Goal: Task Accomplishment & Management: Complete application form

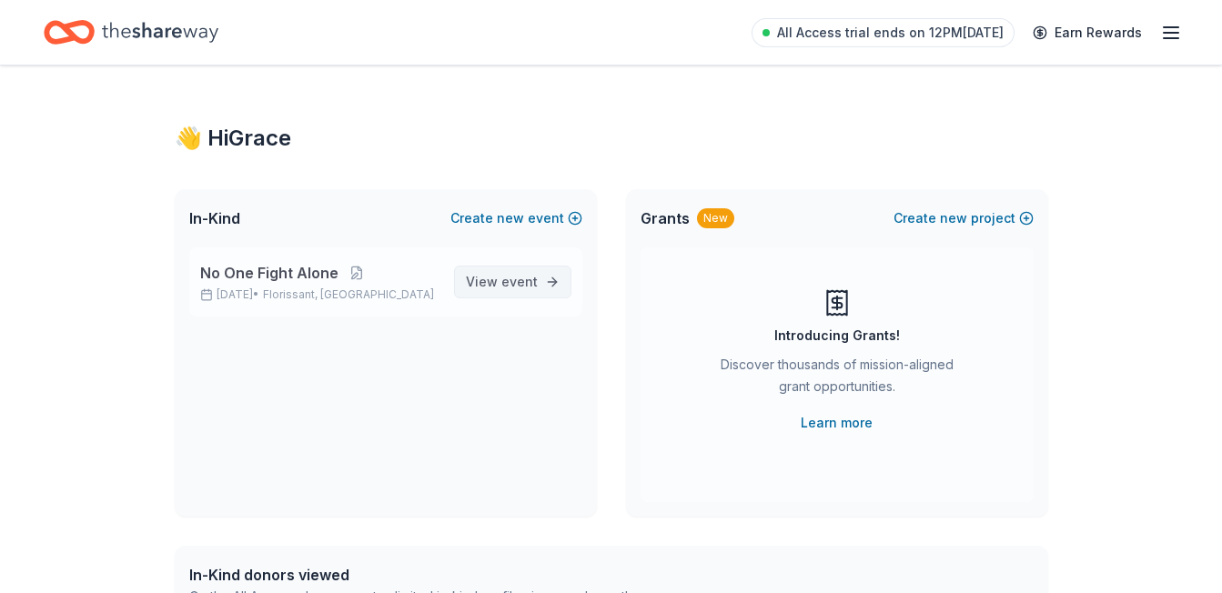
click at [525, 294] on link "View event" at bounding box center [512, 282] width 117 height 33
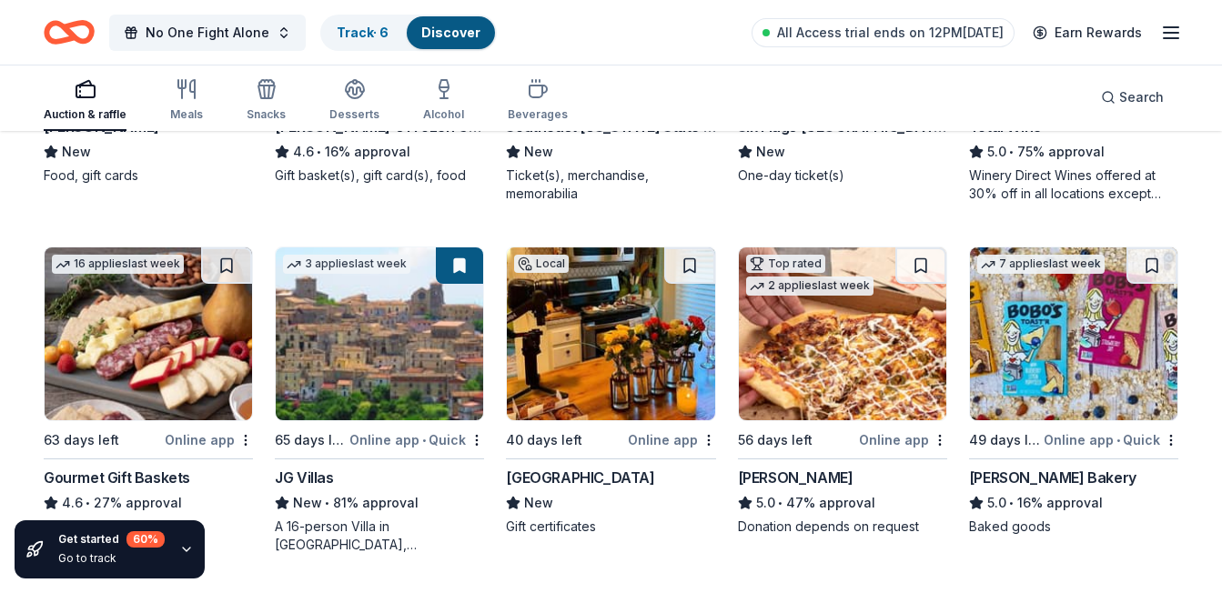
scroll to position [2302, 0]
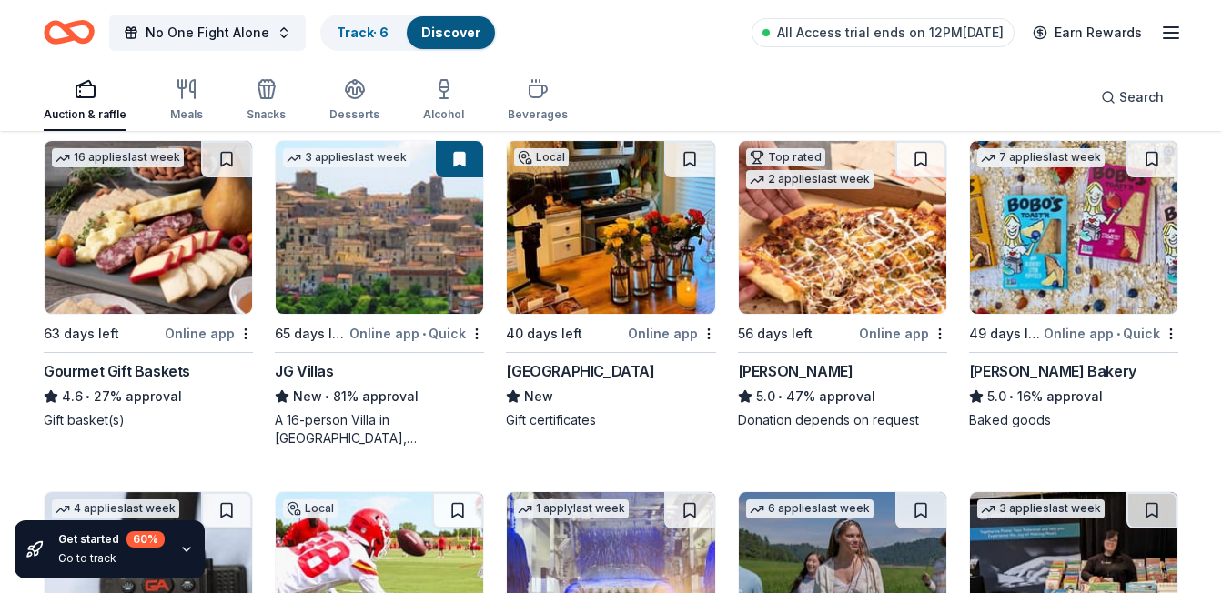
click at [611, 234] on img at bounding box center [610, 227] width 207 height 173
click at [892, 212] on img at bounding box center [842, 227] width 207 height 173
click at [1092, 225] on img at bounding box center [1073, 227] width 207 height 173
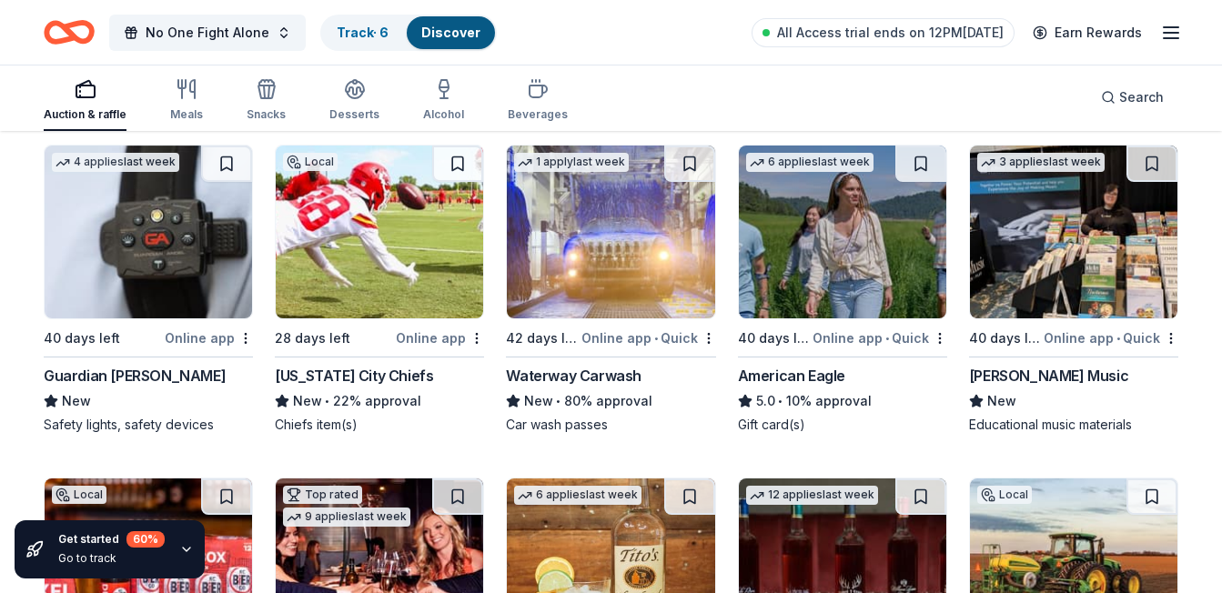
scroll to position [2656, 0]
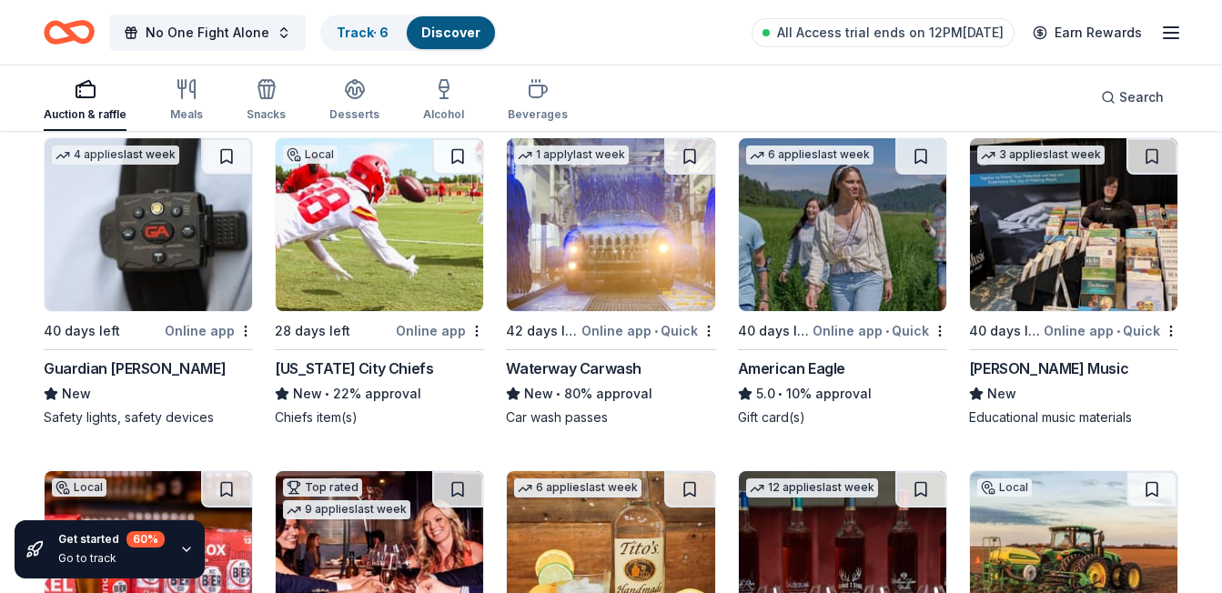
click at [176, 228] on img at bounding box center [148, 224] width 207 height 173
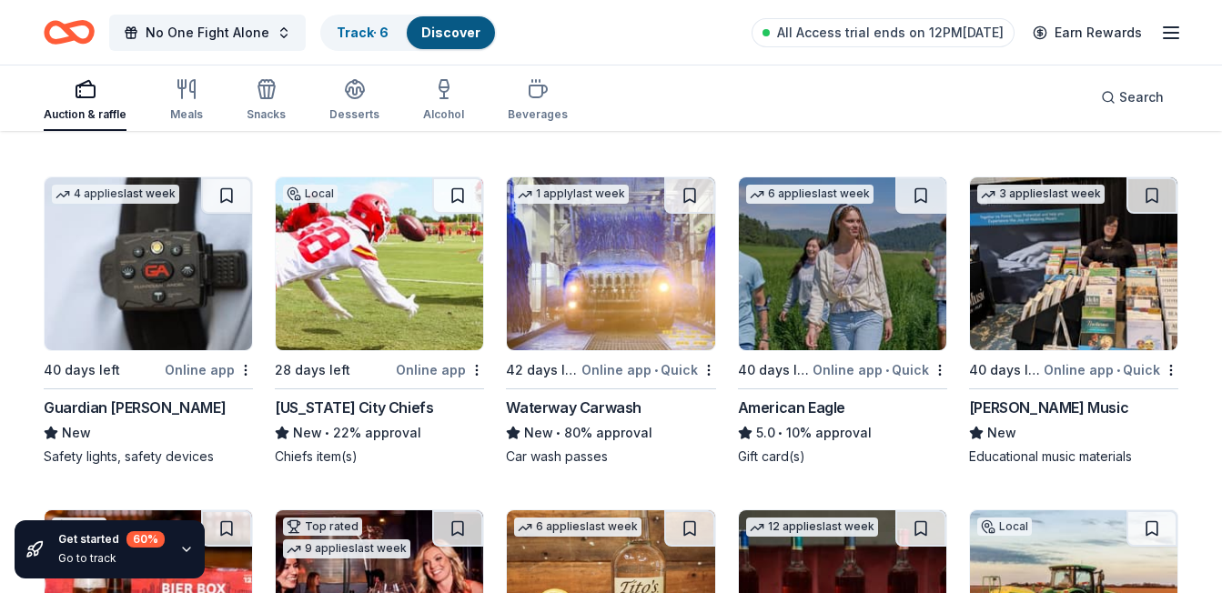
scroll to position [2605, 0]
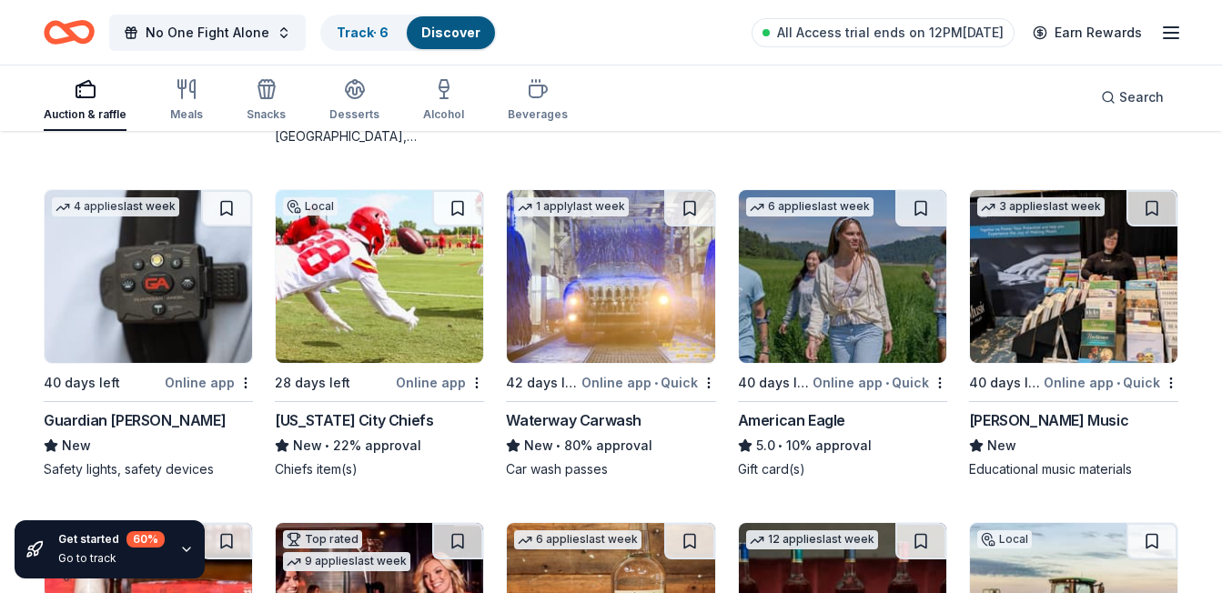
click at [424, 362] on img at bounding box center [379, 276] width 207 height 173
click at [622, 315] on img at bounding box center [610, 276] width 207 height 173
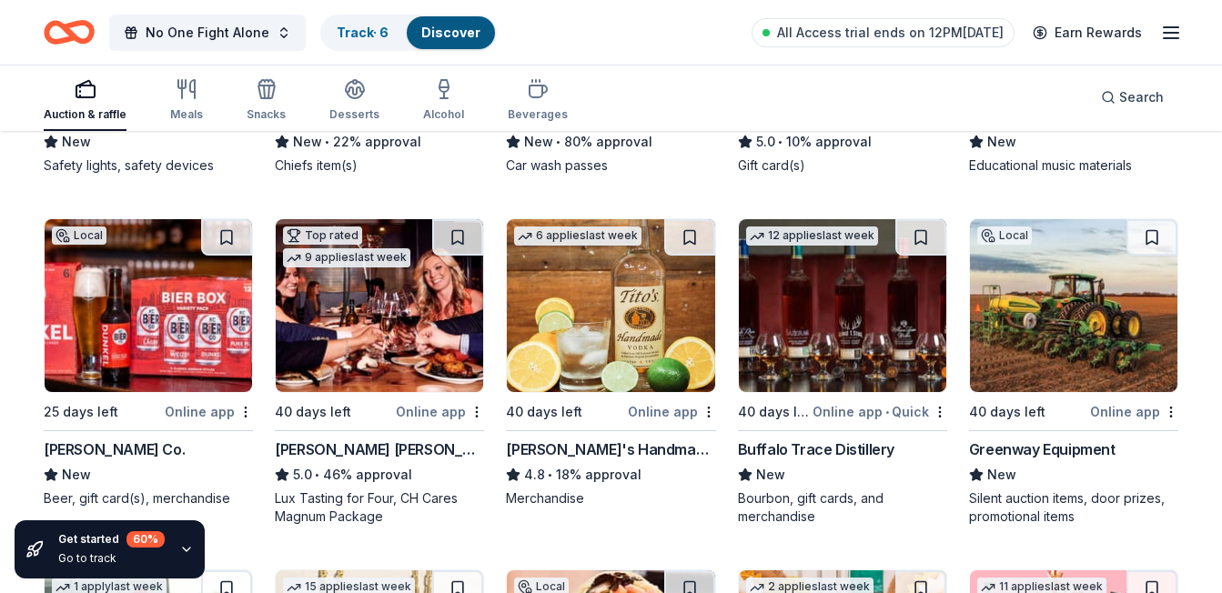
scroll to position [2902, 0]
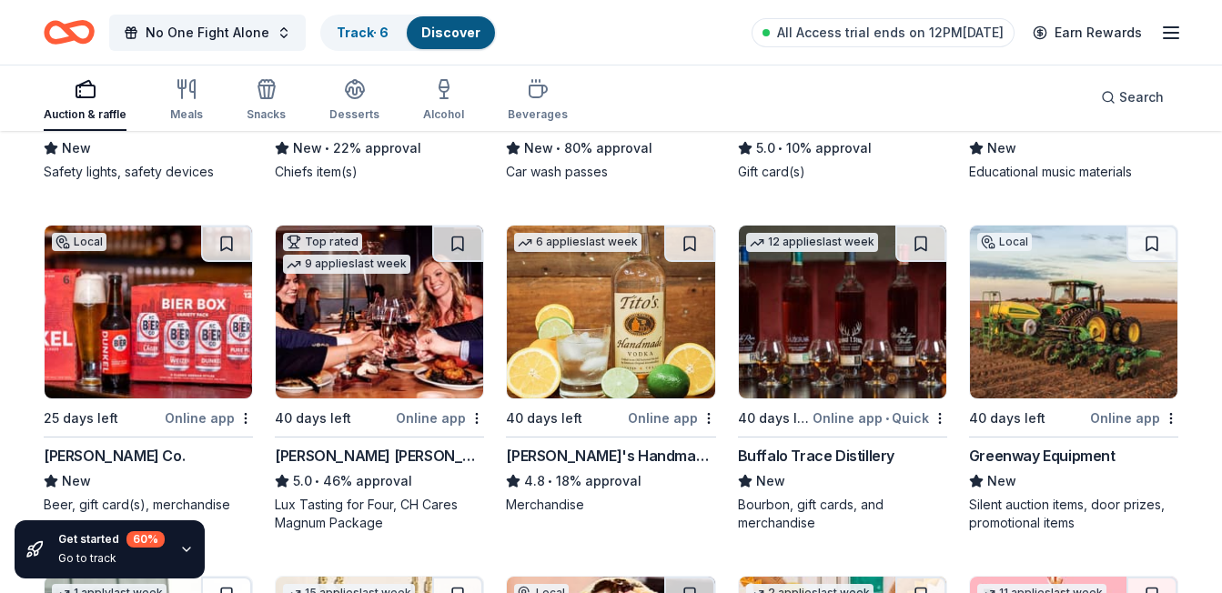
click at [93, 284] on img at bounding box center [148, 312] width 207 height 173
click at [375, 345] on img at bounding box center [379, 312] width 207 height 173
click at [68, 32] on icon "Home" at bounding box center [78, 32] width 28 height 18
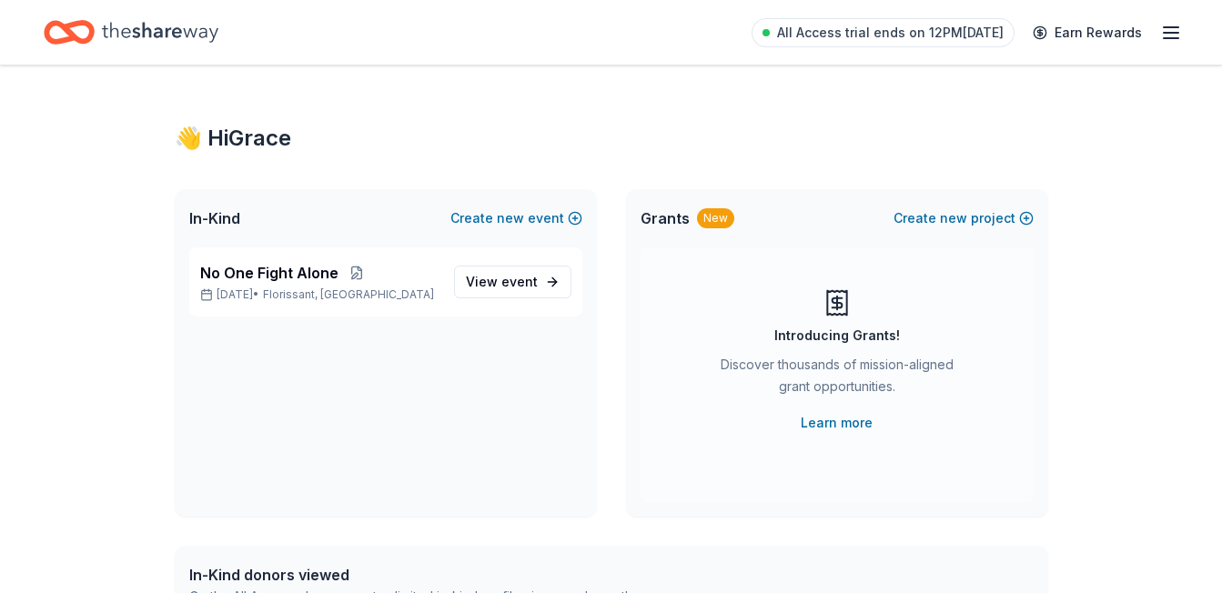
click at [1171, 34] on icon "button" at bounding box center [1171, 33] width 22 height 22
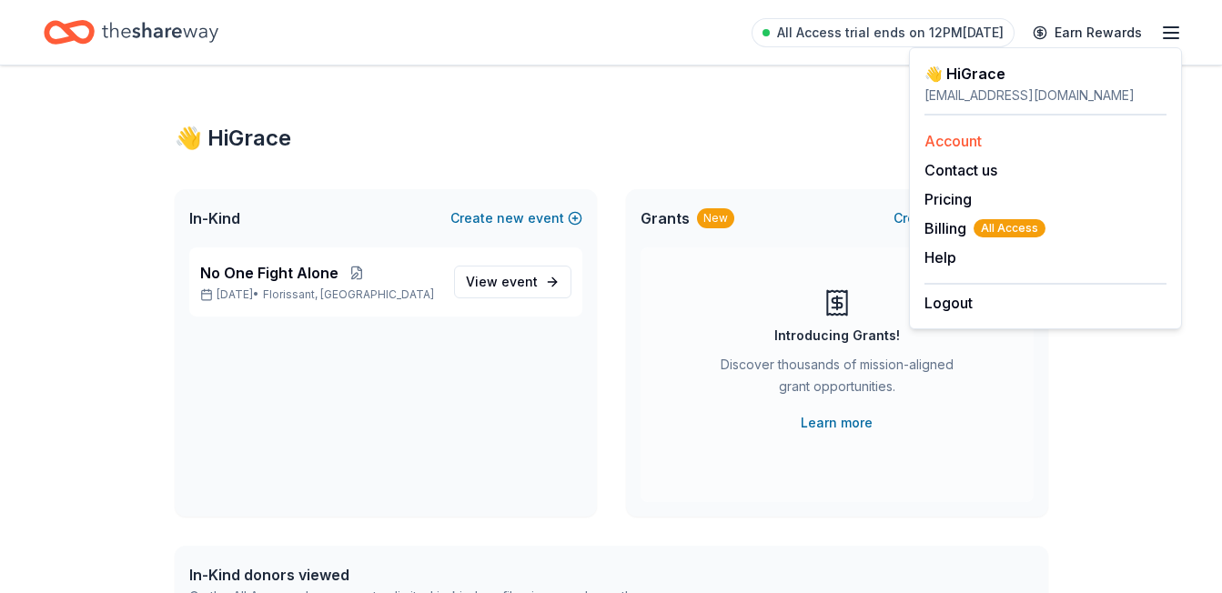
click at [970, 138] on link "Account" at bounding box center [953, 141] width 57 height 18
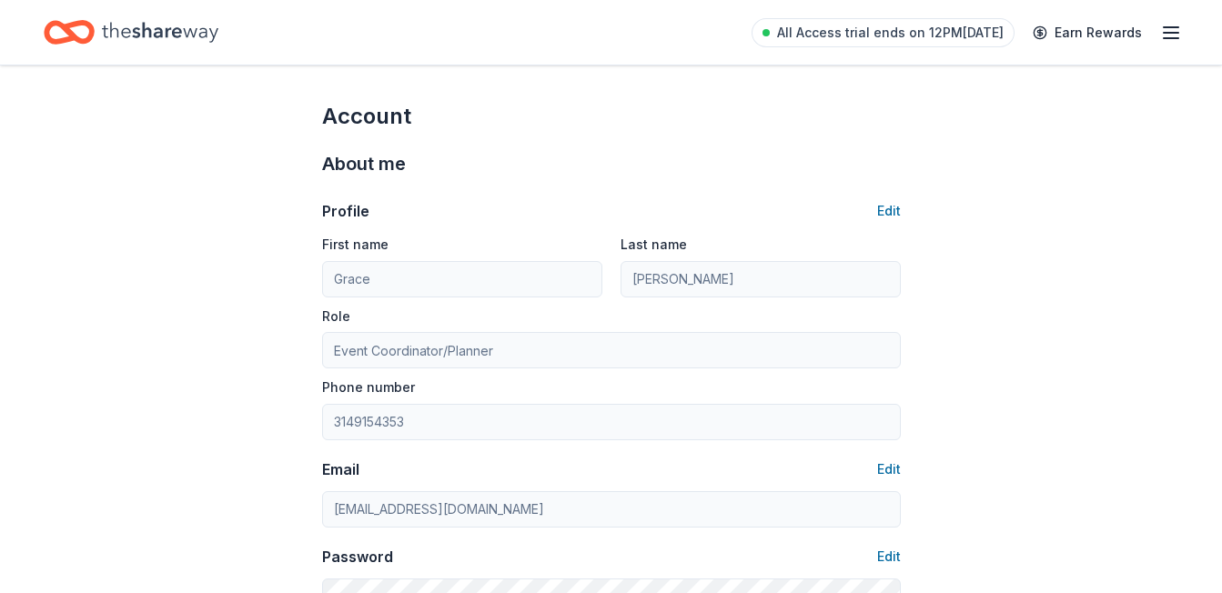
click at [57, 29] on icon "Home" at bounding box center [69, 32] width 51 height 43
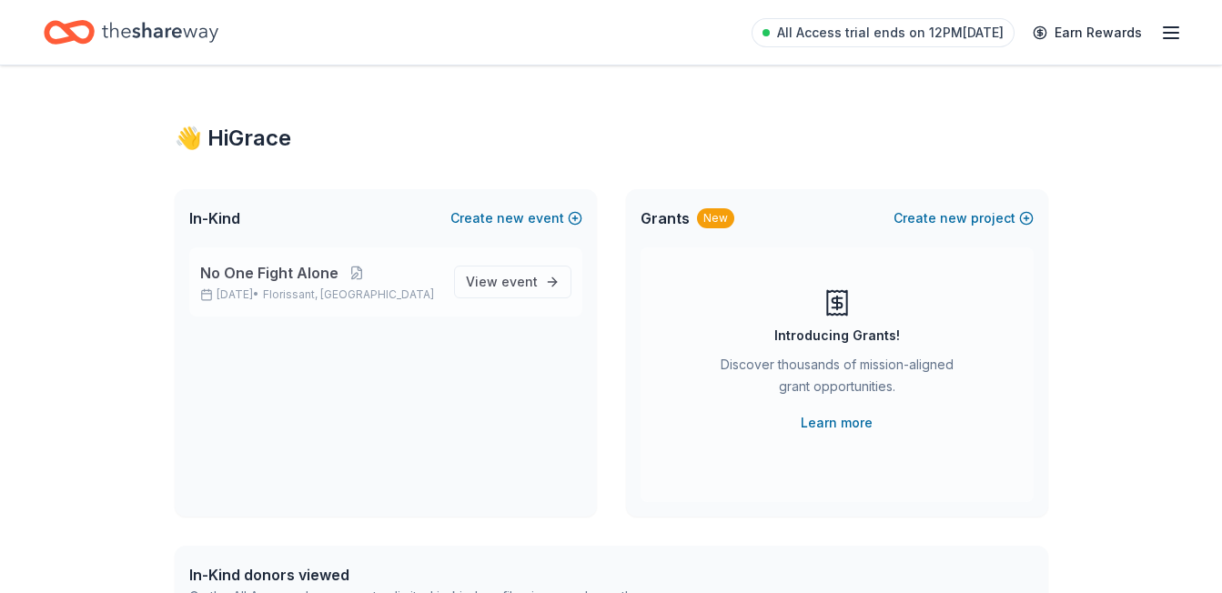
click at [334, 293] on span "Florissant, MO" at bounding box center [348, 295] width 171 height 15
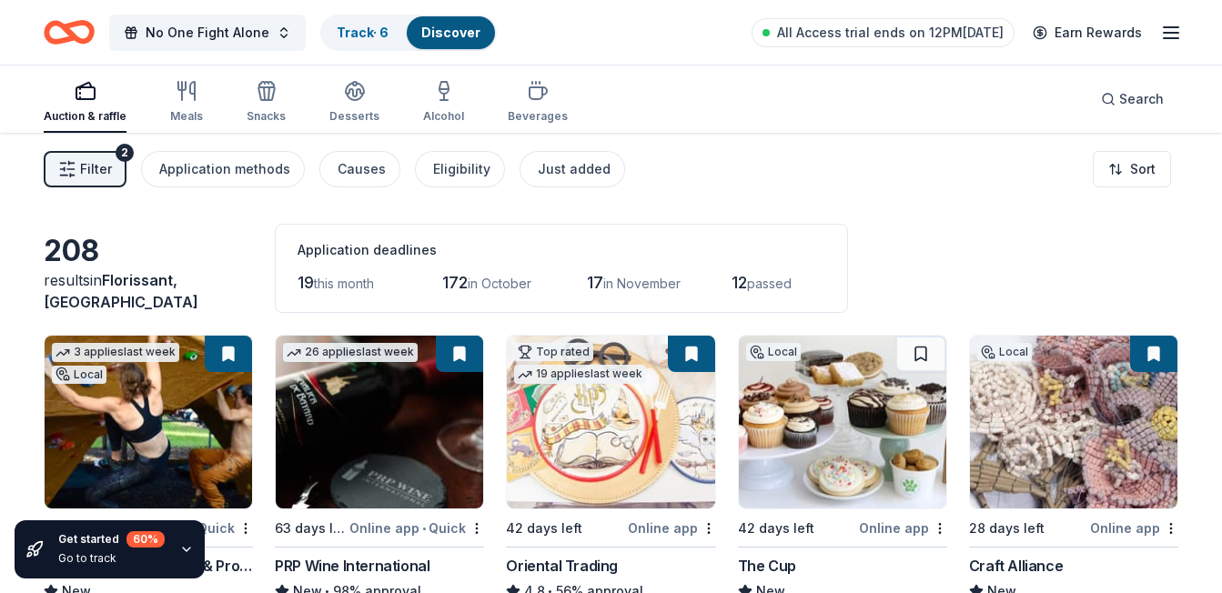
click at [99, 171] on span "Filter" at bounding box center [96, 169] width 32 height 22
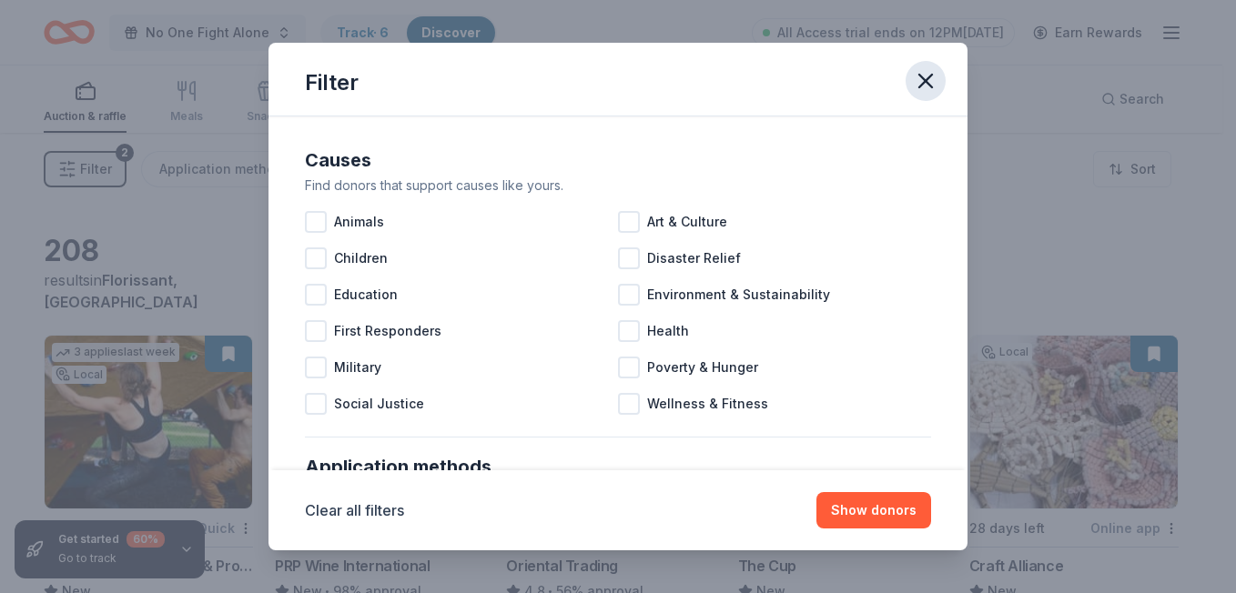
click at [920, 88] on icon "button" at bounding box center [925, 80] width 25 height 25
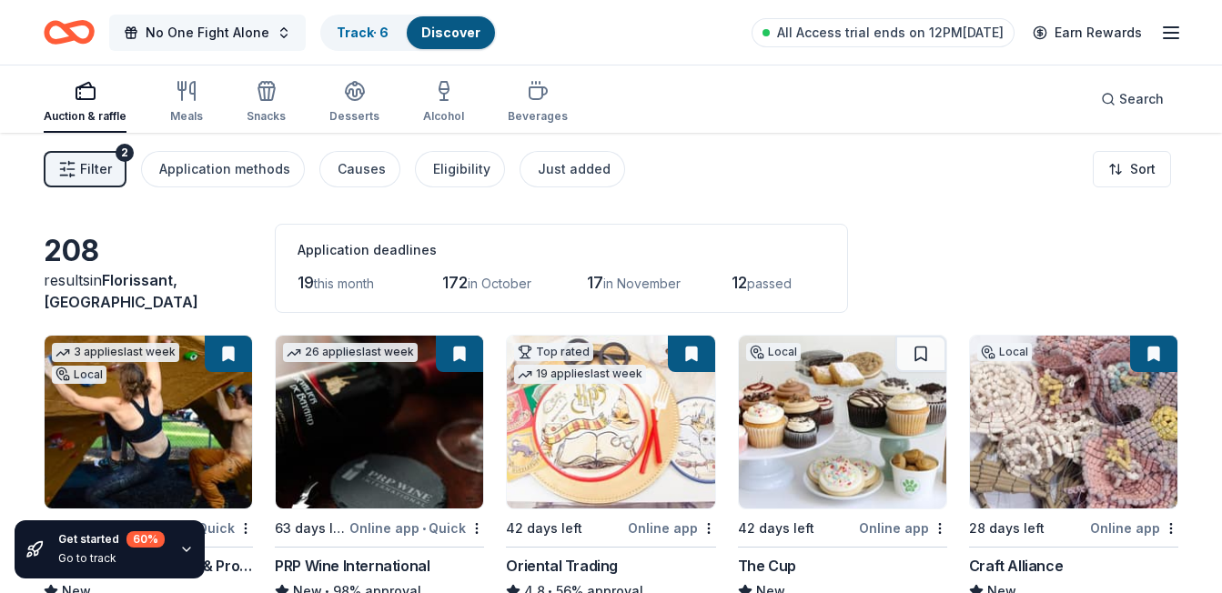
click at [251, 40] on span "No One Fight Alone" at bounding box center [208, 33] width 124 height 22
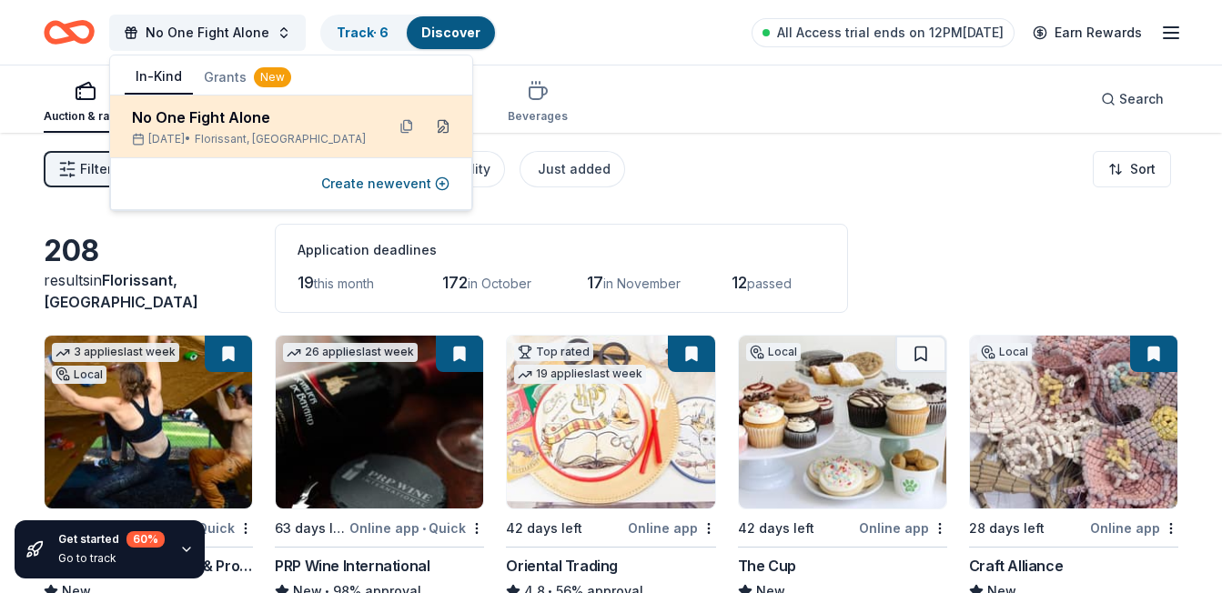
click at [442, 127] on button at bounding box center [443, 126] width 29 height 29
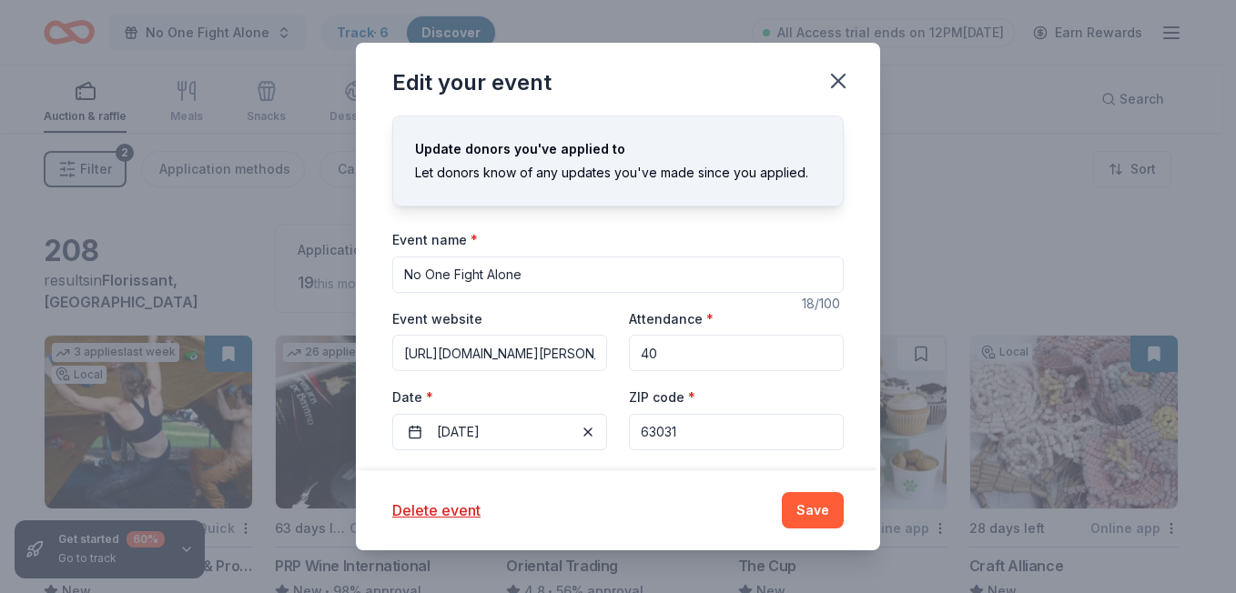
click at [699, 353] on input "40" at bounding box center [736, 353] width 215 height 36
type input "4"
type input "100"
click at [814, 512] on button "Save" at bounding box center [813, 510] width 62 height 36
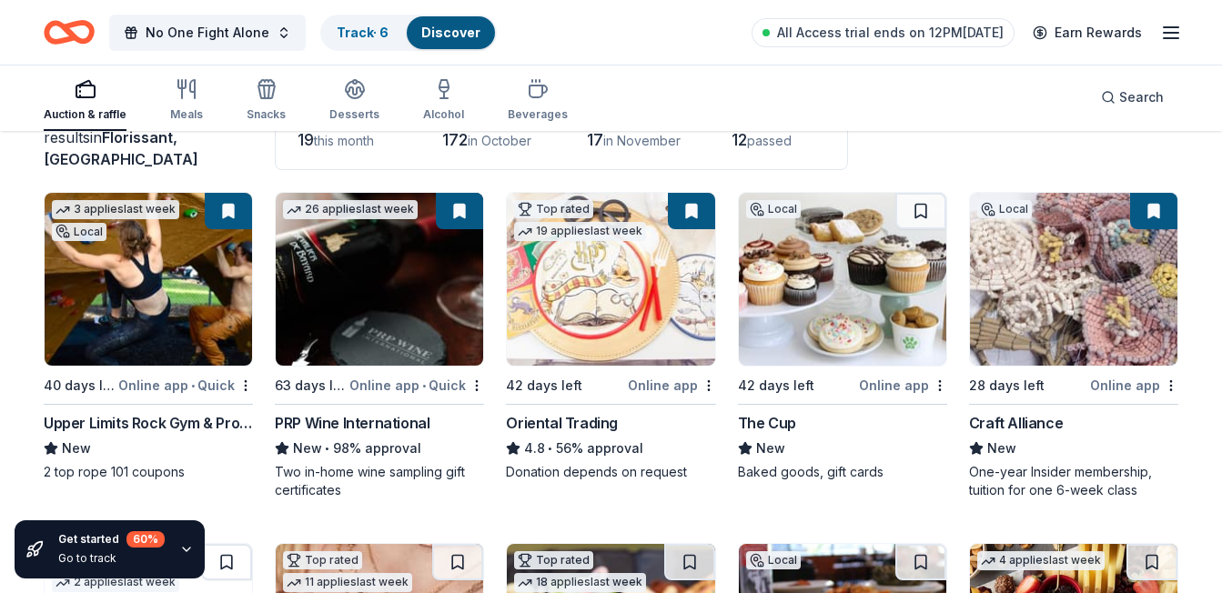
scroll to position [137, 0]
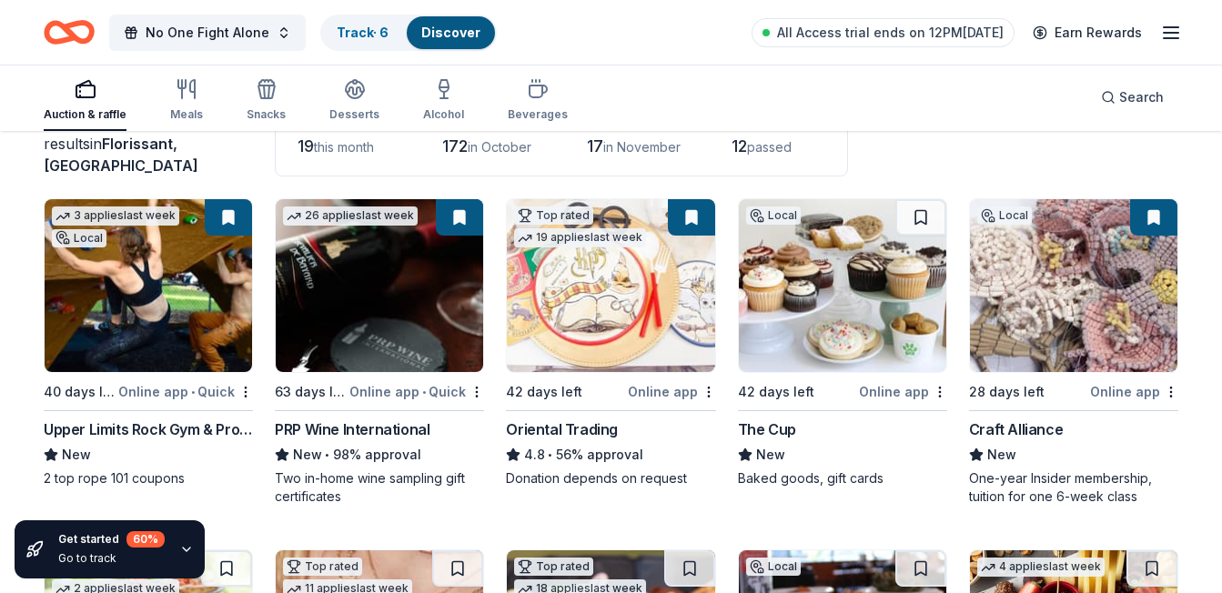
click at [867, 306] on img at bounding box center [842, 285] width 207 height 173
click at [762, 341] on img at bounding box center [842, 285] width 207 height 173
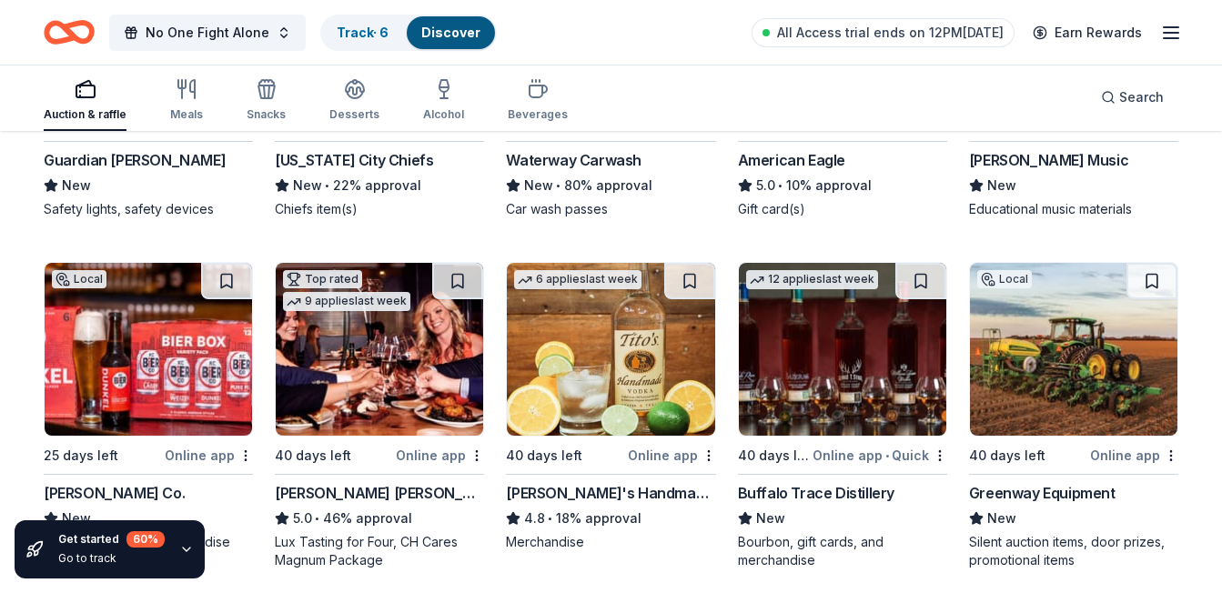
scroll to position [2969, 0]
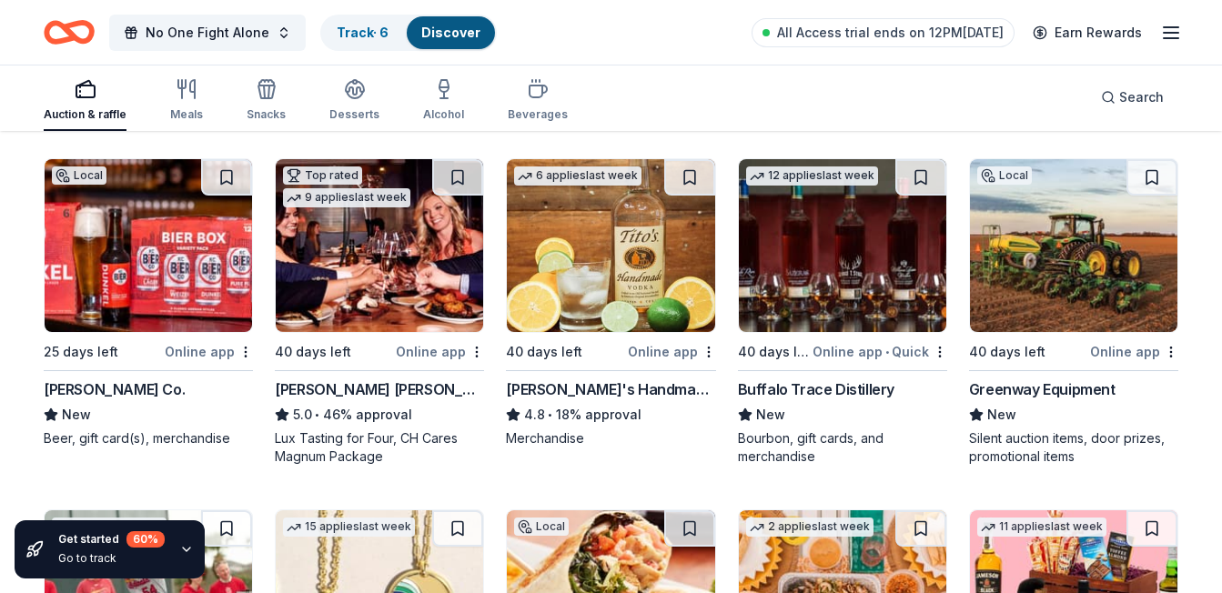
click at [596, 387] on div "Tito's Handmade Vodka" at bounding box center [610, 390] width 209 height 22
click at [857, 286] on img at bounding box center [842, 245] width 207 height 173
click at [1112, 221] on img at bounding box center [1073, 245] width 207 height 173
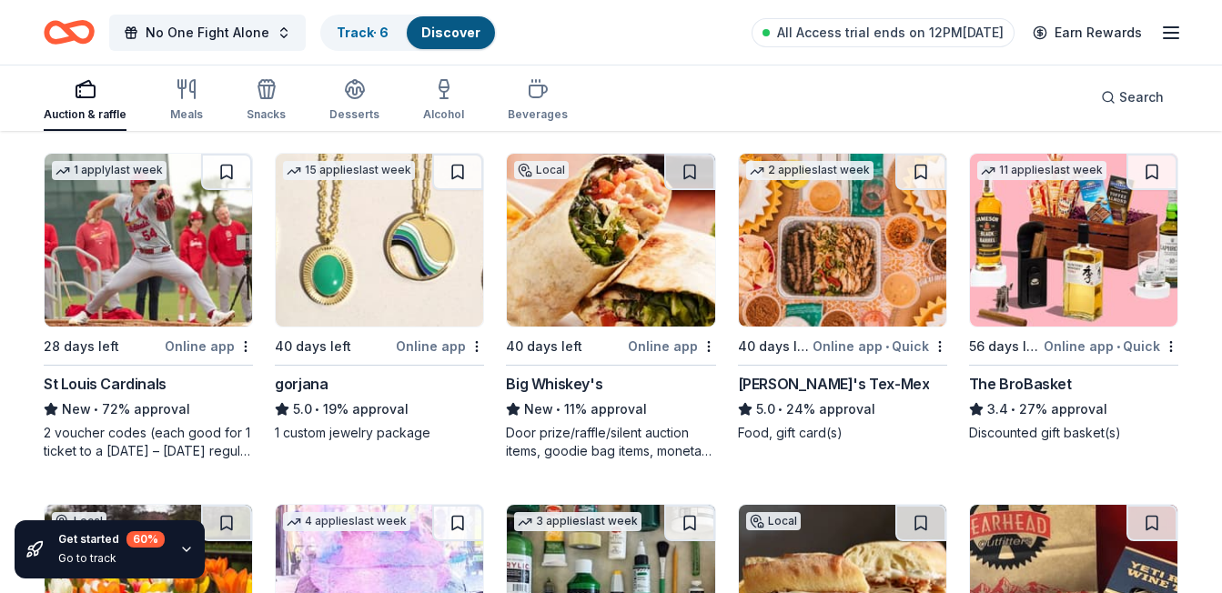
scroll to position [3310, 0]
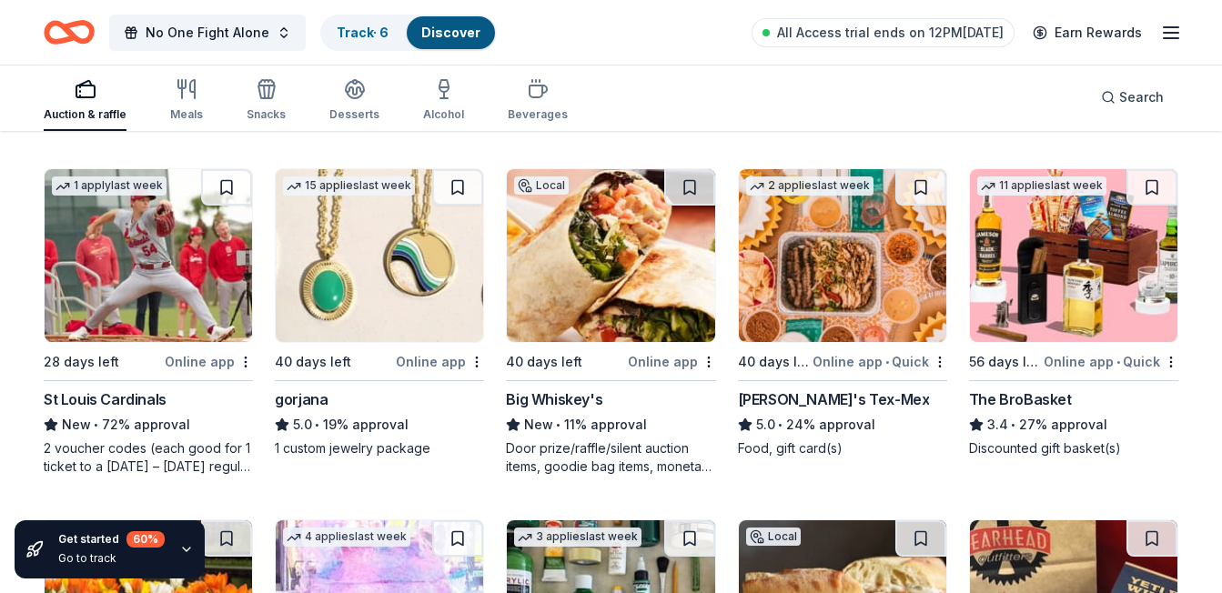
click at [429, 272] on img at bounding box center [379, 255] width 207 height 173
click at [830, 229] on img at bounding box center [842, 255] width 207 height 173
click at [637, 268] on img at bounding box center [610, 255] width 207 height 173
click at [1064, 276] on img at bounding box center [1073, 255] width 207 height 173
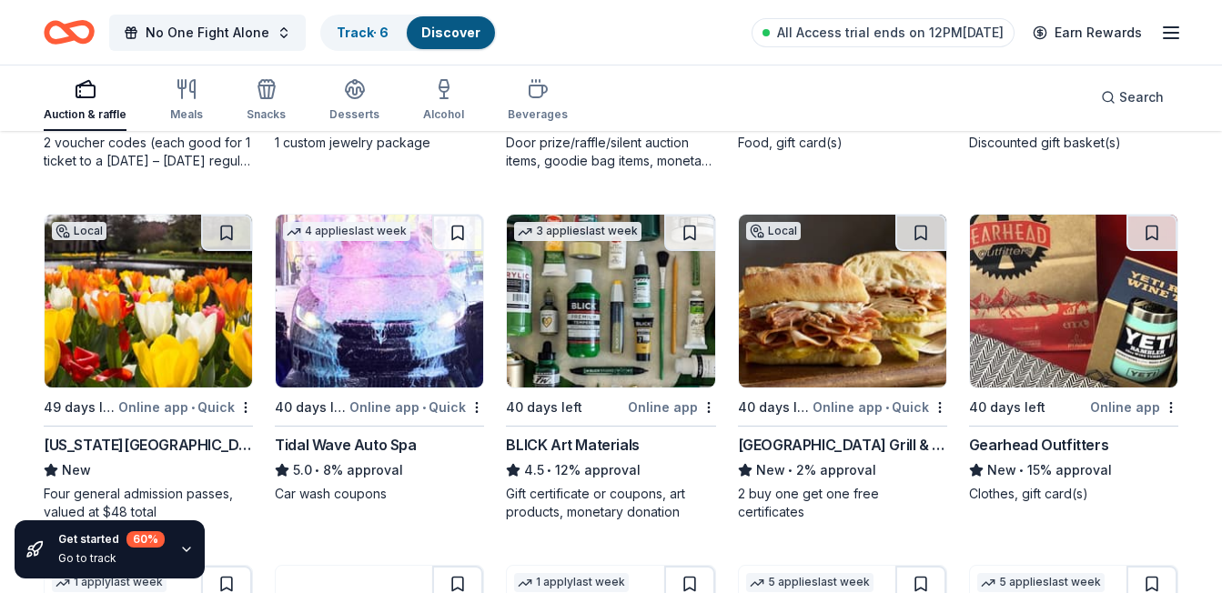
scroll to position [3708, 0]
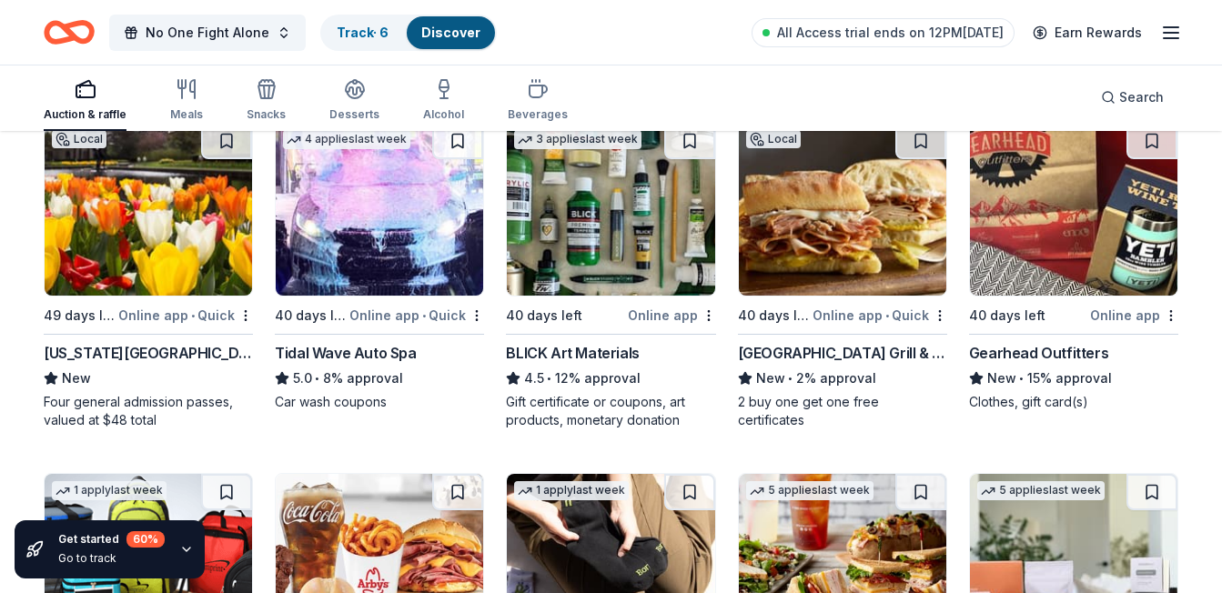
click at [195, 343] on div "Missouri Botanical Garden" at bounding box center [148, 353] width 209 height 22
click at [406, 231] on img at bounding box center [379, 209] width 207 height 173
click at [634, 245] on img at bounding box center [610, 209] width 207 height 173
click at [837, 238] on img at bounding box center [842, 209] width 207 height 173
click at [1060, 238] on img at bounding box center [1073, 209] width 207 height 173
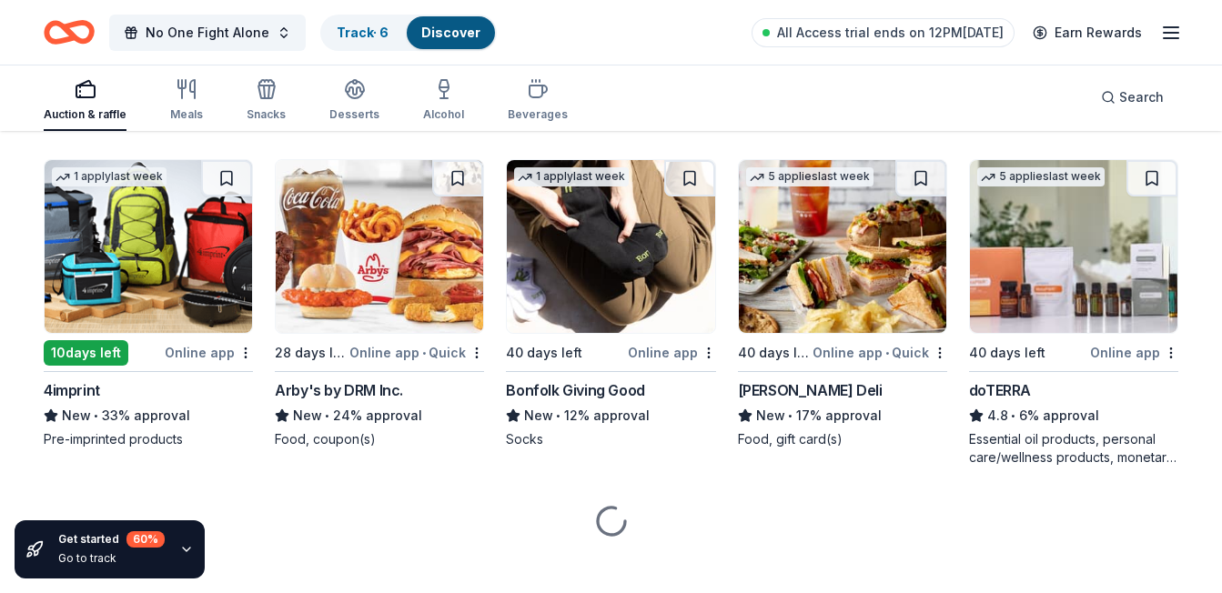
scroll to position [4041, 0]
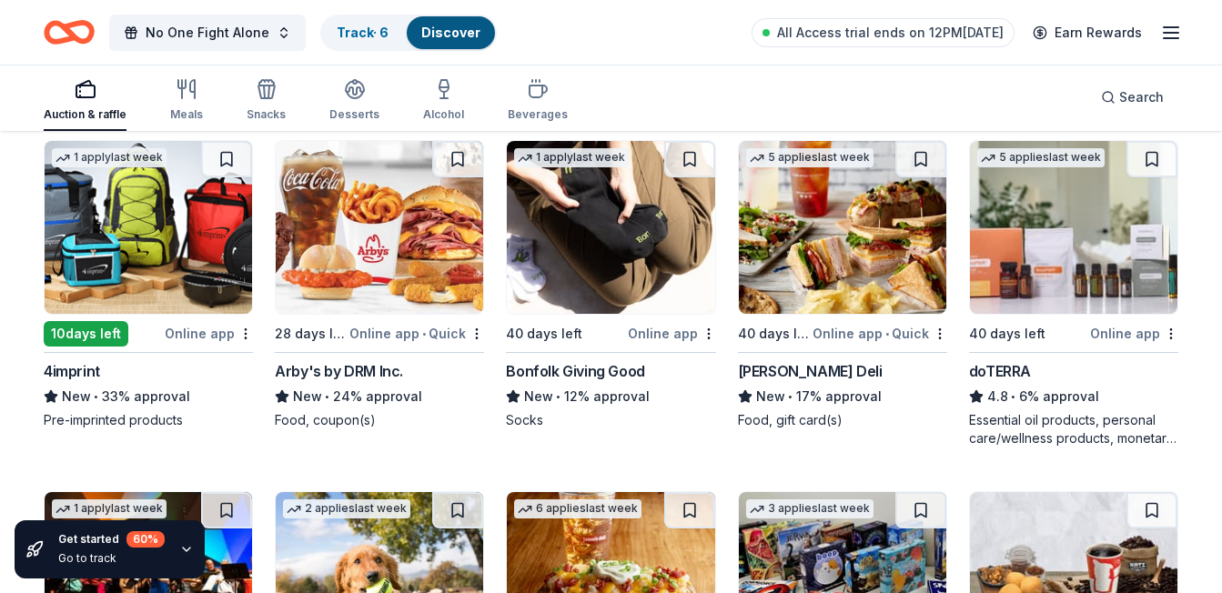
click at [112, 266] on img at bounding box center [148, 227] width 207 height 173
click at [369, 256] on img at bounding box center [379, 227] width 207 height 173
click at [825, 238] on img at bounding box center [842, 227] width 207 height 173
click at [1061, 239] on img at bounding box center [1073, 227] width 207 height 173
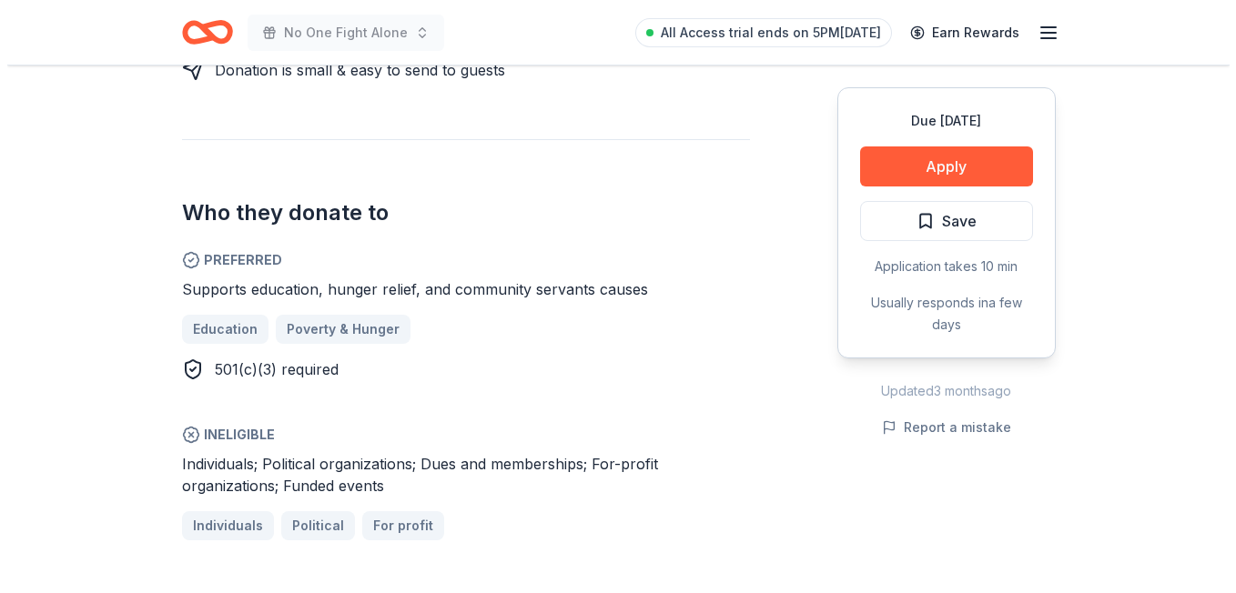
scroll to position [926, 0]
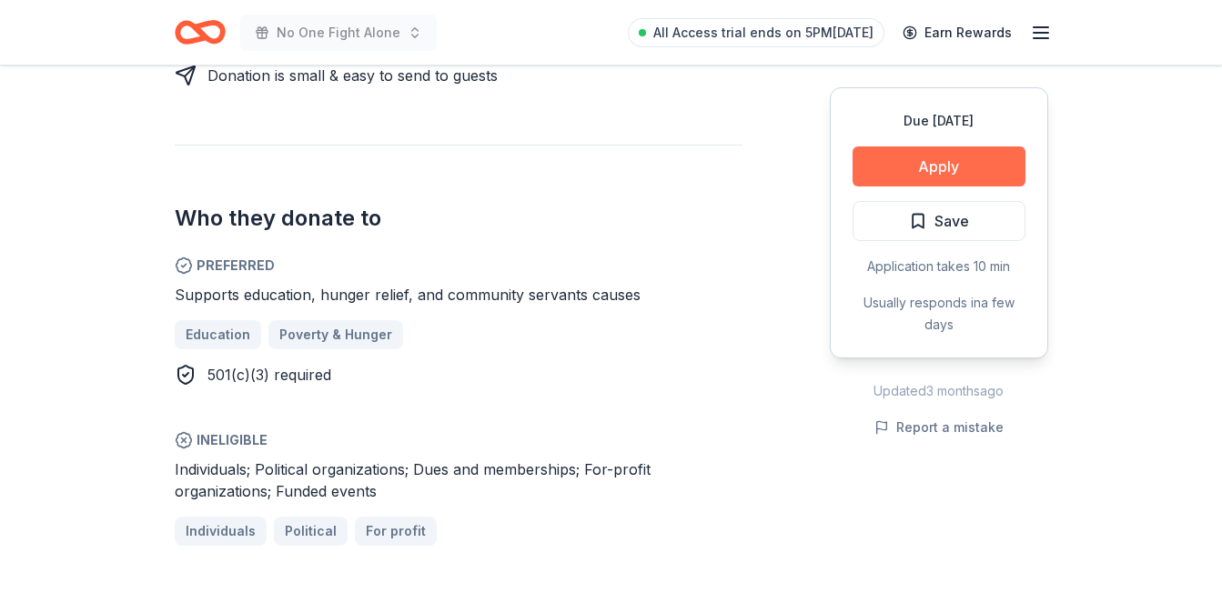
click at [960, 166] on button "Apply" at bounding box center [939, 167] width 173 height 40
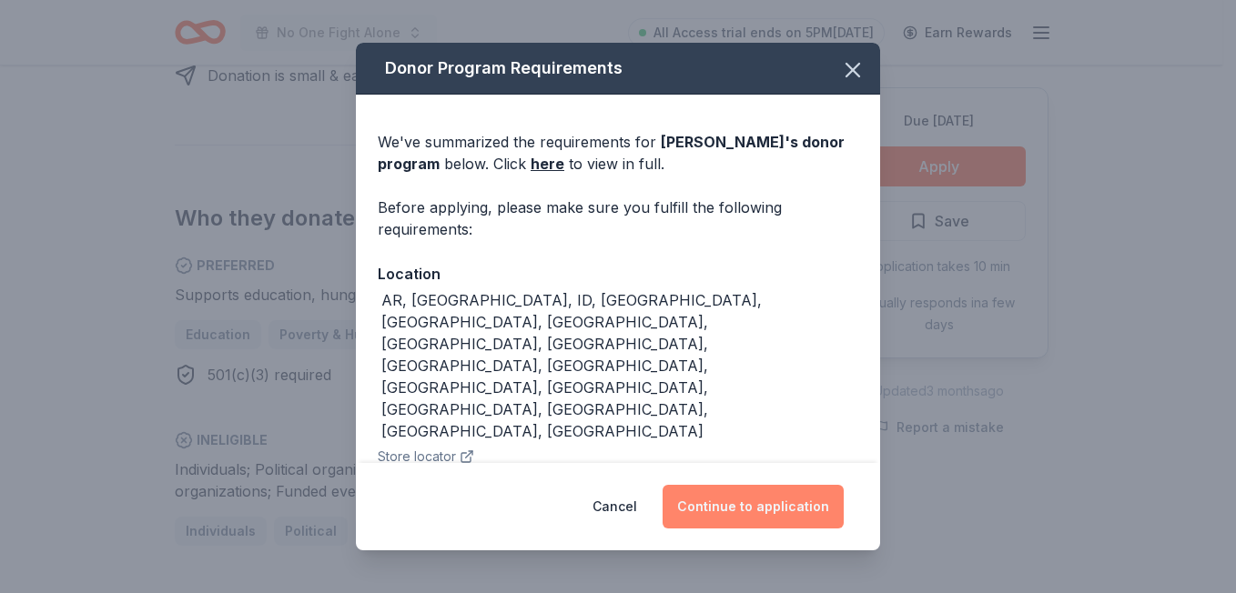
click at [785, 511] on button "Continue to application" at bounding box center [753, 507] width 181 height 44
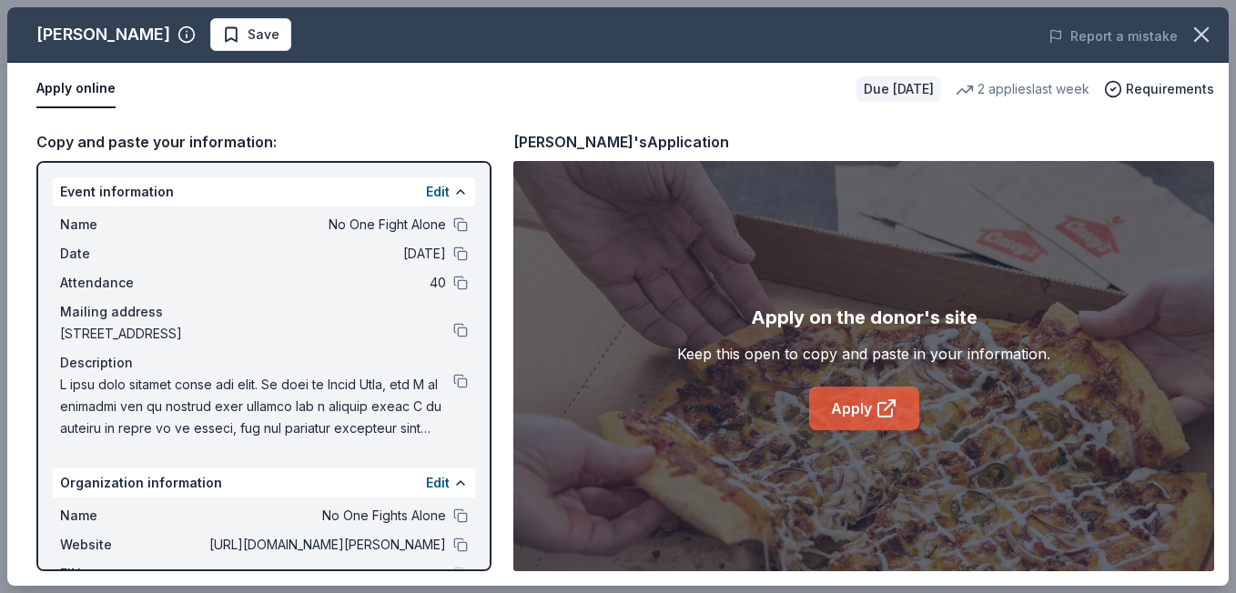
click at [847, 400] on link "Apply" at bounding box center [864, 409] width 110 height 44
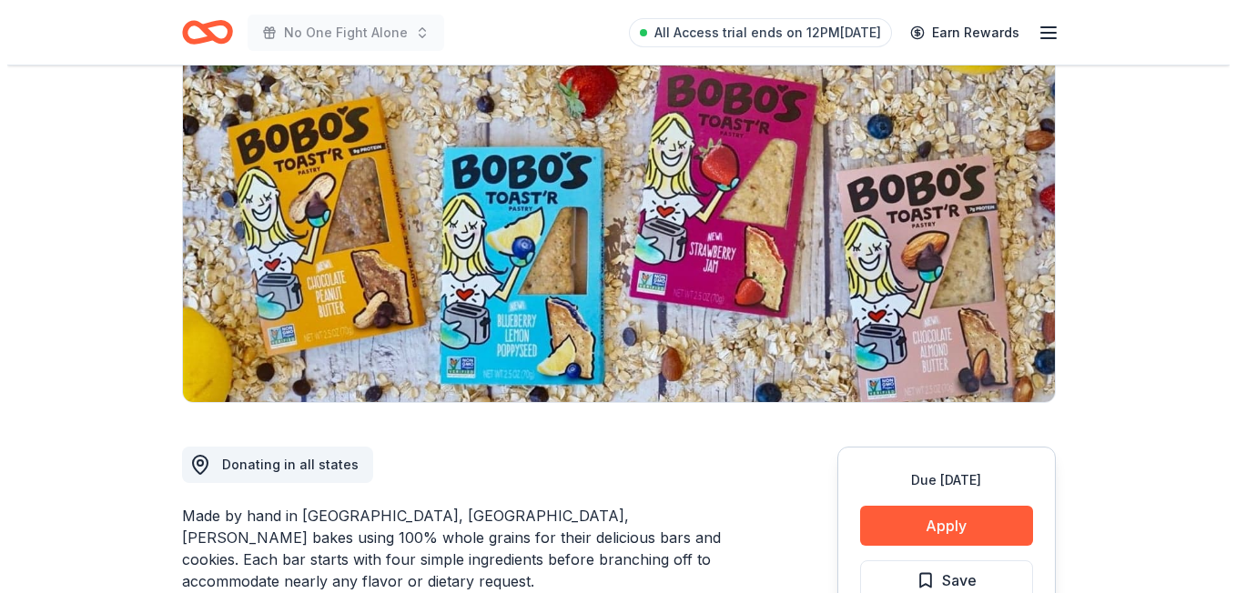
scroll to position [173, 0]
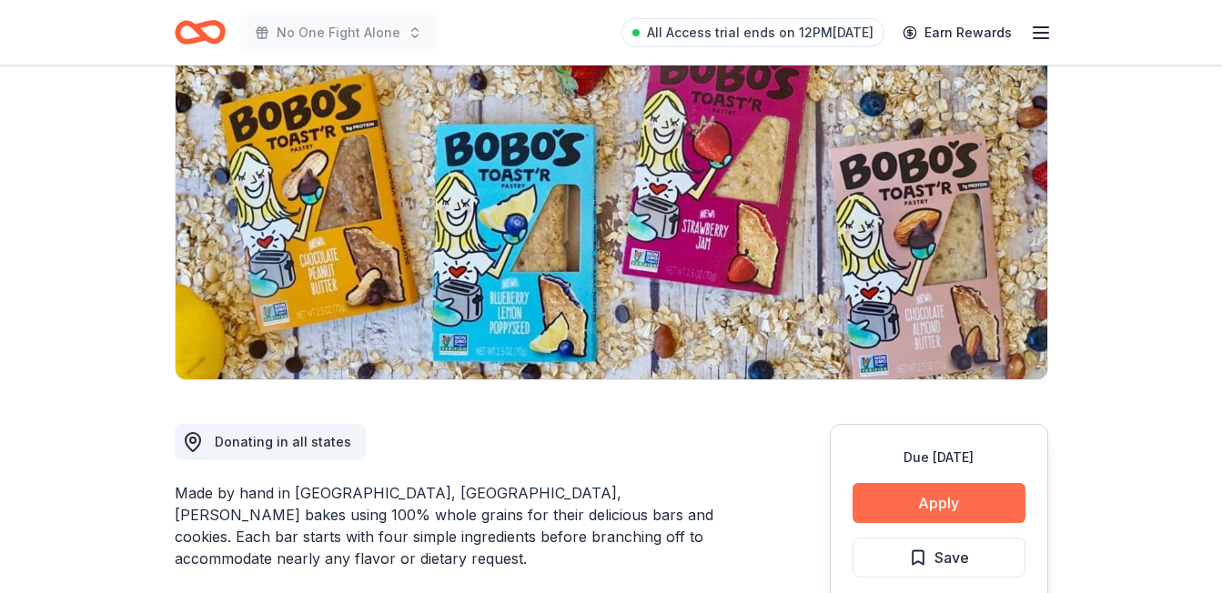
click at [933, 491] on button "Apply" at bounding box center [939, 503] width 173 height 40
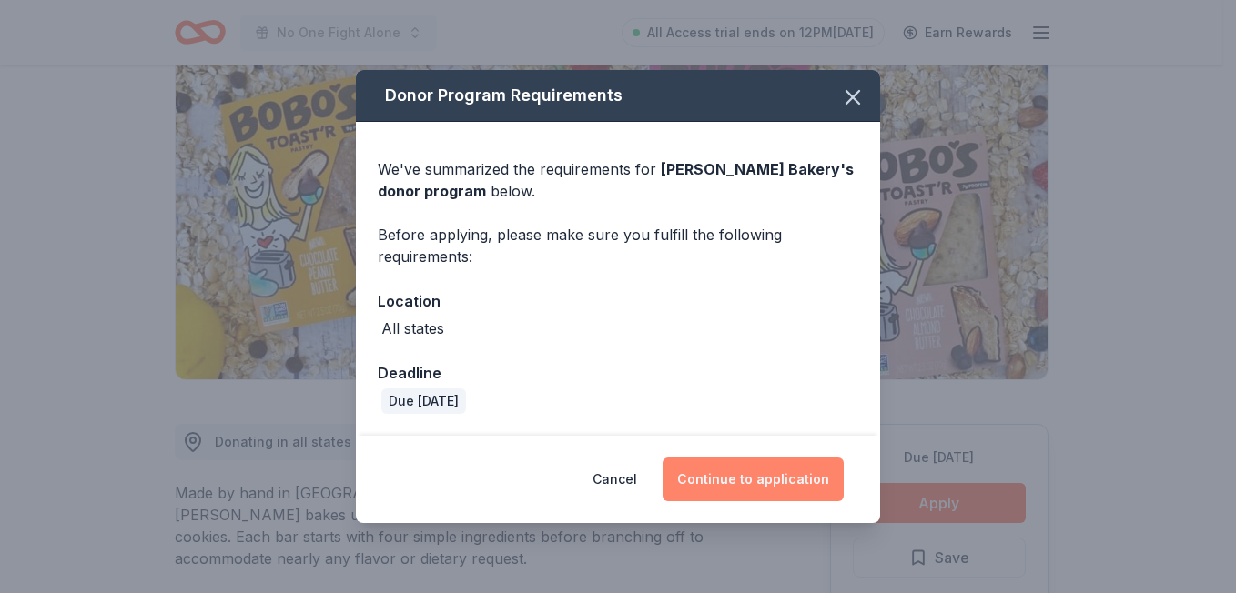
click at [807, 482] on button "Continue to application" at bounding box center [753, 480] width 181 height 44
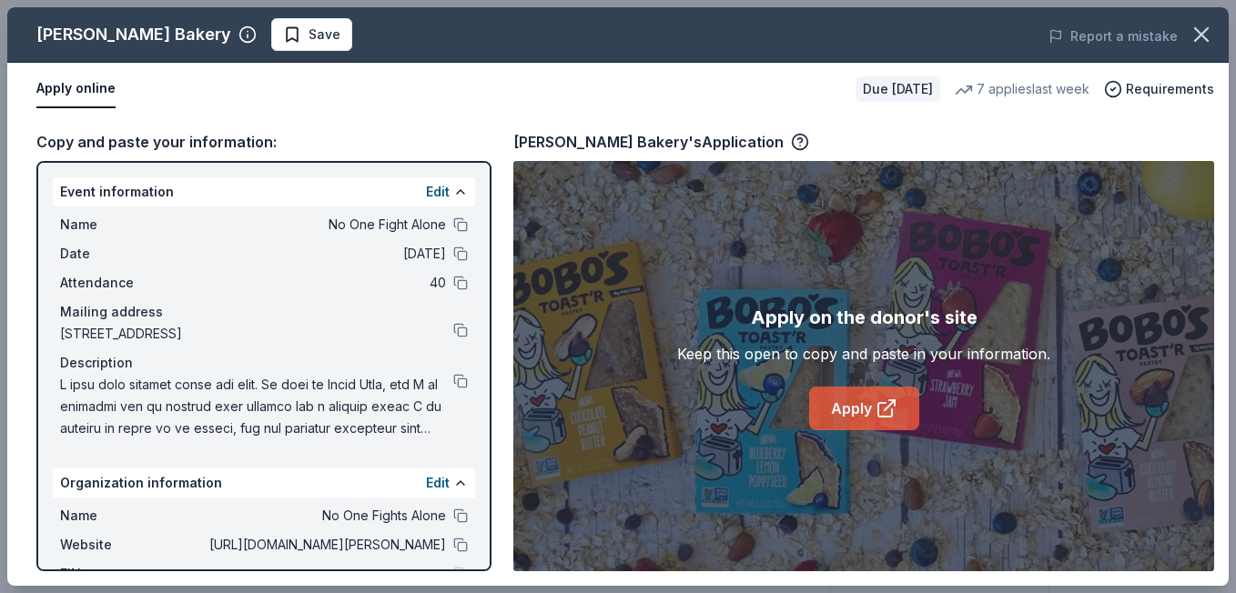
click at [866, 402] on link "Apply" at bounding box center [864, 409] width 110 height 44
click at [840, 410] on link "Apply" at bounding box center [864, 409] width 110 height 44
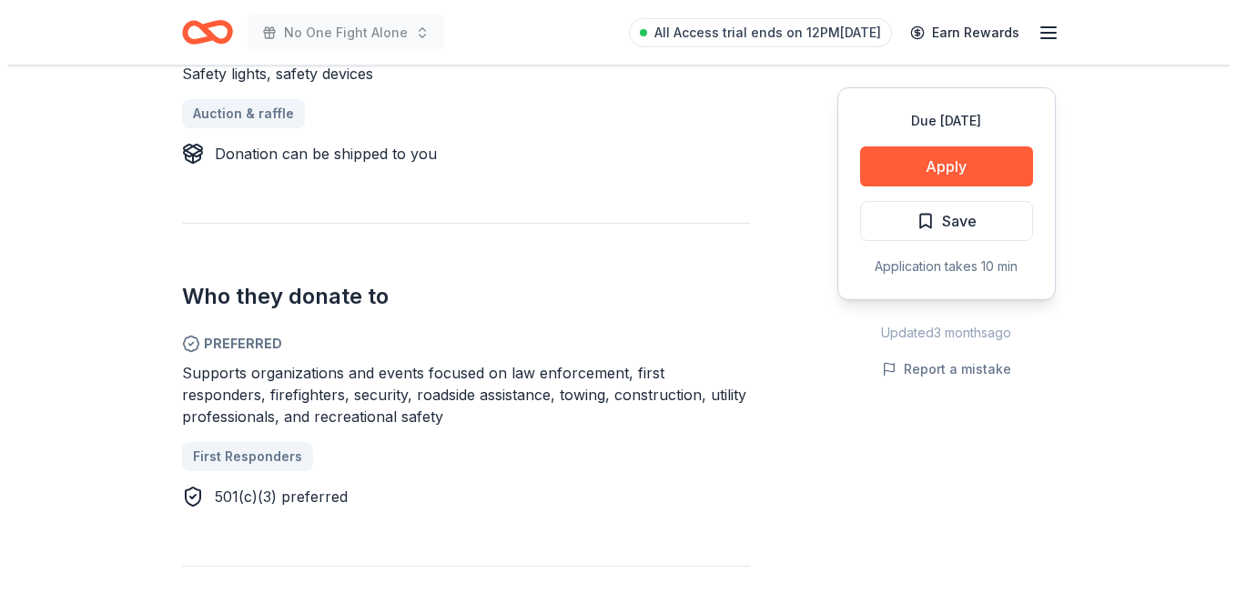
scroll to position [839, 0]
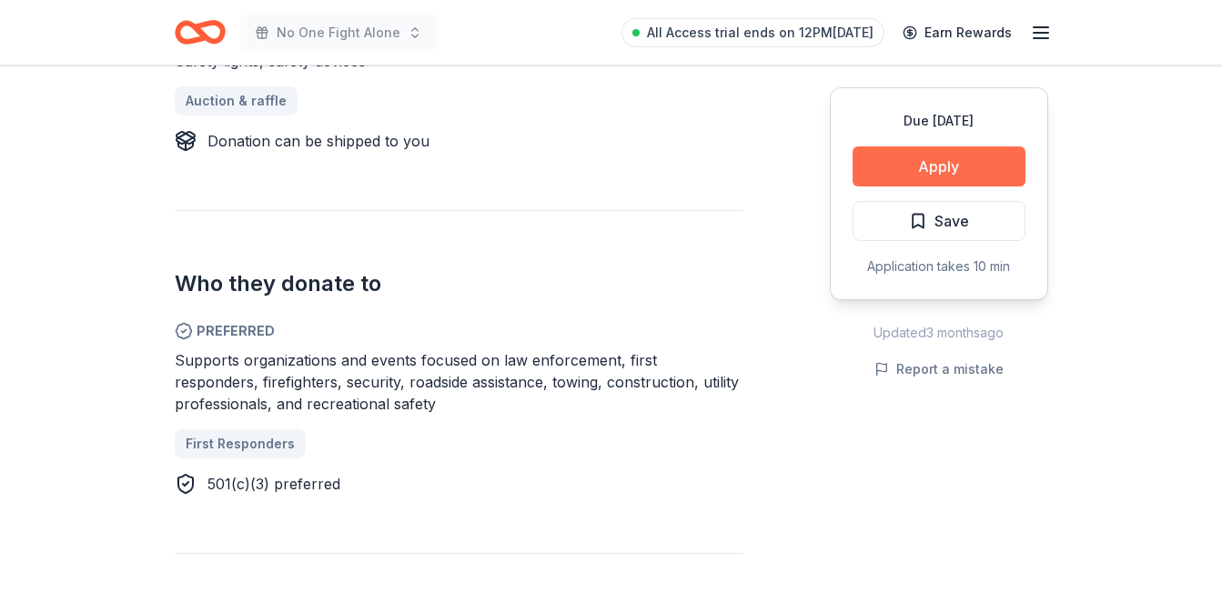
click at [976, 164] on button "Apply" at bounding box center [939, 167] width 173 height 40
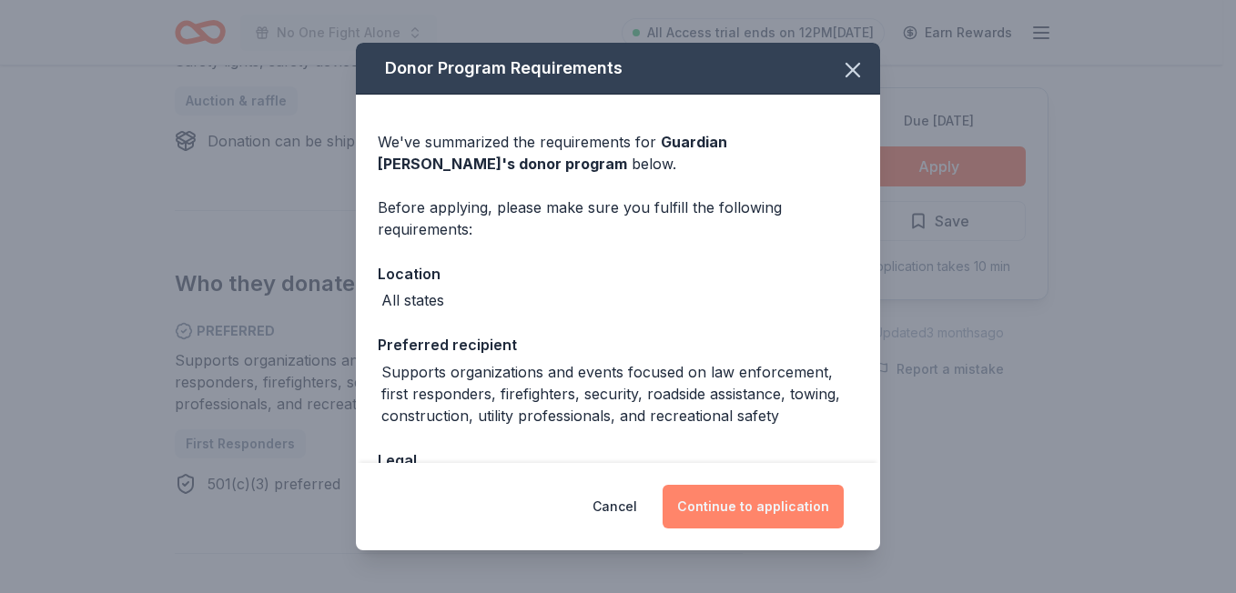
click at [766, 497] on button "Continue to application" at bounding box center [753, 507] width 181 height 44
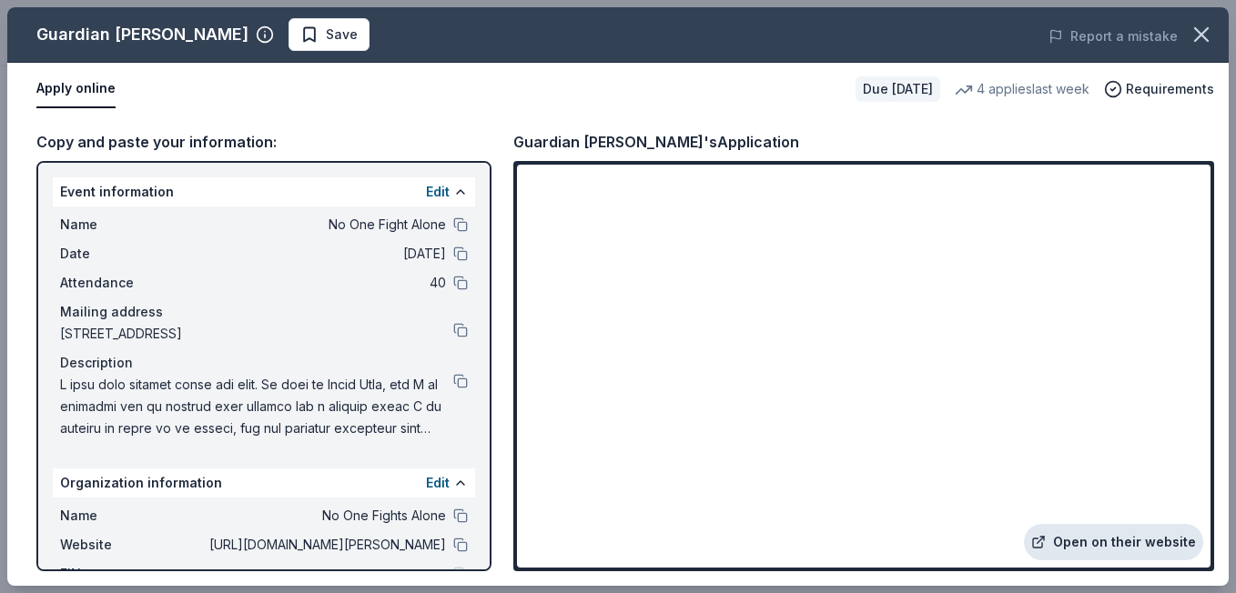
click at [1093, 536] on link "Open on their website" at bounding box center [1113, 542] width 179 height 36
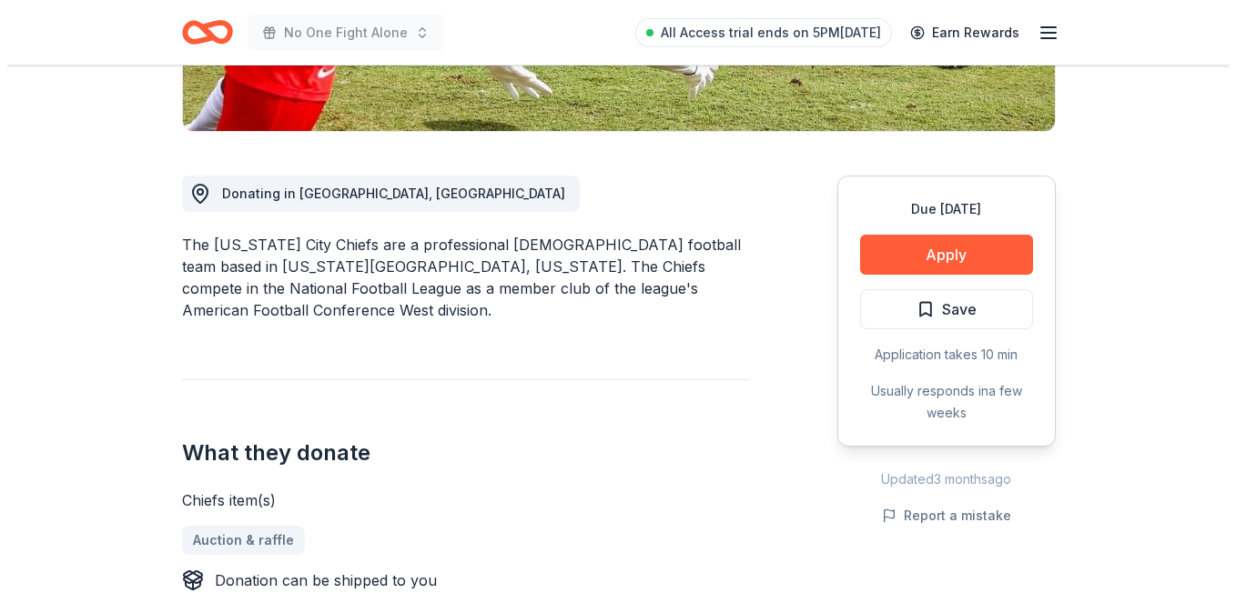
scroll to position [243, 0]
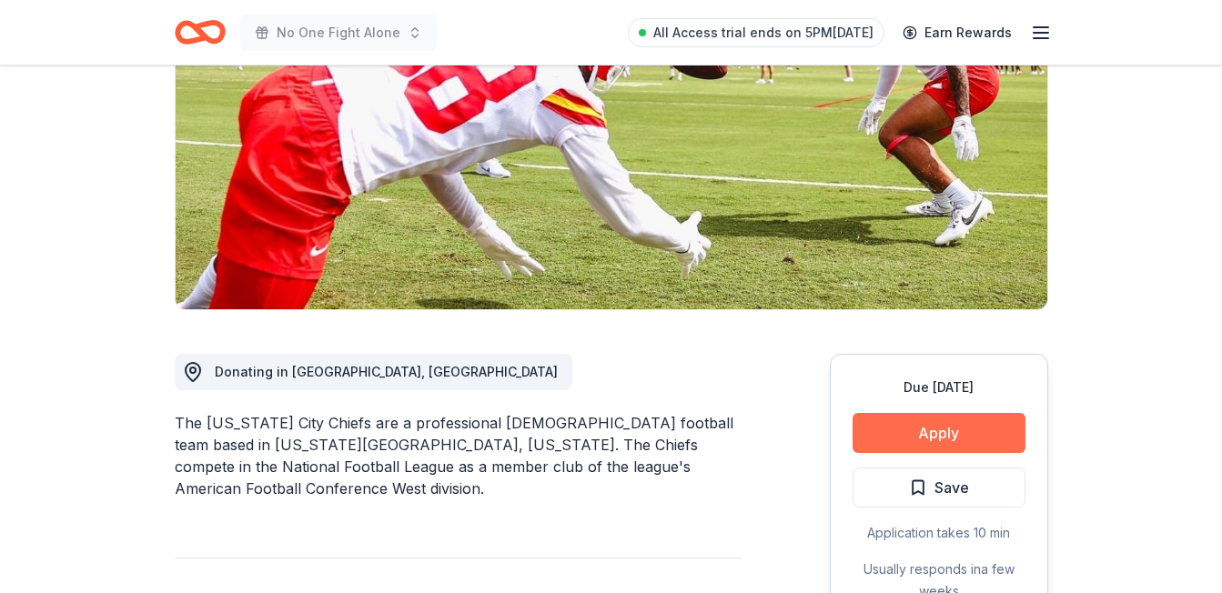
click at [916, 435] on button "Apply" at bounding box center [939, 433] width 173 height 40
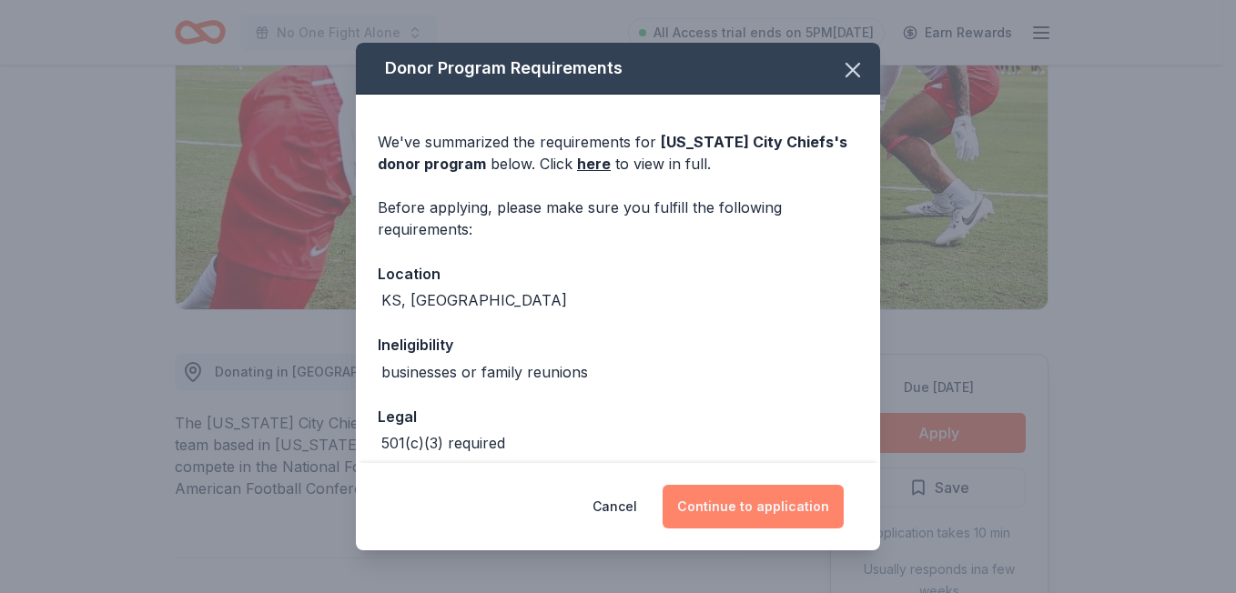
click at [744, 517] on button "Continue to application" at bounding box center [753, 507] width 181 height 44
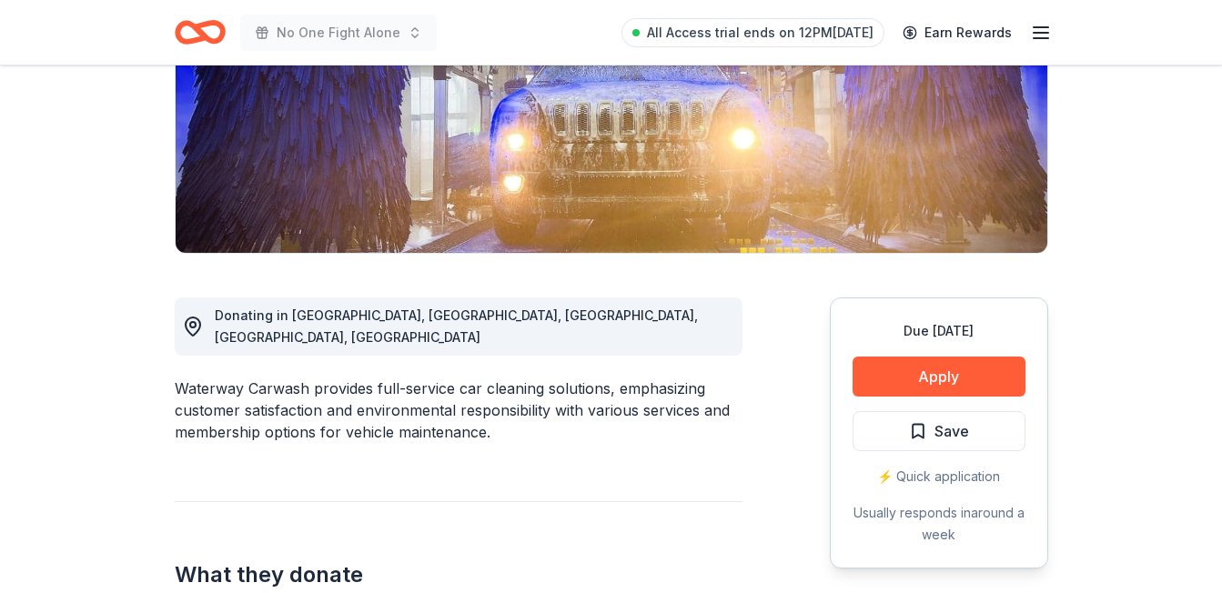
scroll to position [329, 0]
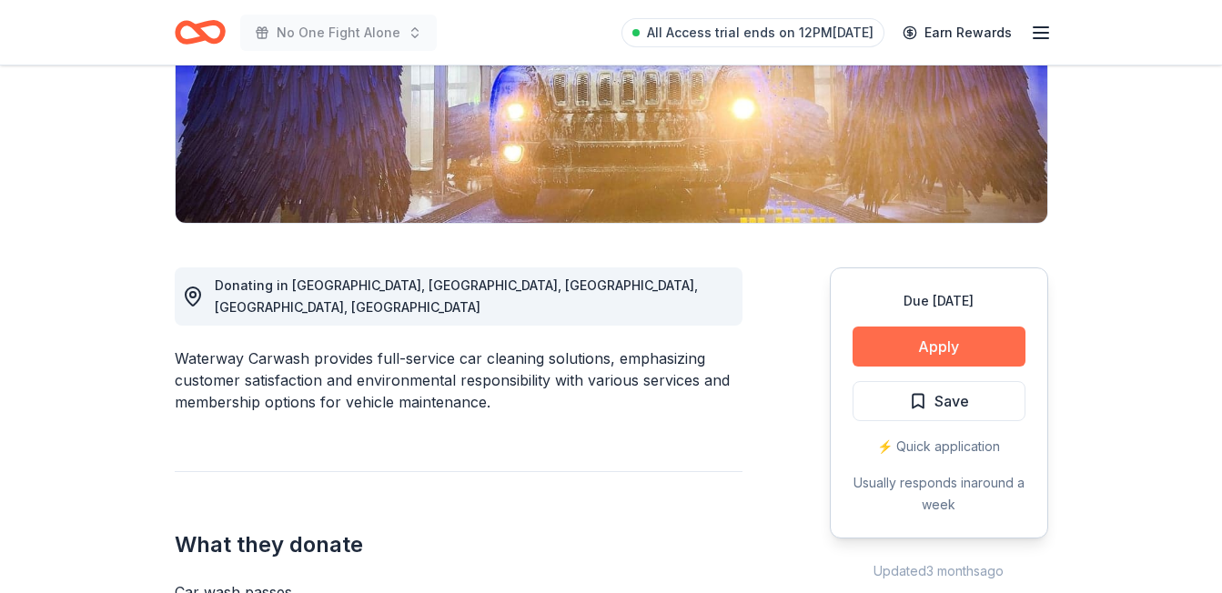
click at [962, 343] on button "Apply" at bounding box center [939, 347] width 173 height 40
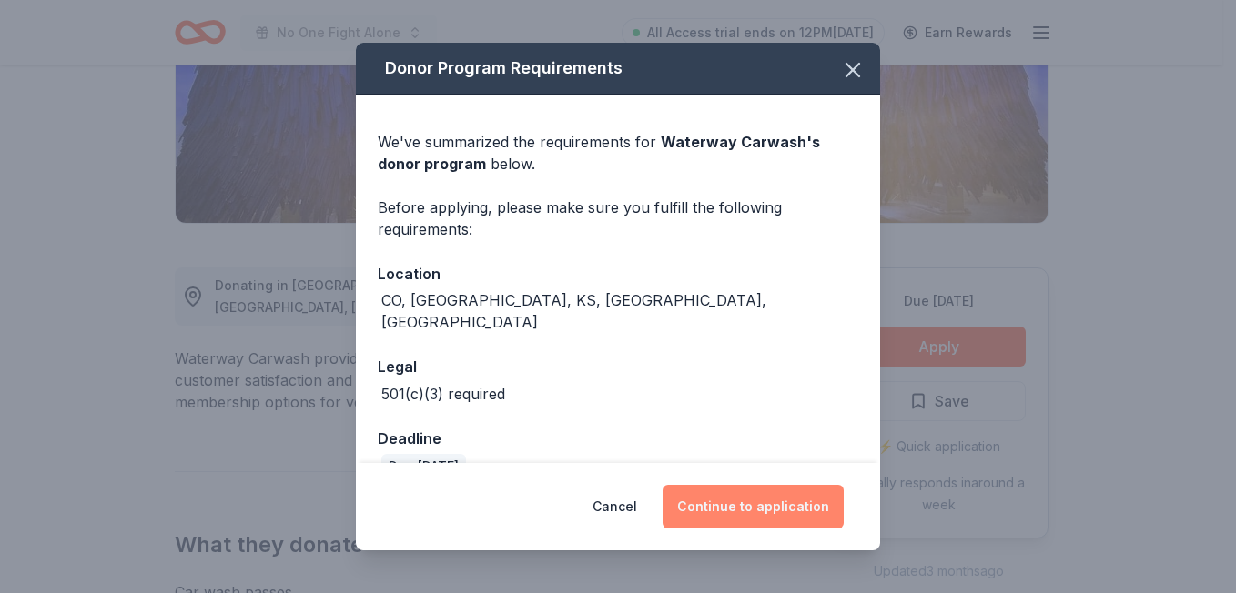
click at [795, 500] on button "Continue to application" at bounding box center [753, 507] width 181 height 44
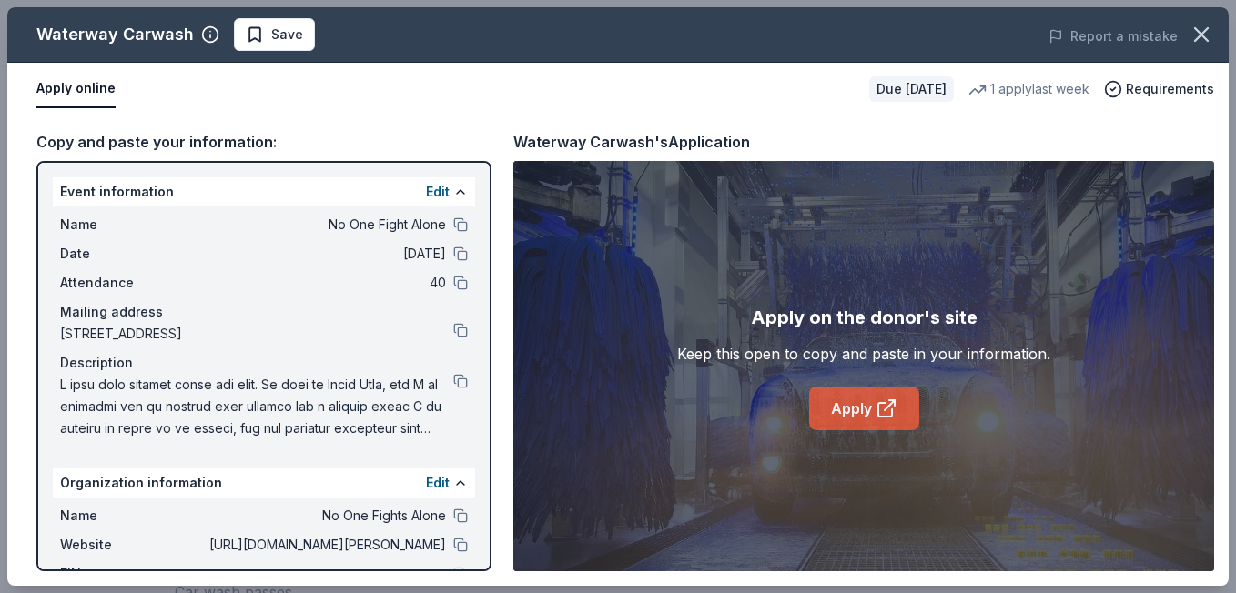
click at [864, 405] on link "Apply" at bounding box center [864, 409] width 110 height 44
click at [553, 6] on div "Waterway Carwash Save Report a mistake Apply online Due in 42 days 1 apply last…" at bounding box center [618, 296] width 1236 height 593
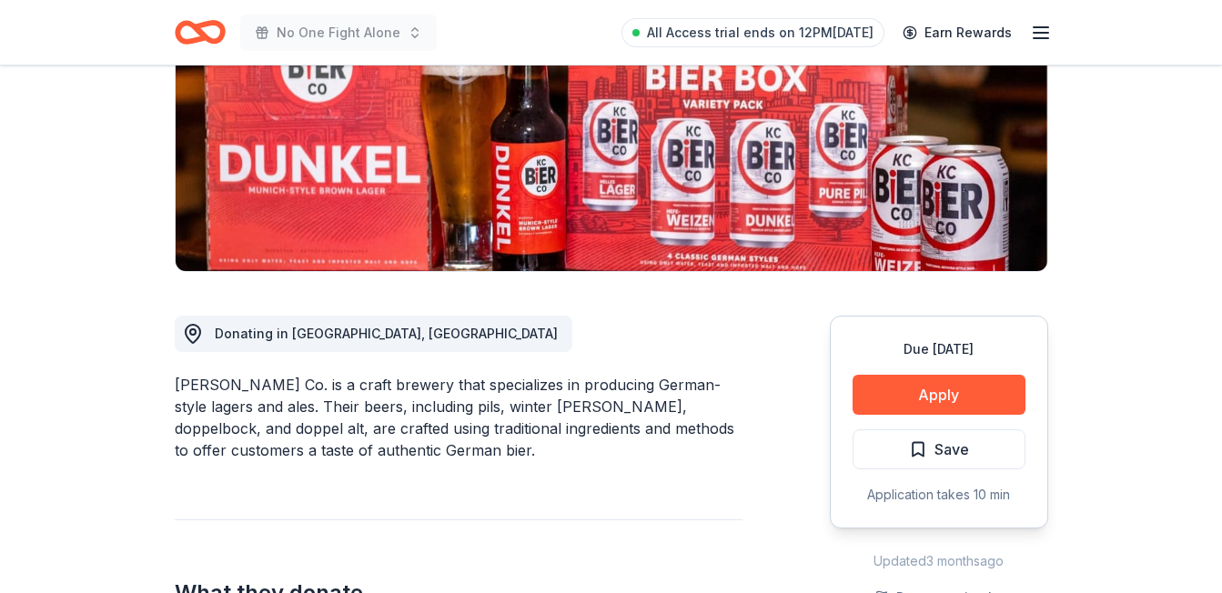
scroll to position [278, 0]
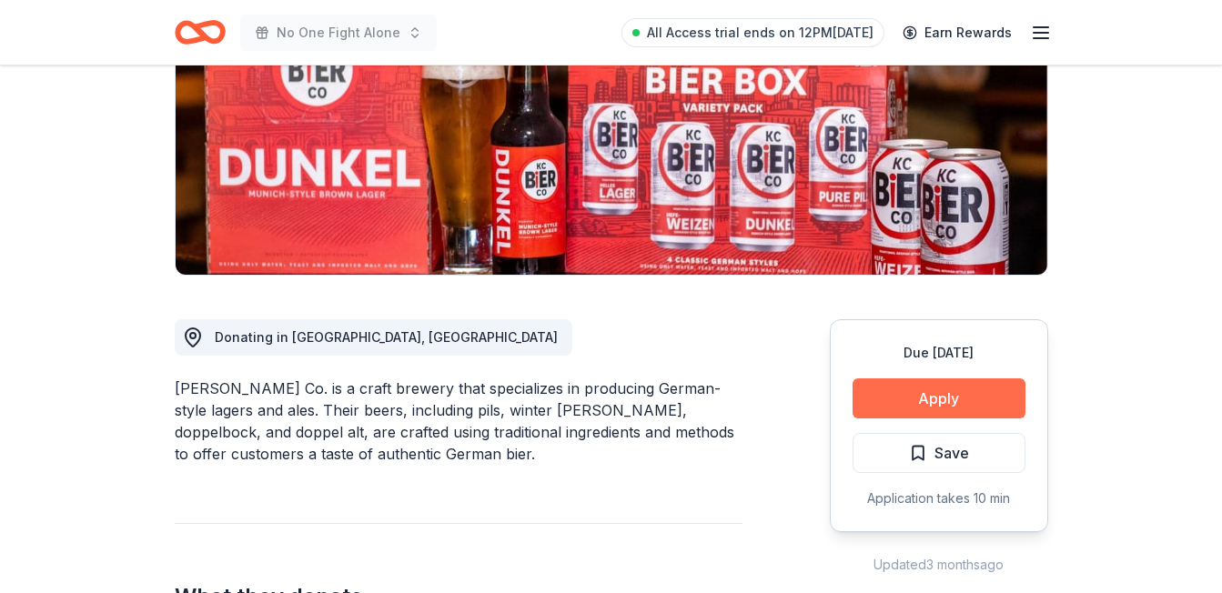
click at [907, 408] on button "Apply" at bounding box center [939, 399] width 173 height 40
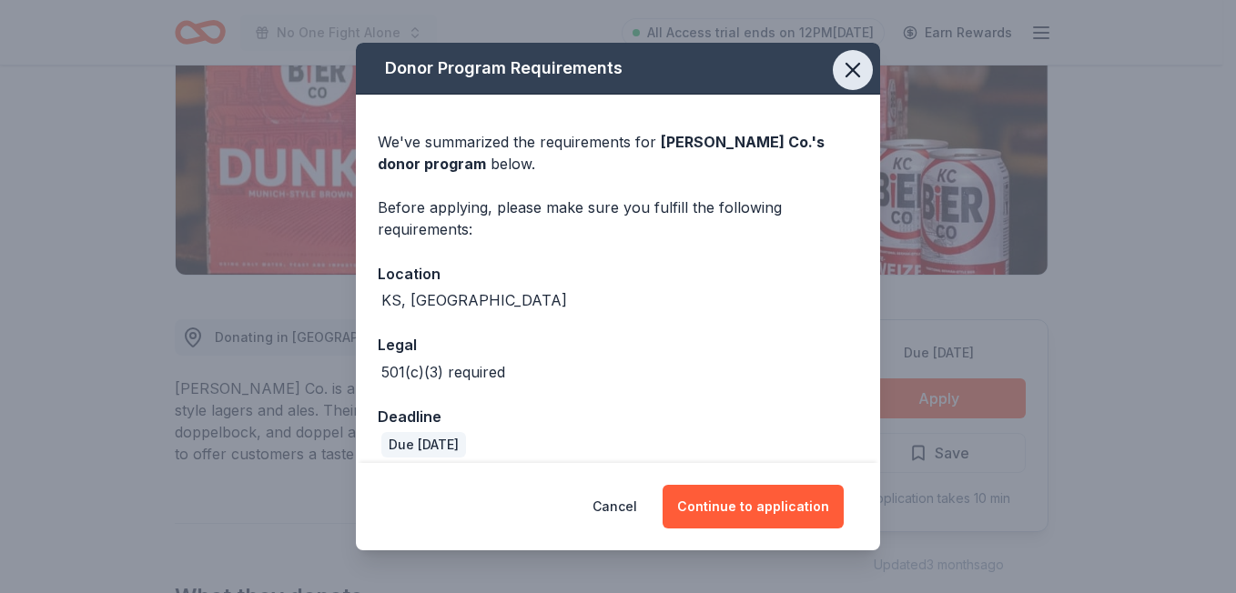
click at [845, 66] on icon "button" at bounding box center [852, 69] width 25 height 25
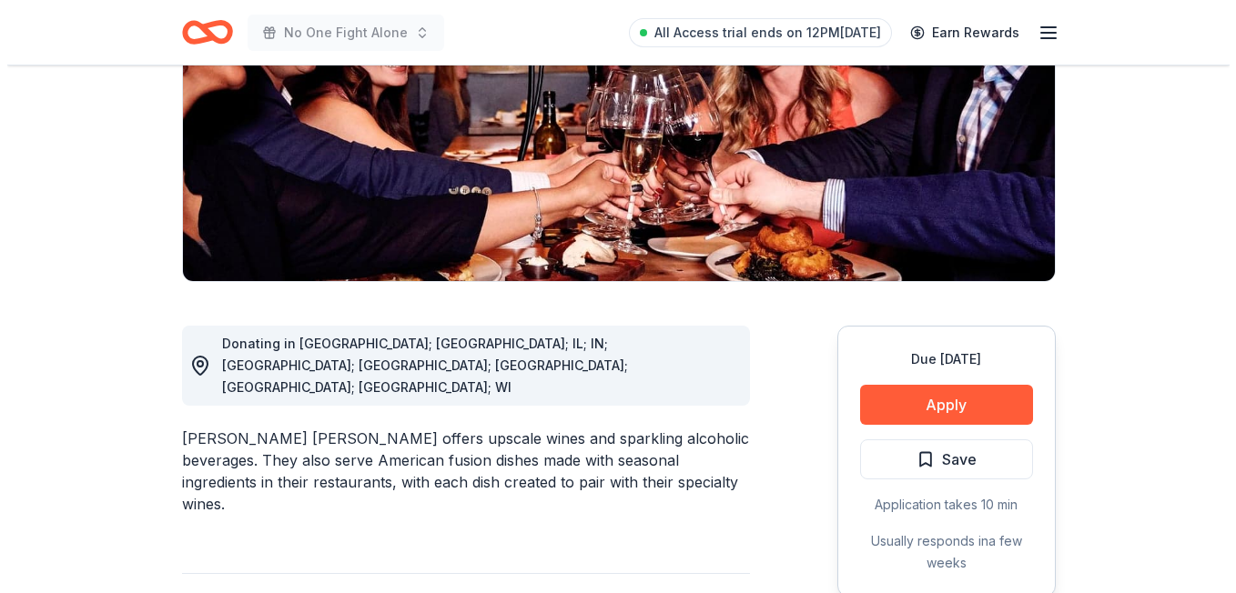
scroll to position [318, 0]
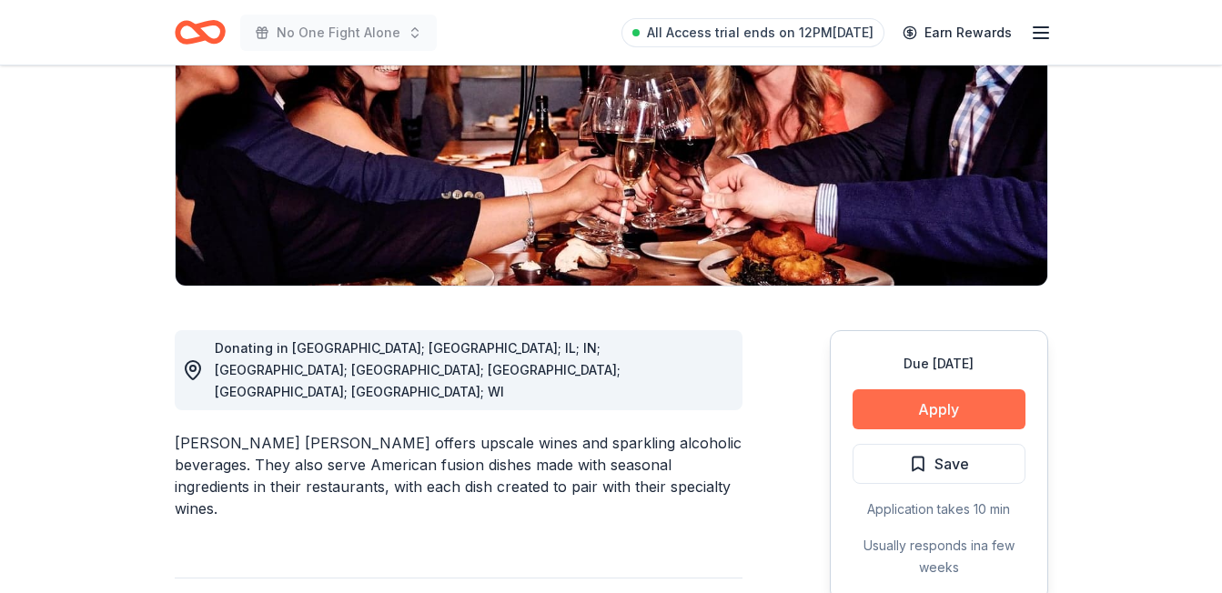
click at [923, 389] on button "Apply" at bounding box center [939, 409] width 173 height 40
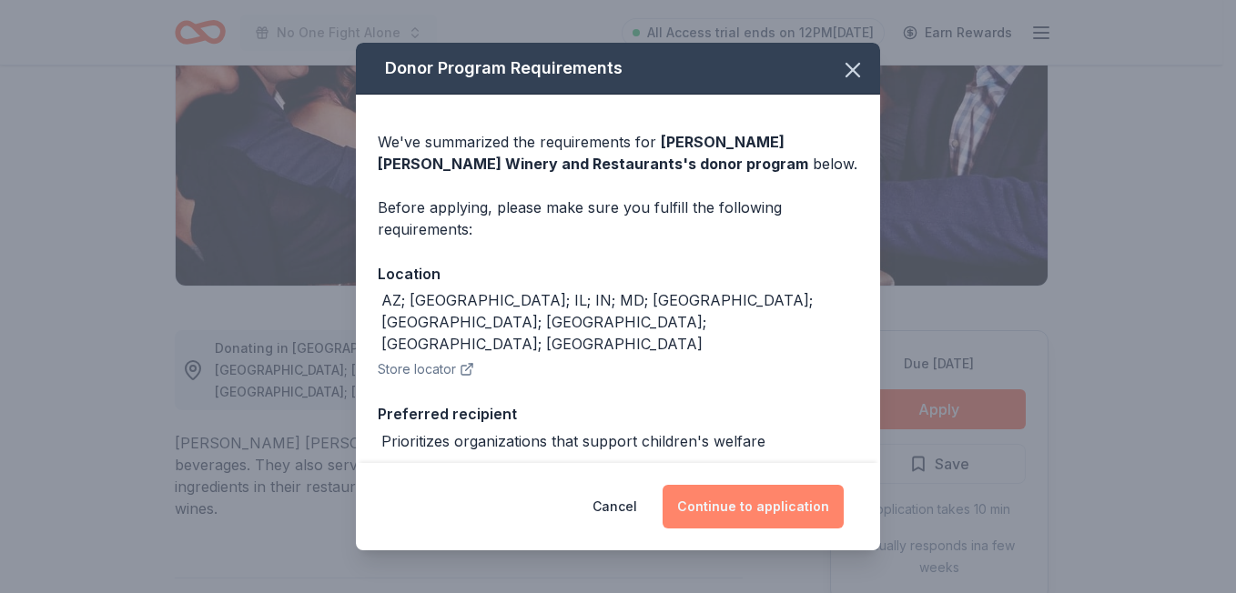
click at [748, 503] on button "Continue to application" at bounding box center [753, 507] width 181 height 44
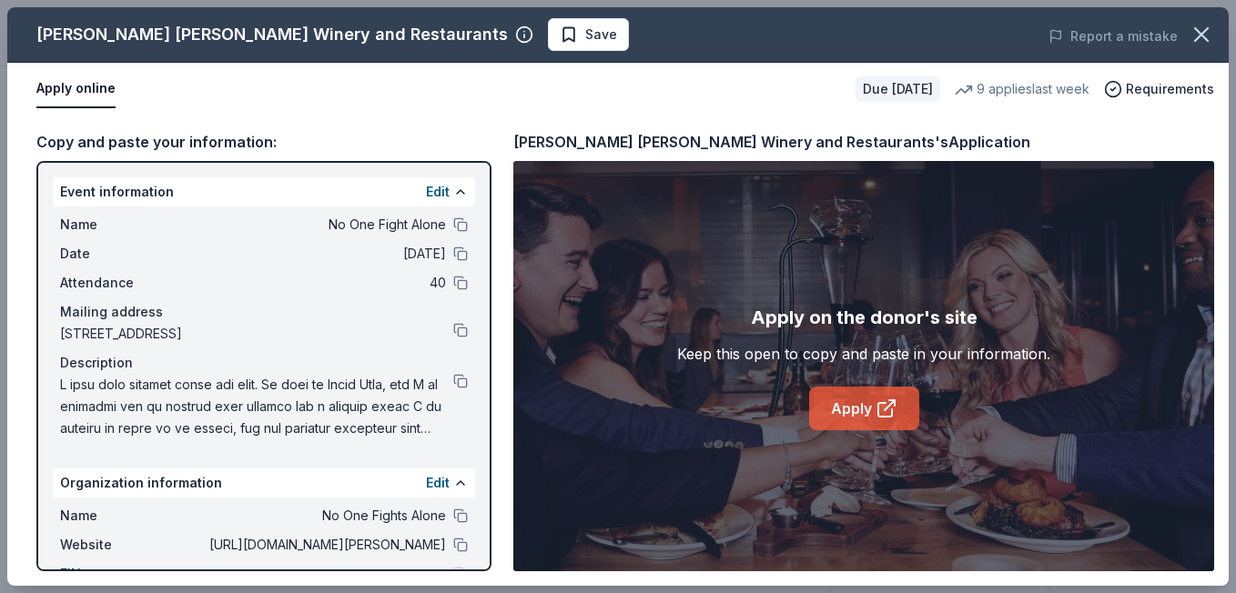
click at [864, 412] on link "Apply" at bounding box center [864, 409] width 110 height 44
click at [828, 400] on link "Apply" at bounding box center [864, 409] width 110 height 44
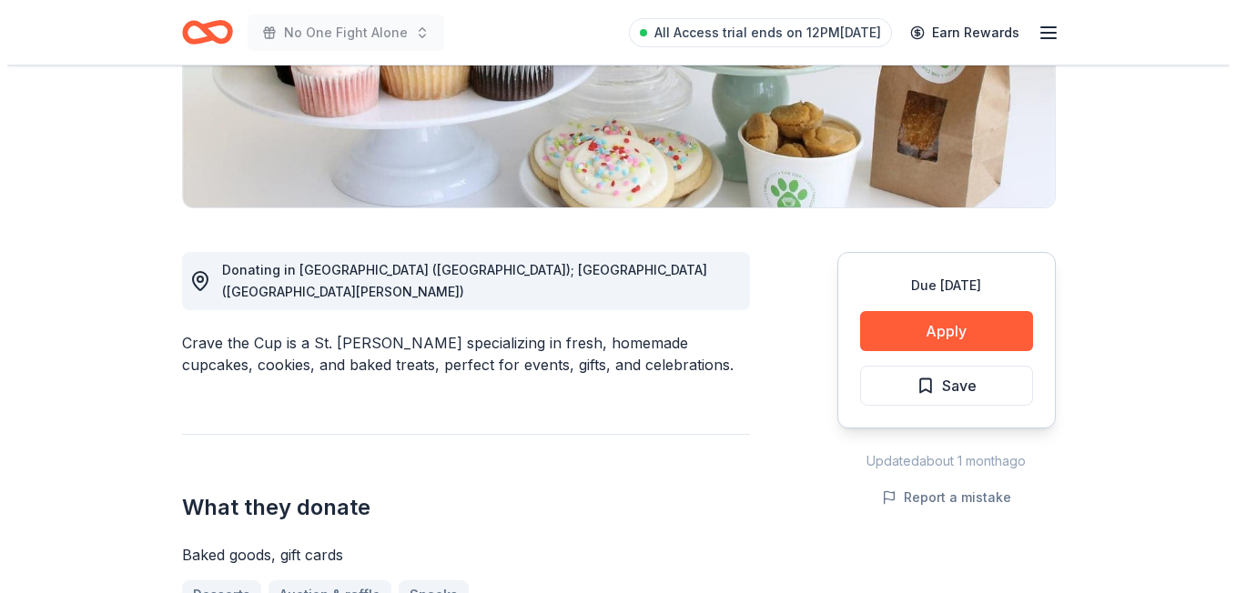
scroll to position [337, 0]
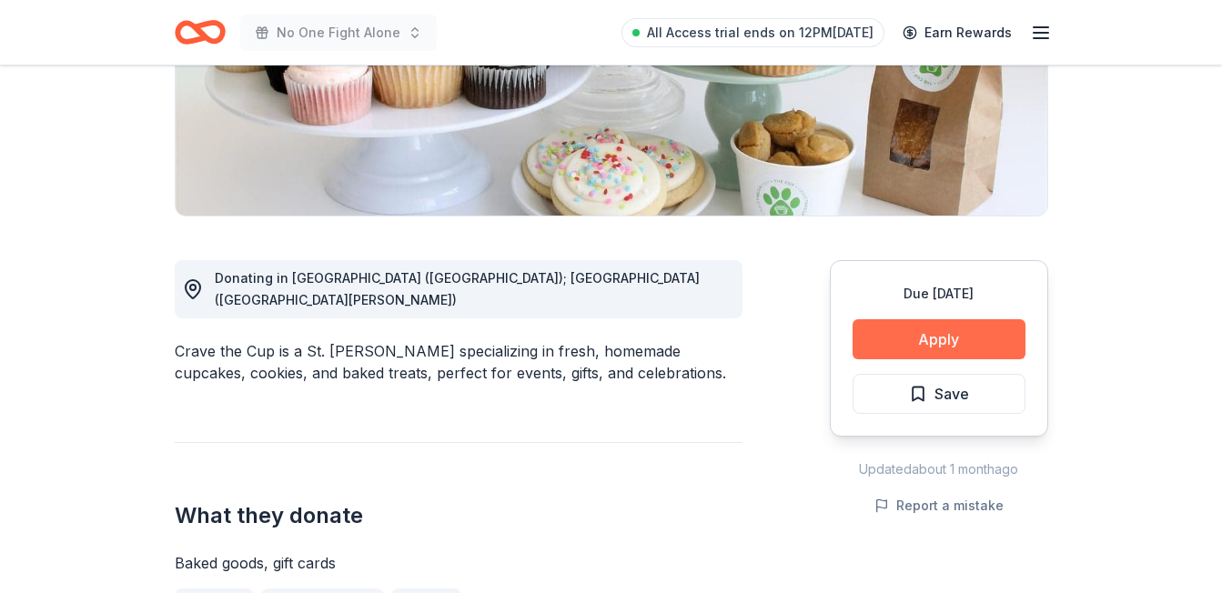
click at [916, 337] on button "Apply" at bounding box center [939, 339] width 173 height 40
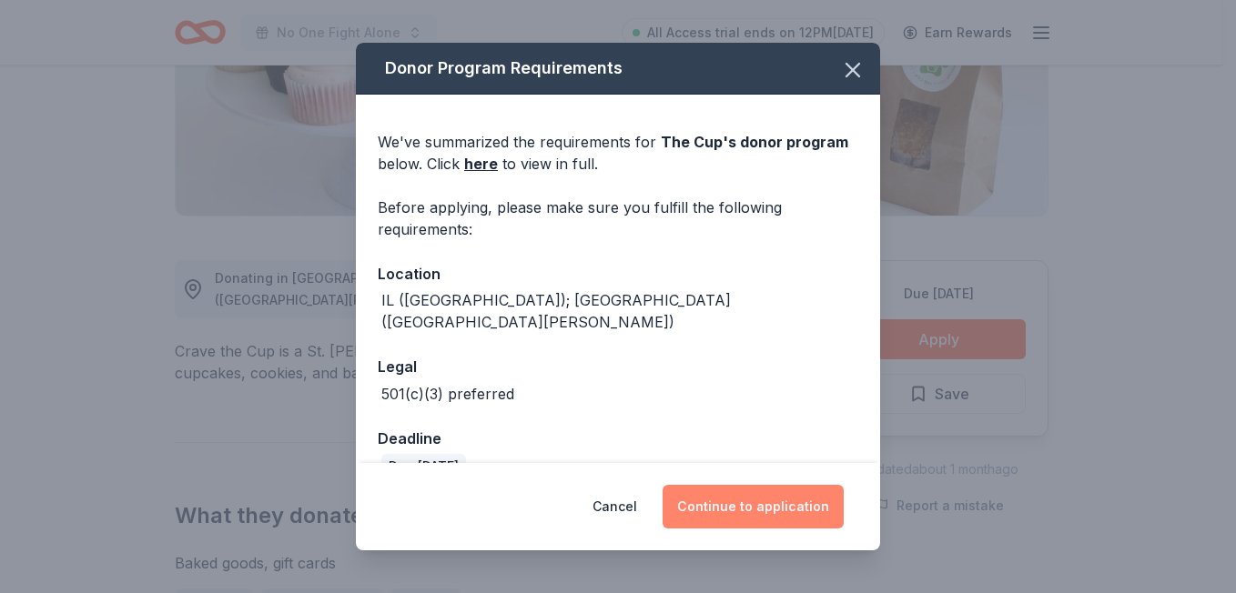
click at [716, 518] on button "Continue to application" at bounding box center [753, 507] width 181 height 44
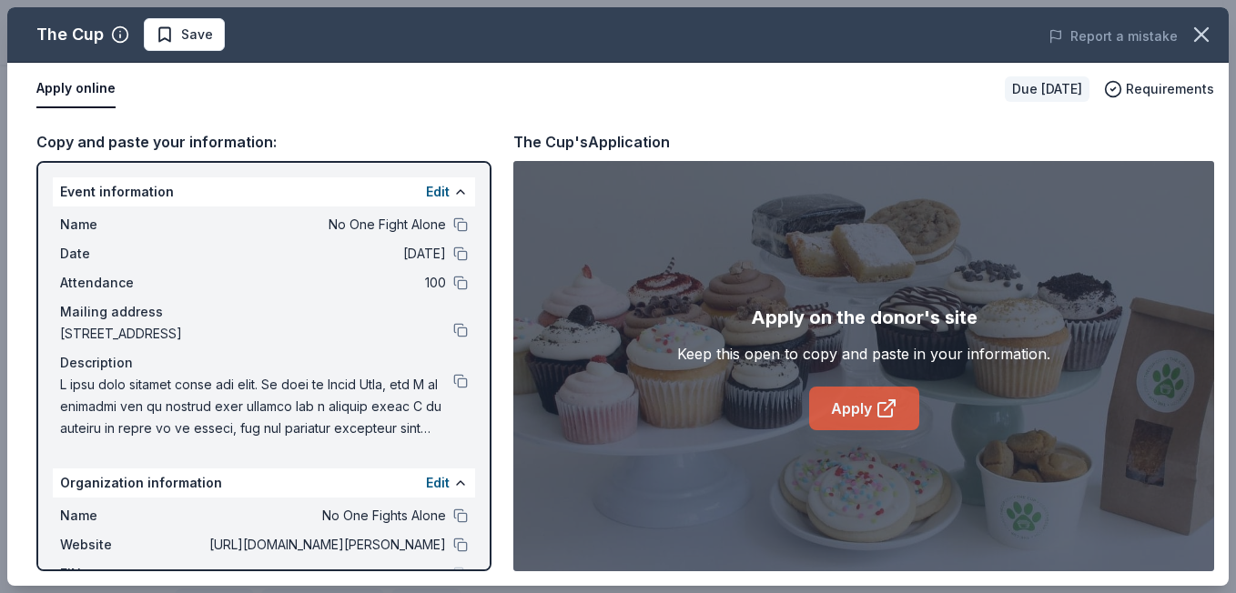
click at [861, 413] on link "Apply" at bounding box center [864, 409] width 110 height 44
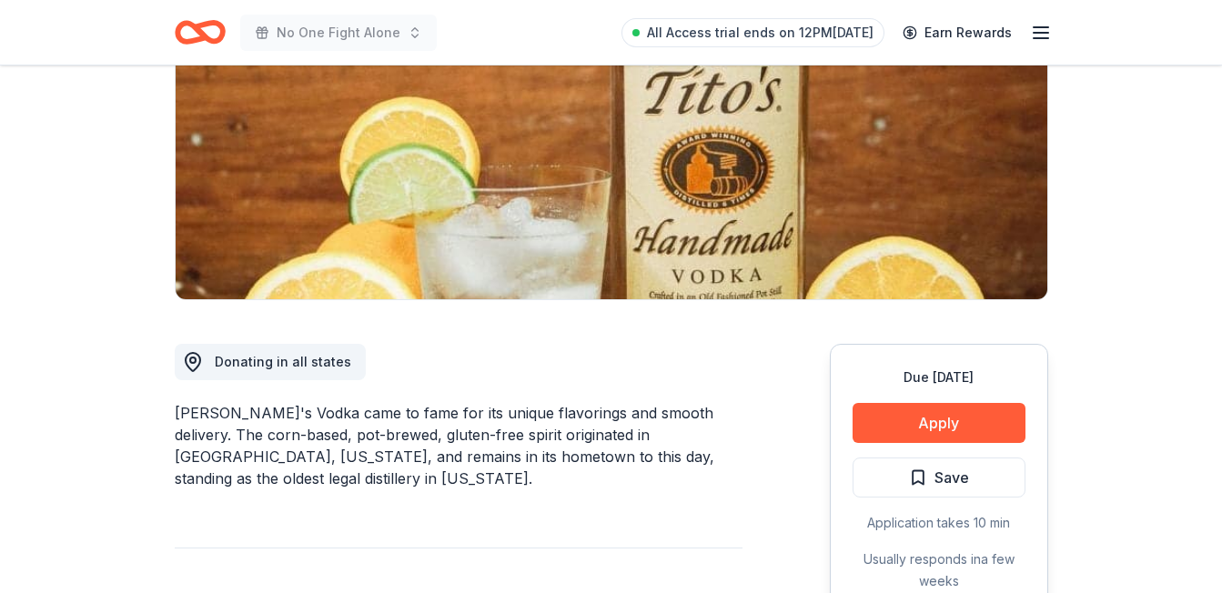
scroll to position [258, 0]
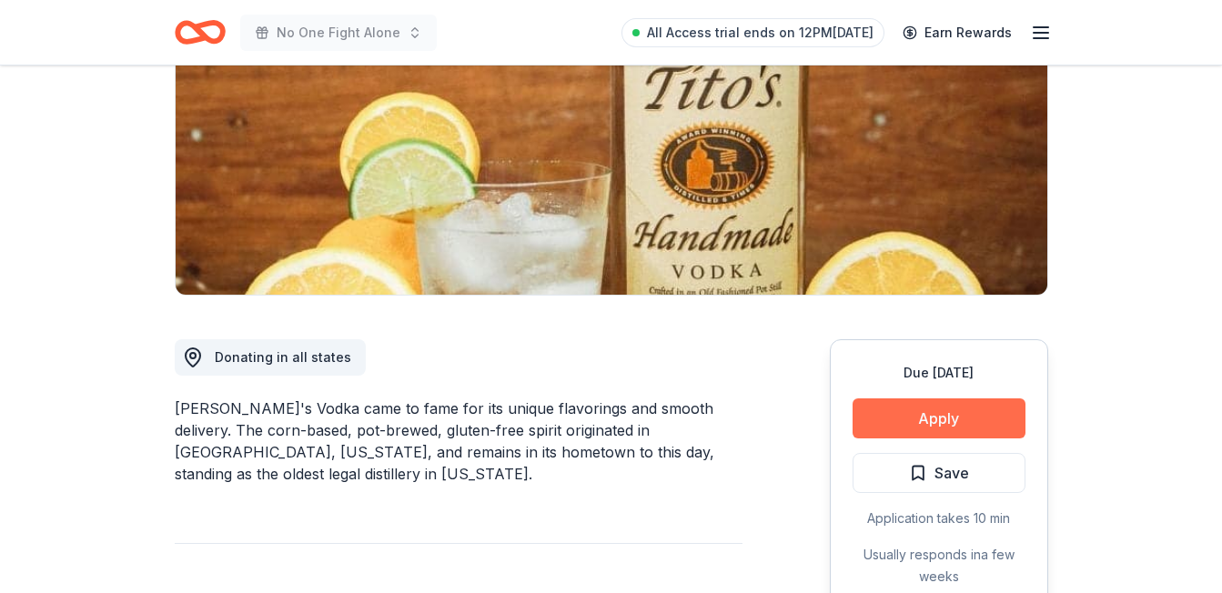
click at [924, 429] on button "Apply" at bounding box center [939, 419] width 173 height 40
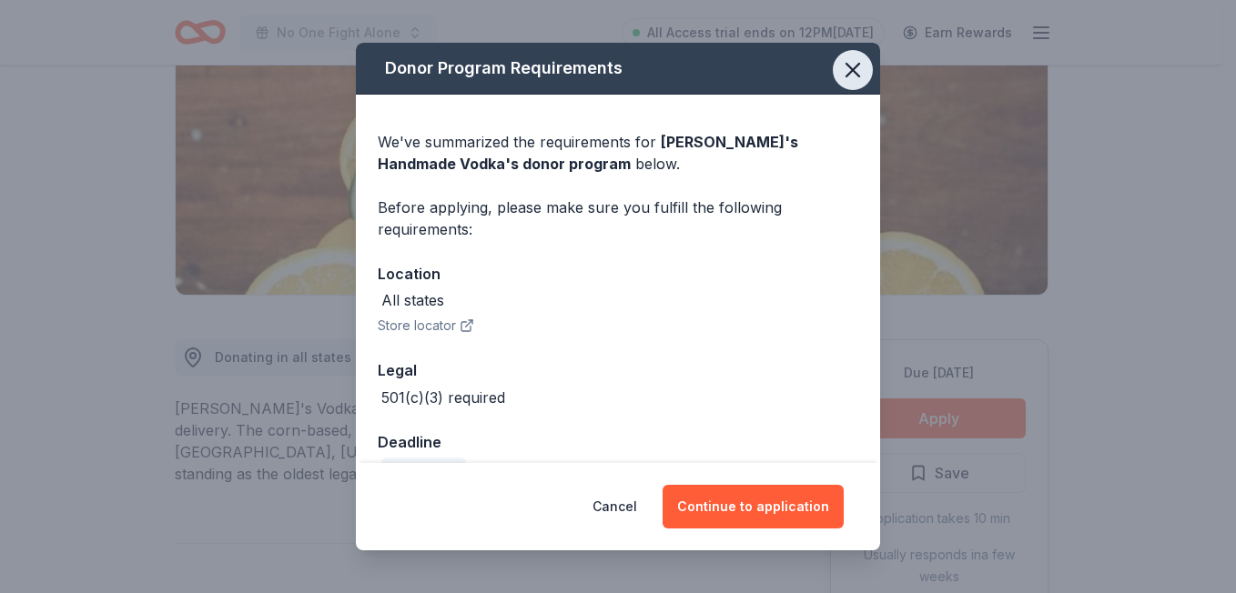
click at [840, 70] on icon "button" at bounding box center [852, 69] width 25 height 25
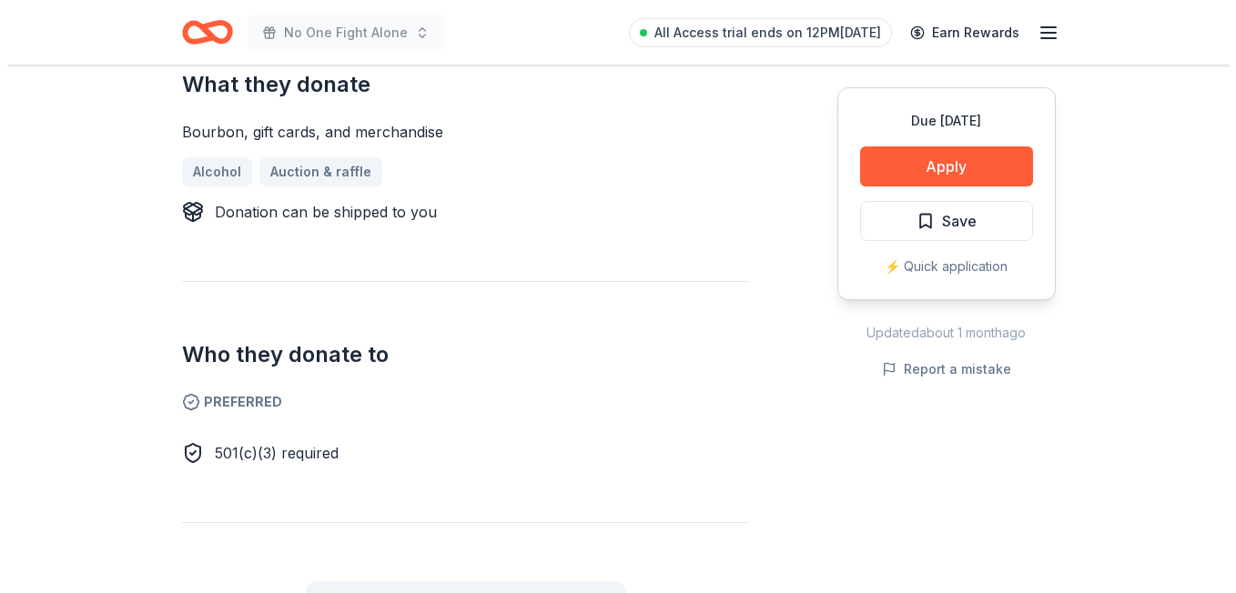
scroll to position [674, 0]
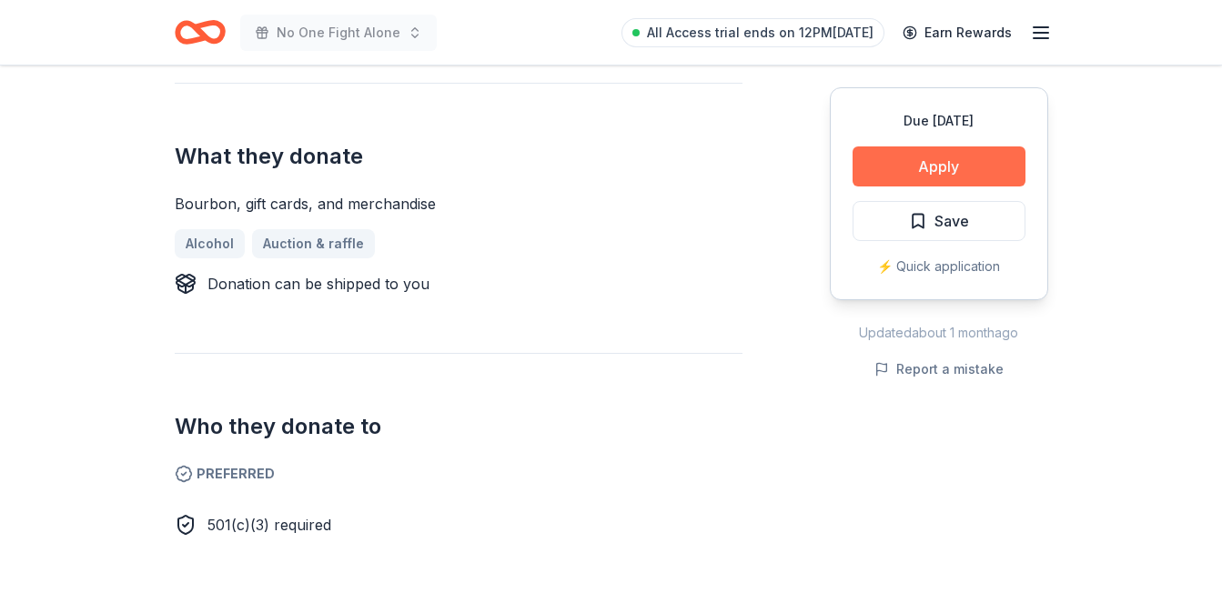
click at [965, 167] on button "Apply" at bounding box center [939, 167] width 173 height 40
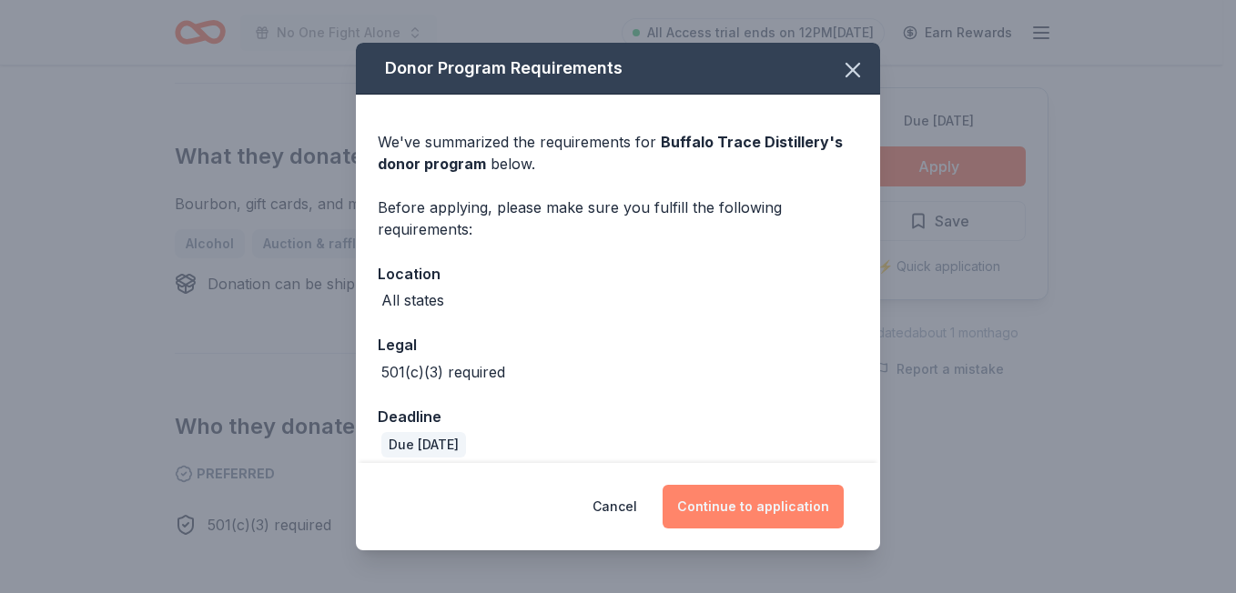
click at [722, 512] on button "Continue to application" at bounding box center [753, 507] width 181 height 44
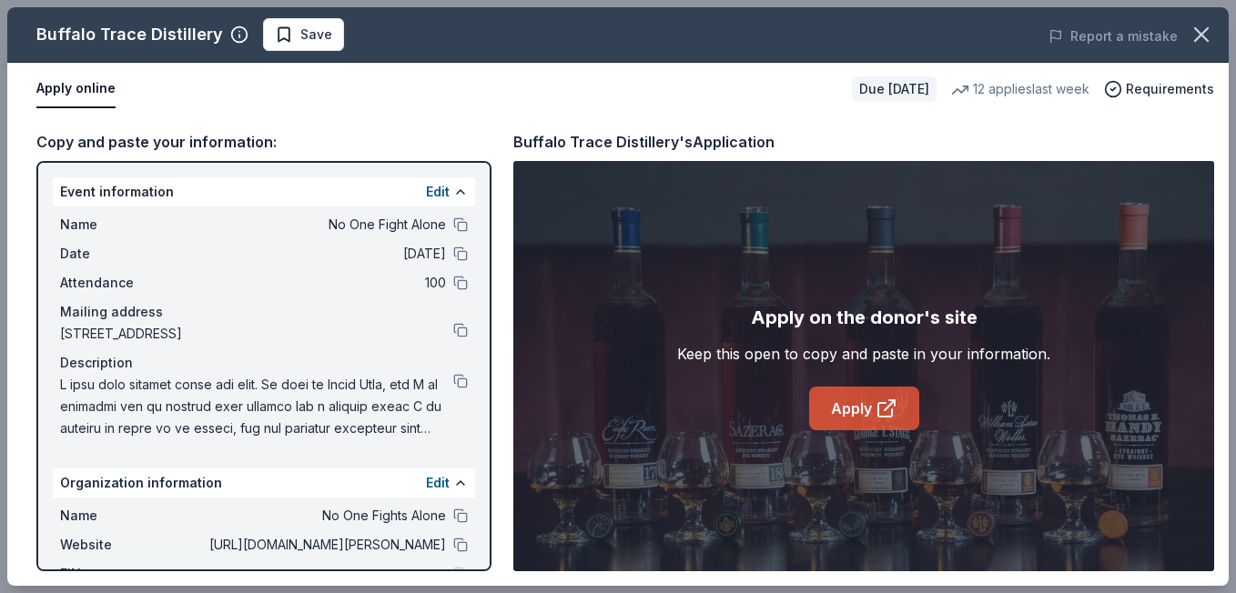
click at [857, 400] on link "Apply" at bounding box center [864, 409] width 110 height 44
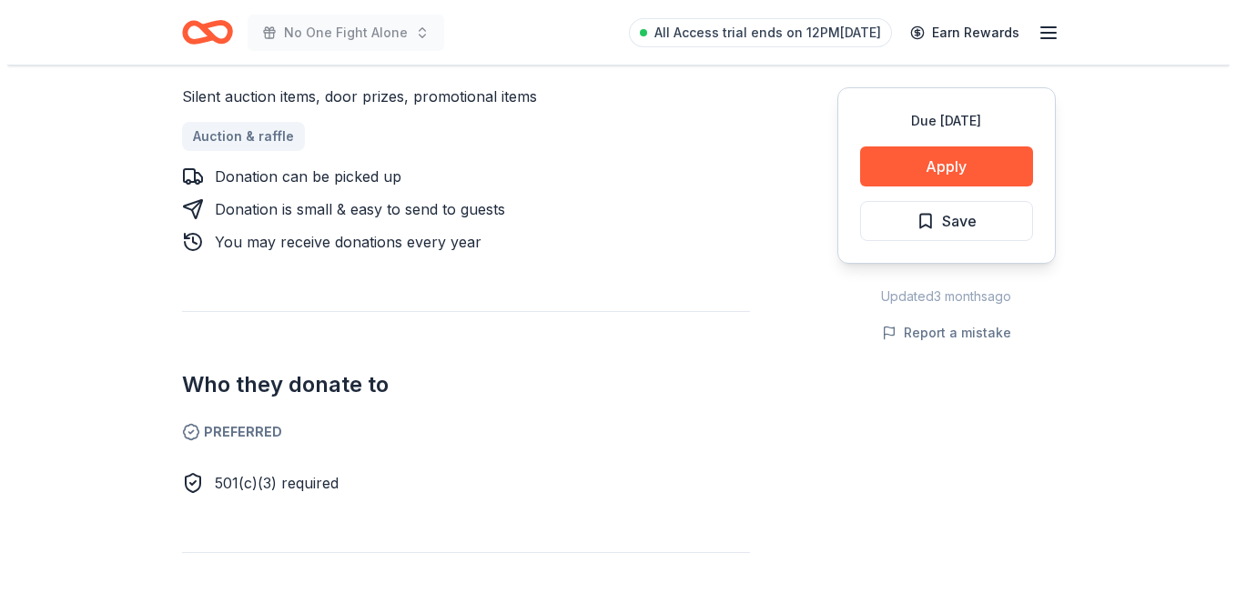
scroll to position [799, 0]
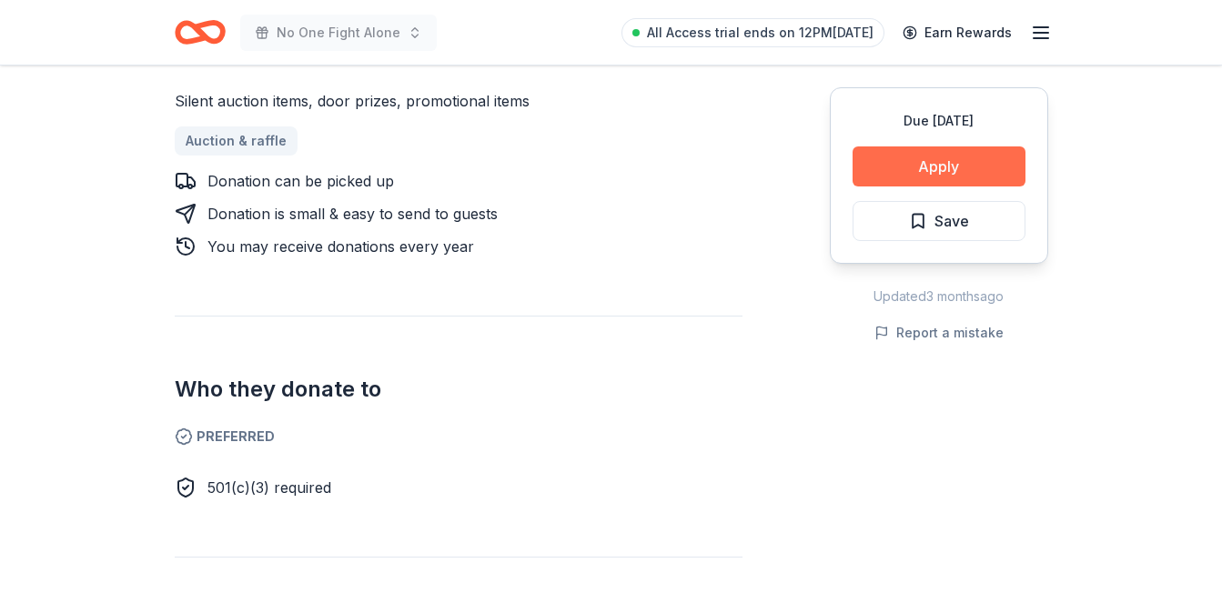
click at [957, 162] on button "Apply" at bounding box center [939, 167] width 173 height 40
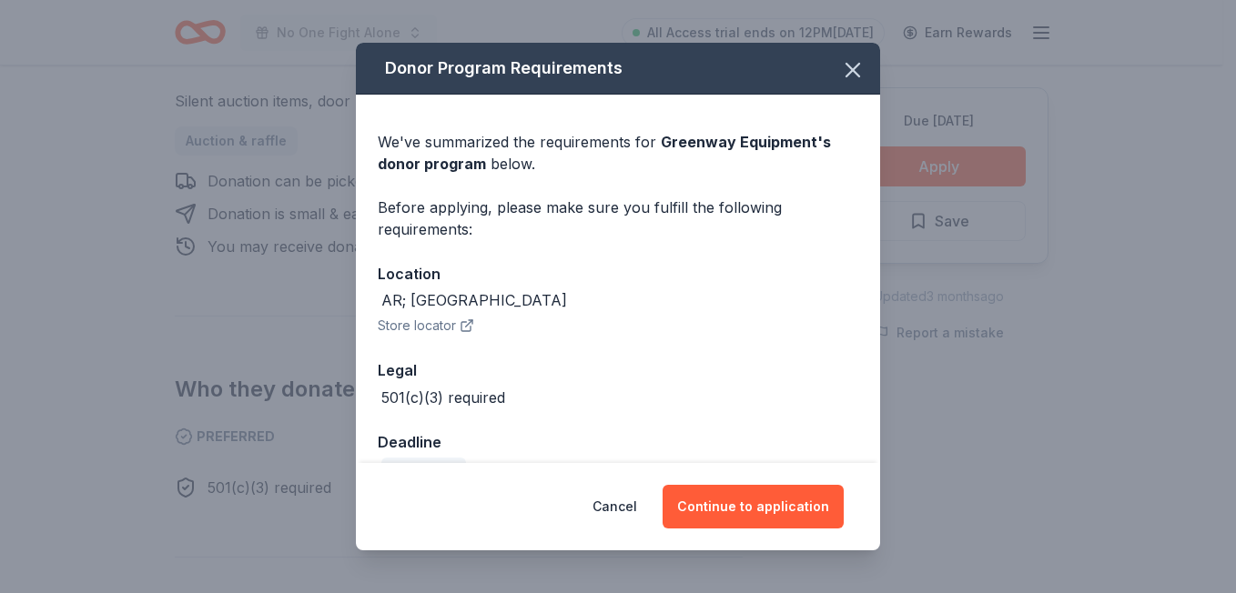
scroll to position [114, 0]
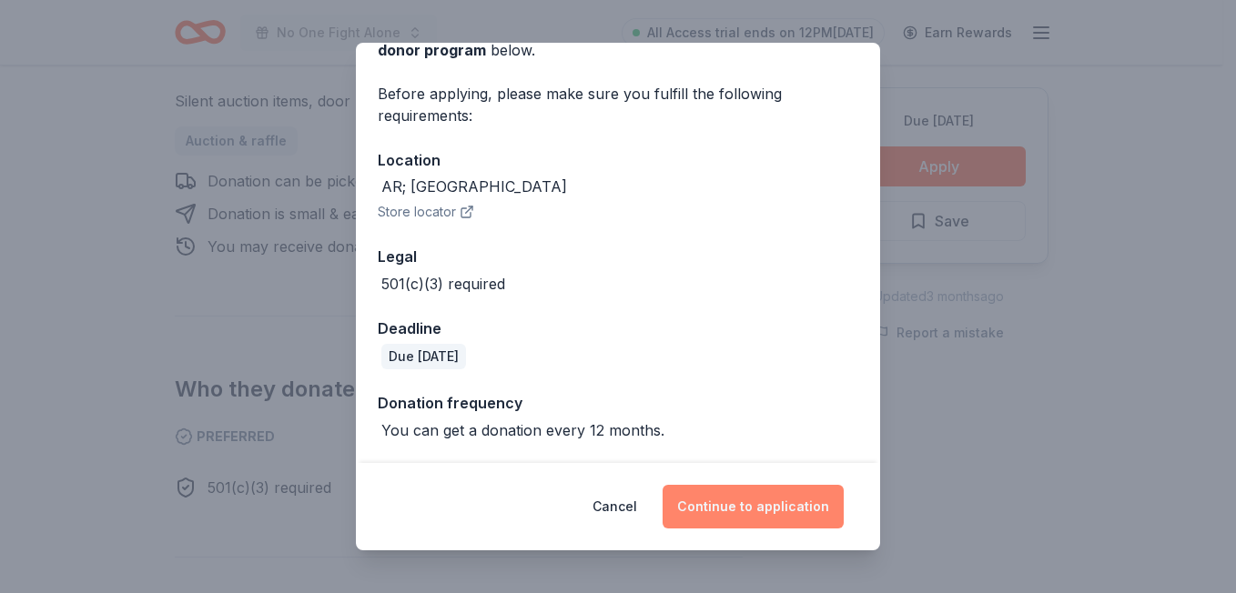
click at [736, 497] on button "Continue to application" at bounding box center [753, 507] width 181 height 44
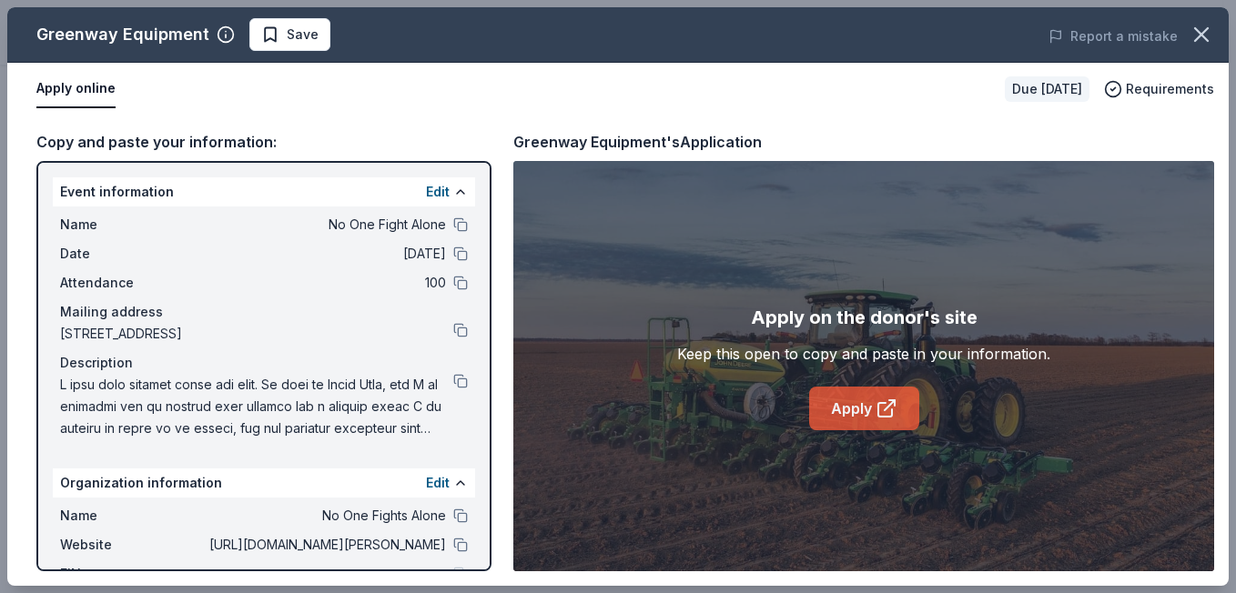
click at [872, 400] on link "Apply" at bounding box center [864, 409] width 110 height 44
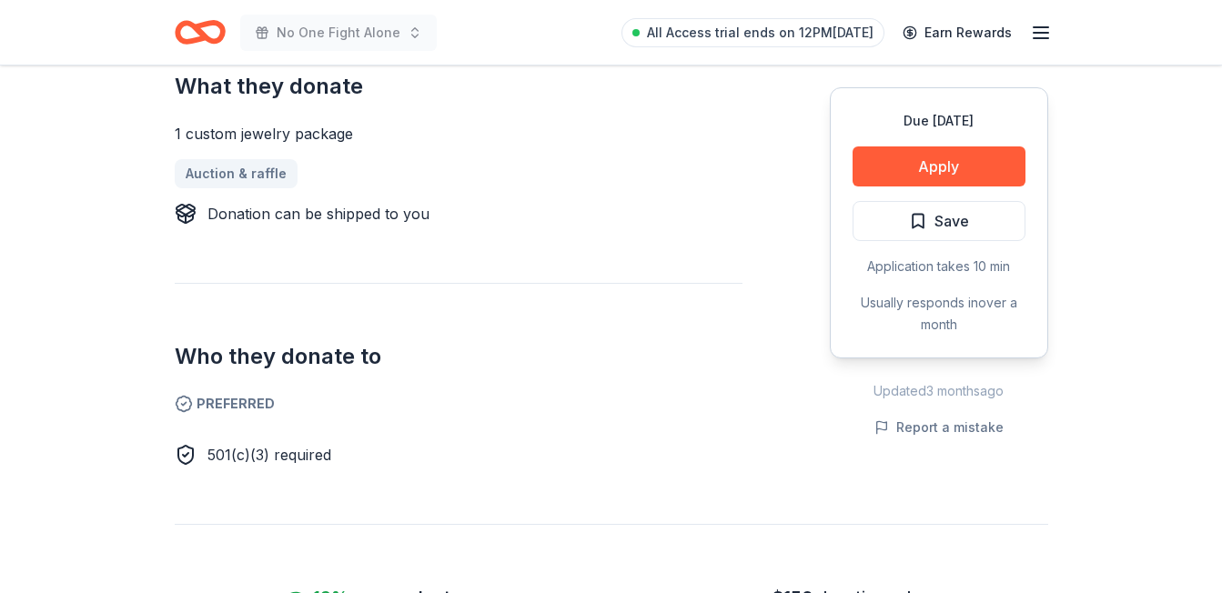
scroll to position [769, 0]
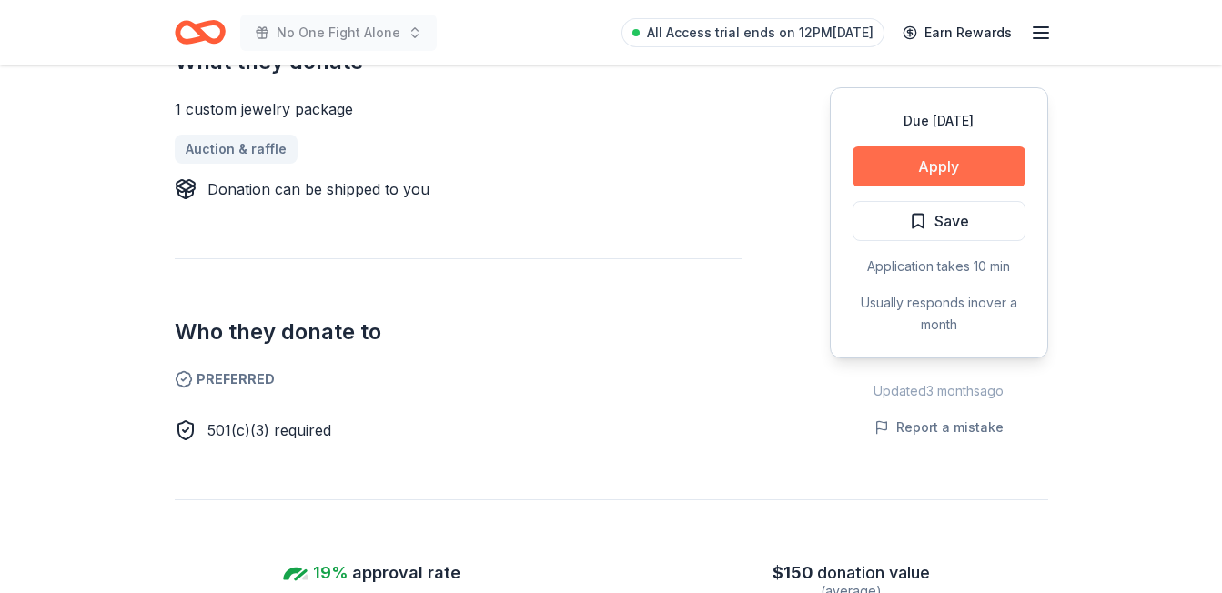
click at [980, 167] on button "Apply" at bounding box center [939, 167] width 173 height 40
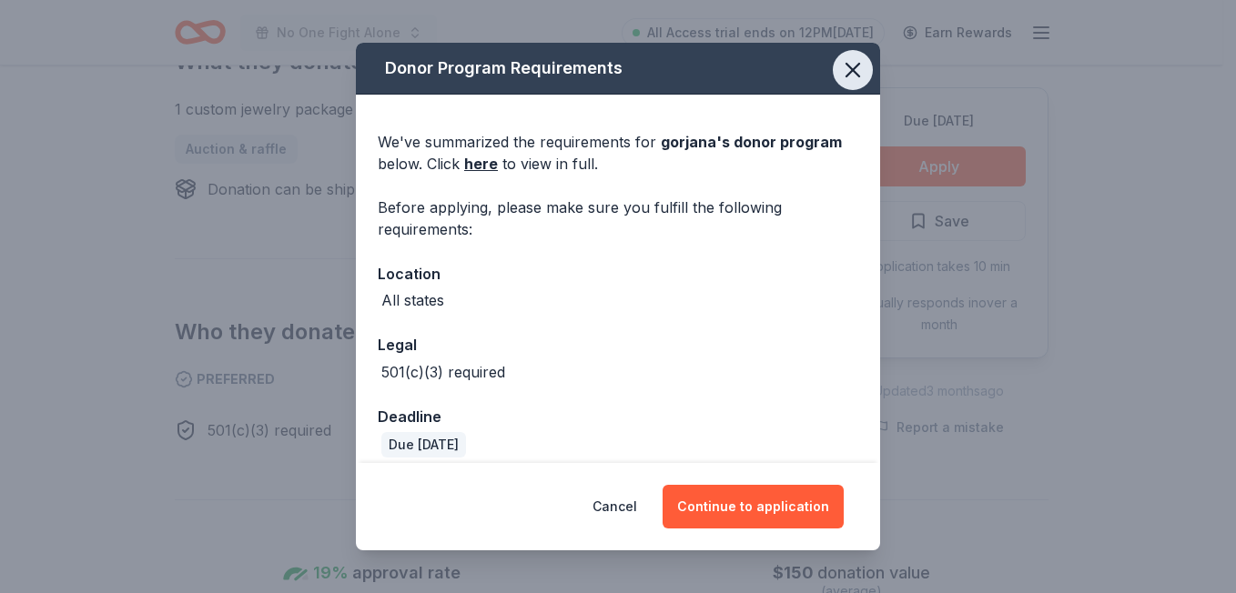
click at [840, 82] on icon "button" at bounding box center [852, 69] width 25 height 25
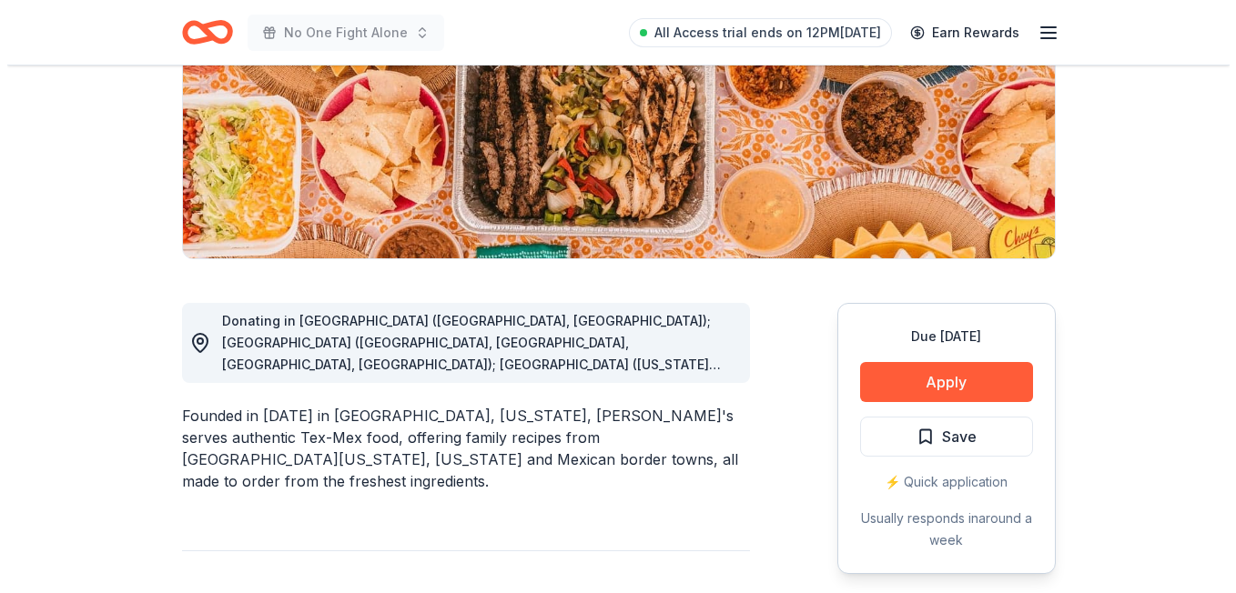
scroll to position [289, 0]
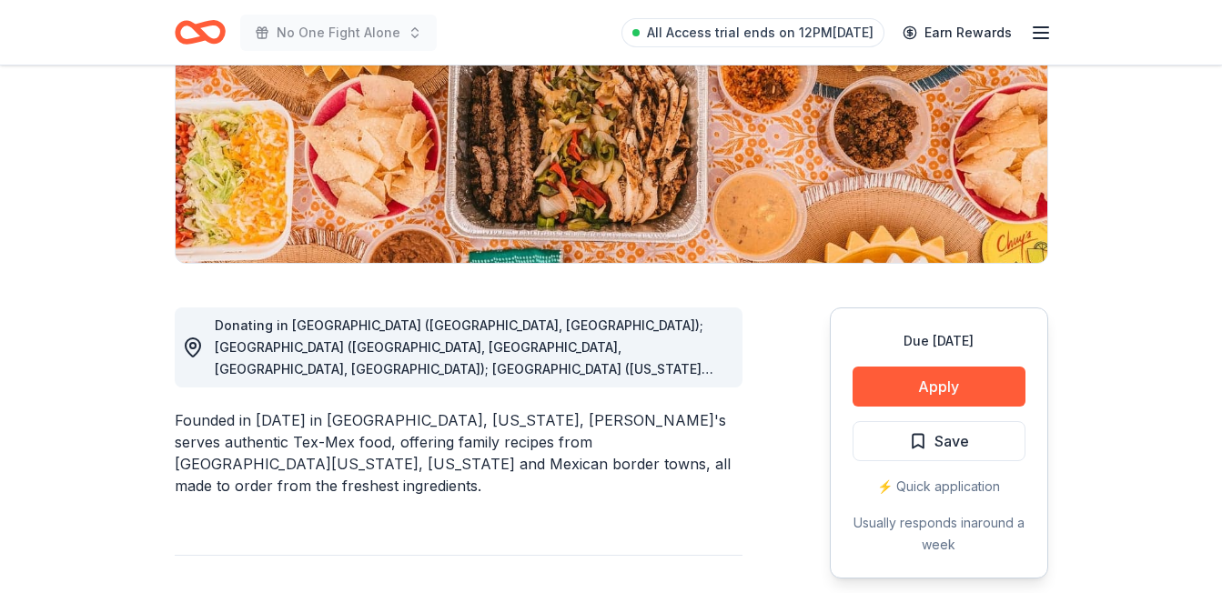
click at [916, 494] on div "⚡️ Quick application" at bounding box center [939, 487] width 173 height 22
click at [908, 384] on button "Apply" at bounding box center [939, 387] width 173 height 40
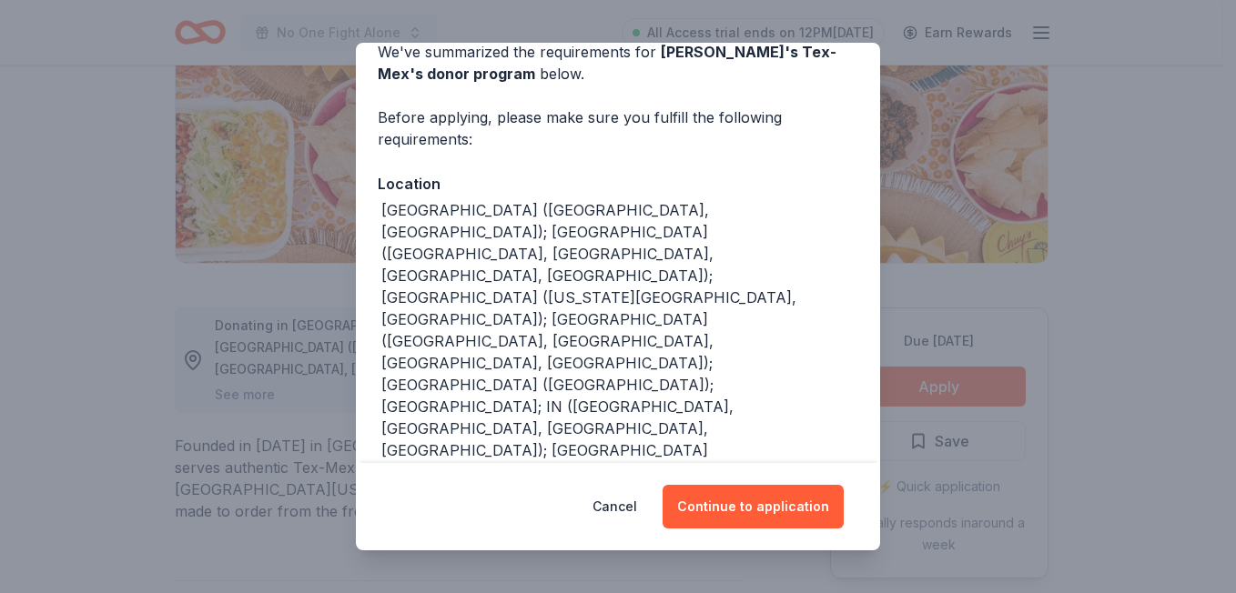
scroll to position [120, 0]
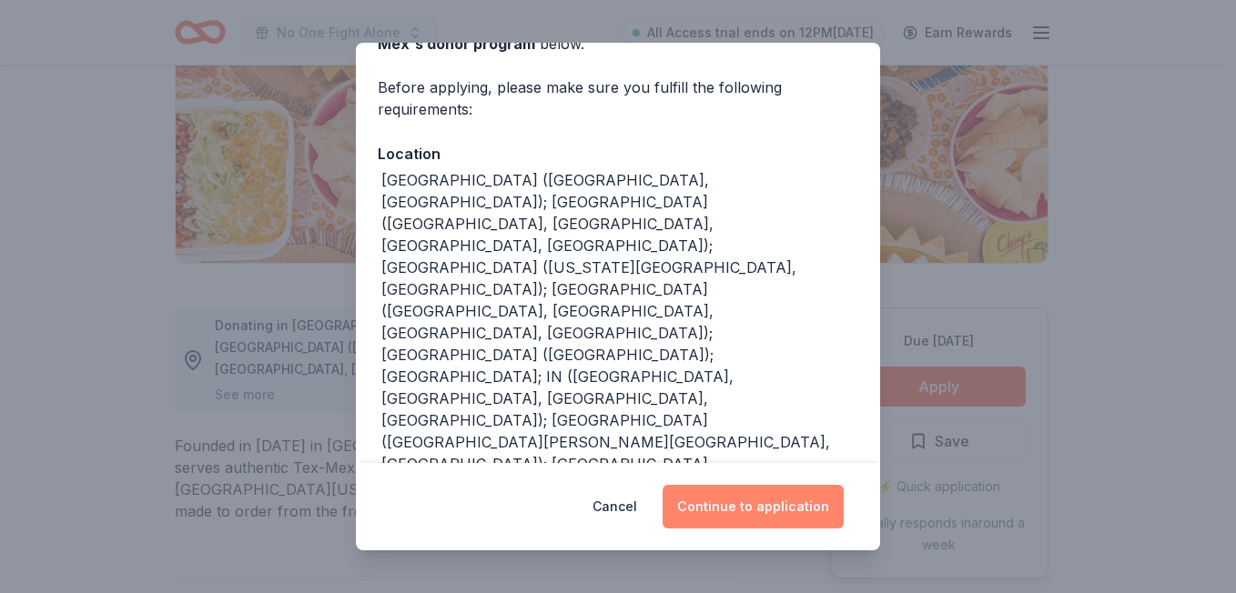
click at [749, 502] on button "Continue to application" at bounding box center [753, 507] width 181 height 44
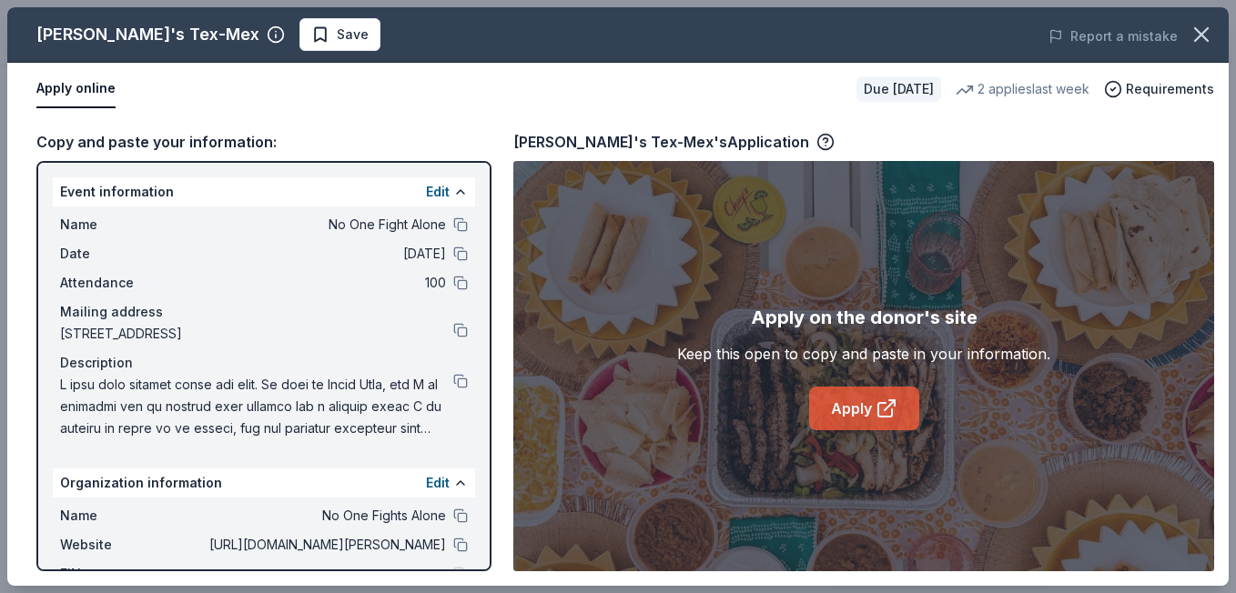
click at [855, 418] on link "Apply" at bounding box center [864, 409] width 110 height 44
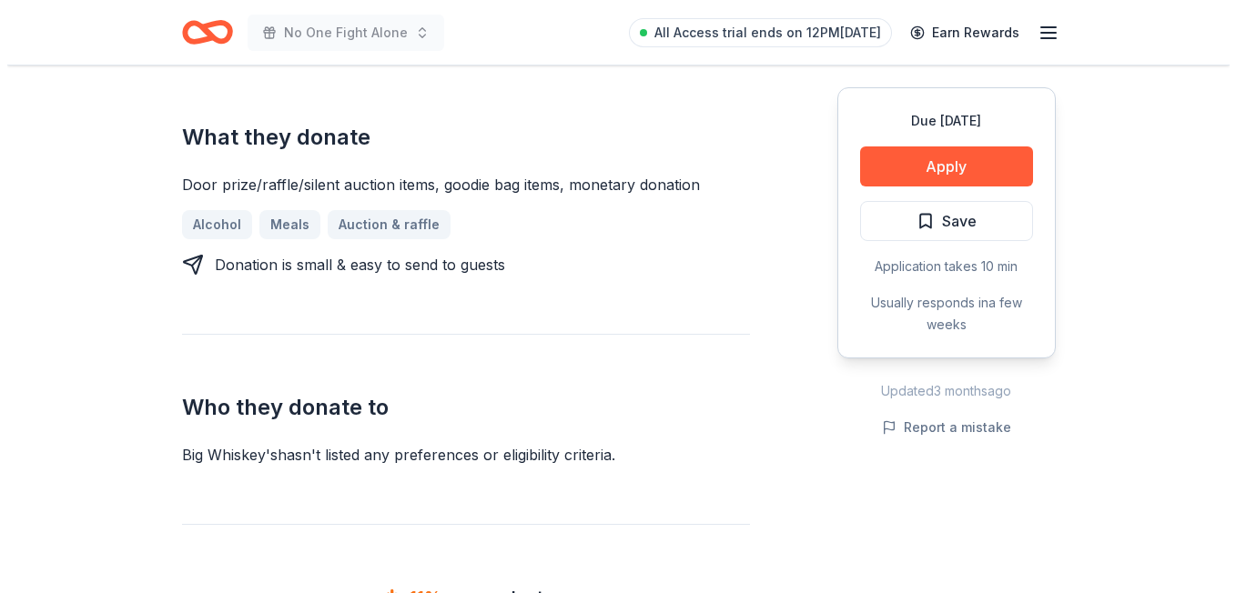
scroll to position [684, 0]
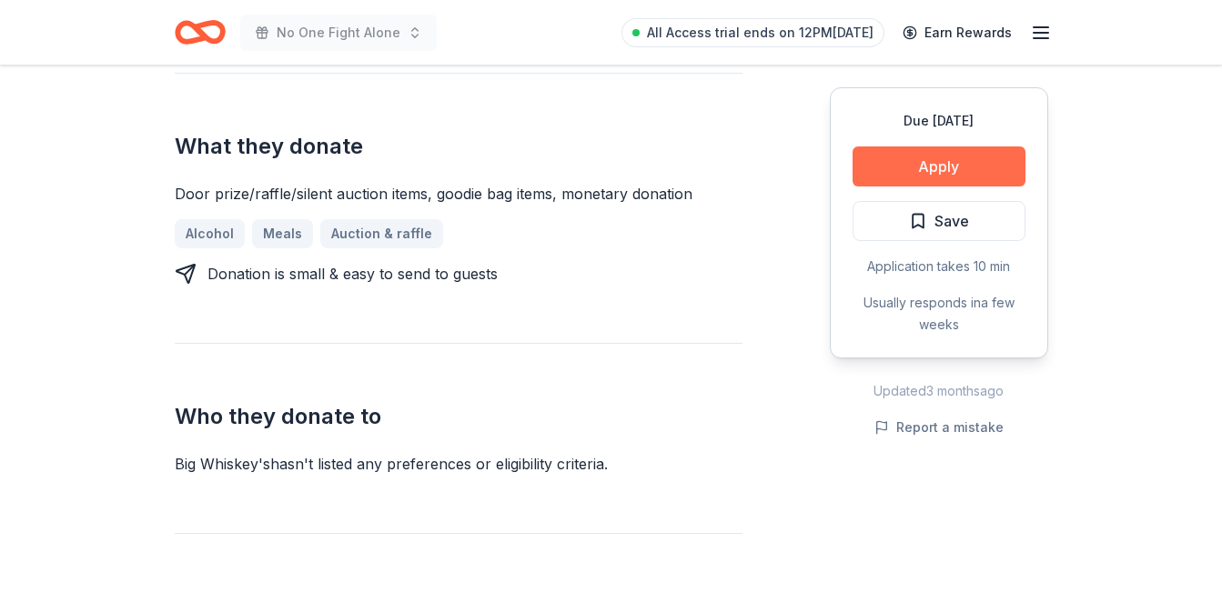
click at [926, 178] on button "Apply" at bounding box center [939, 167] width 173 height 40
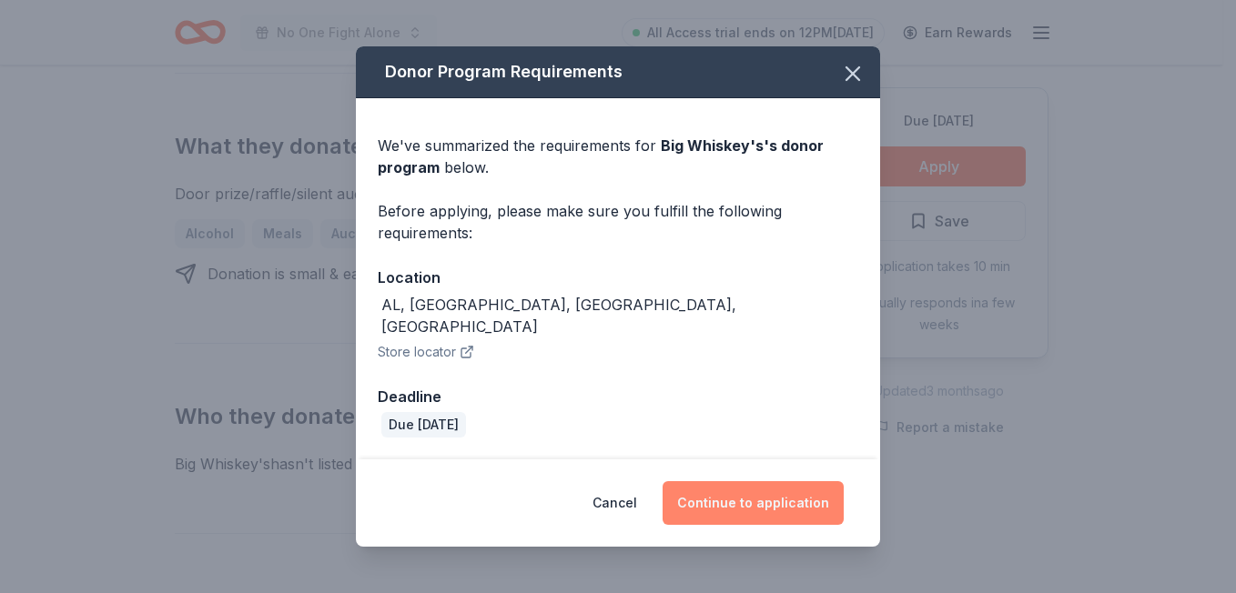
click at [723, 497] on button "Continue to application" at bounding box center [753, 503] width 181 height 44
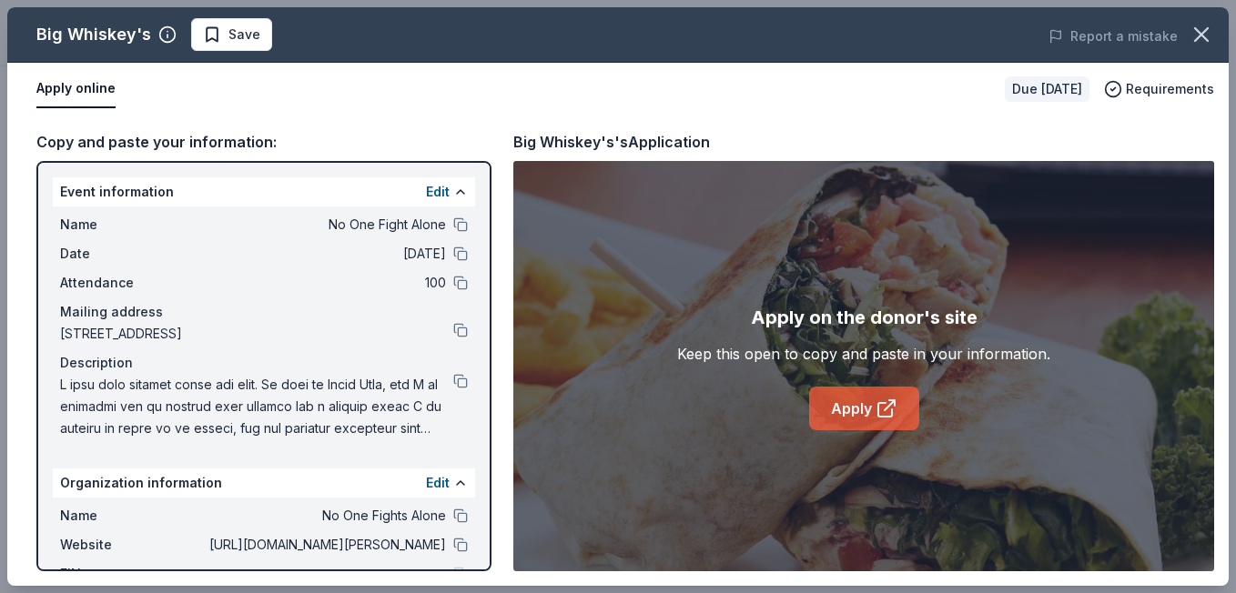
click at [875, 400] on icon at bounding box center [886, 409] width 22 height 22
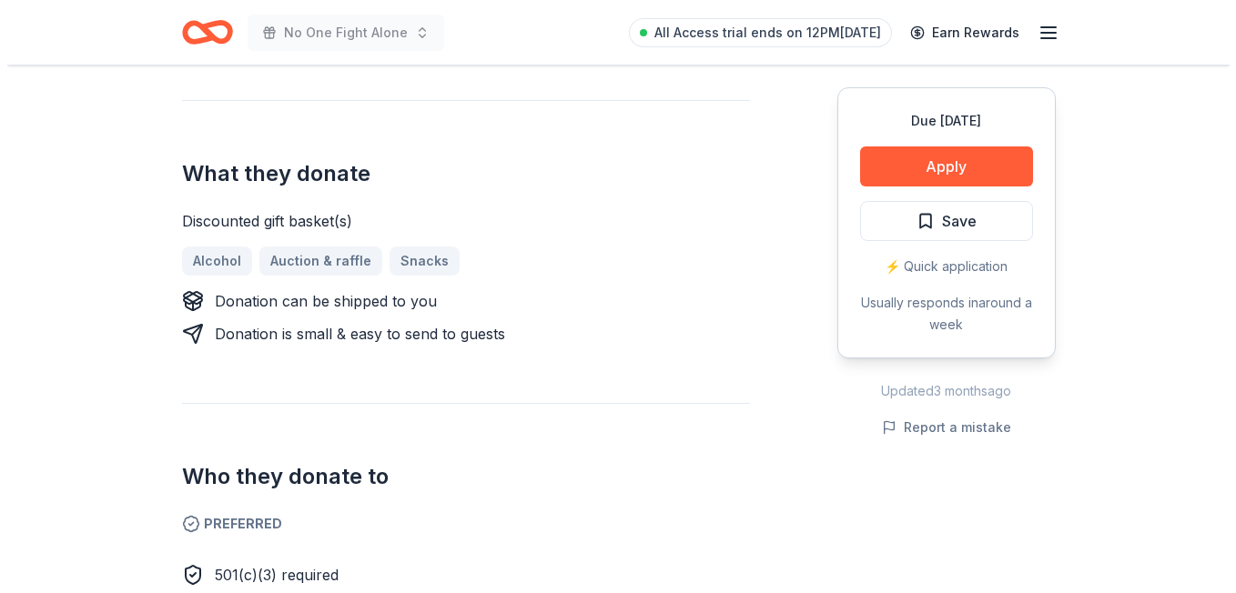
scroll to position [649, 0]
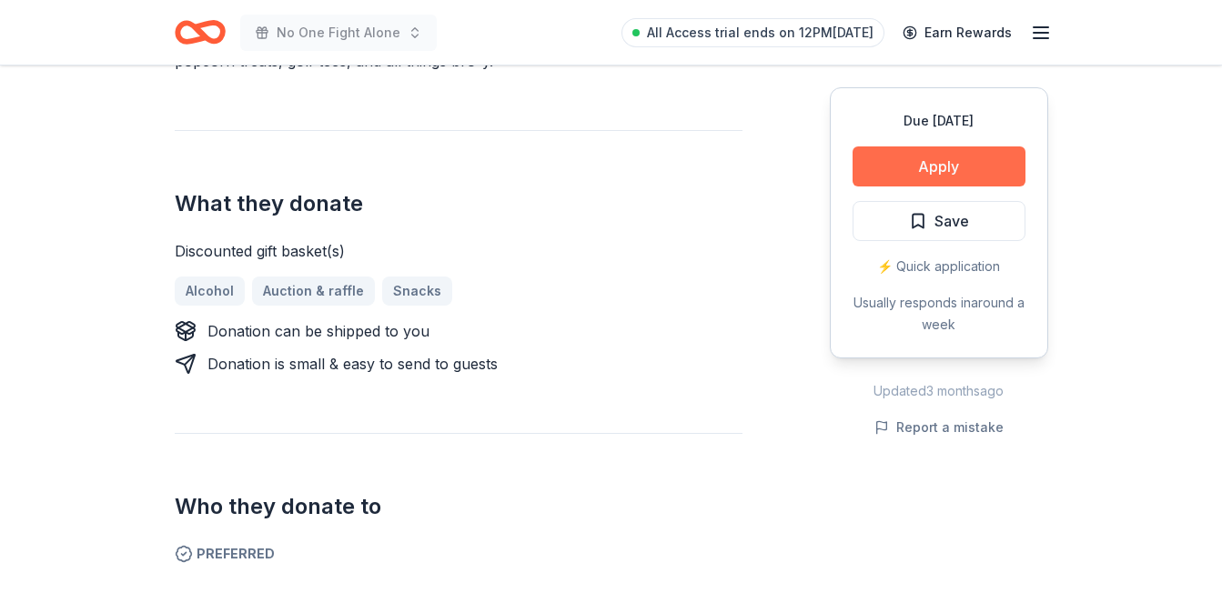
click at [983, 168] on button "Apply" at bounding box center [939, 167] width 173 height 40
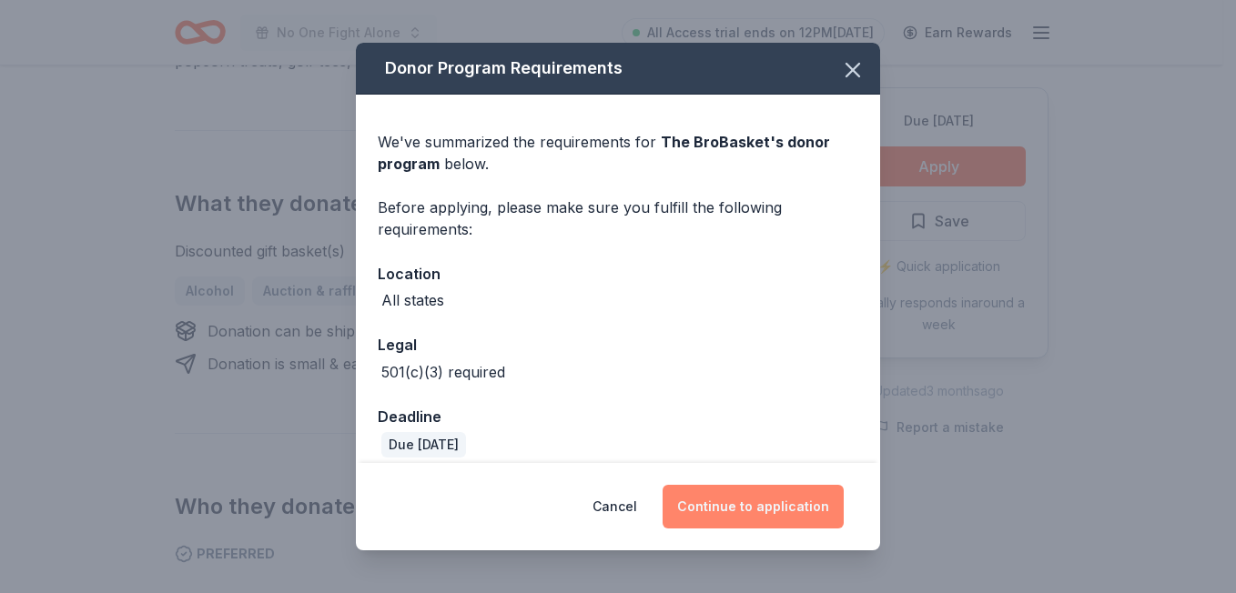
click at [748, 505] on button "Continue to application" at bounding box center [753, 507] width 181 height 44
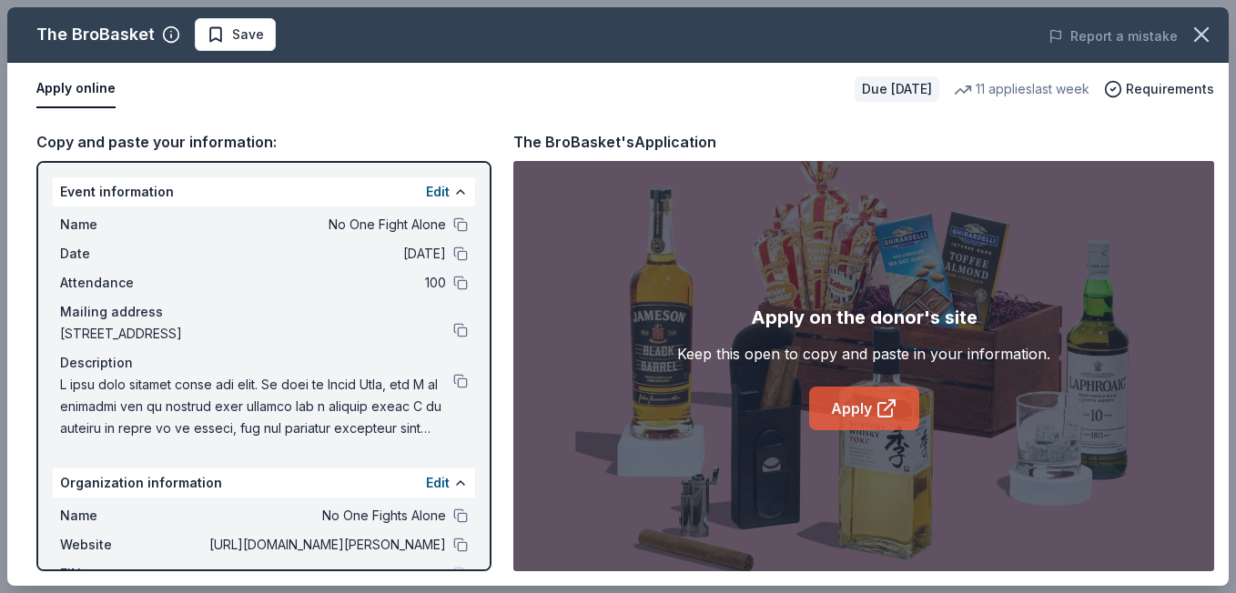
click at [855, 410] on link "Apply" at bounding box center [864, 409] width 110 height 44
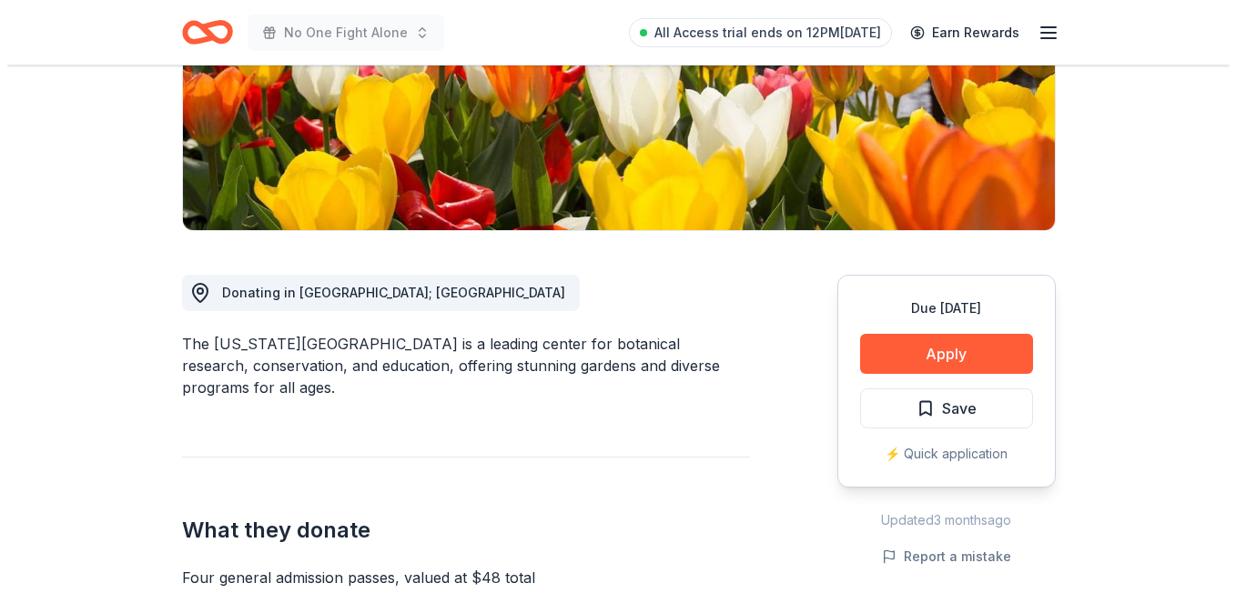
scroll to position [359, 0]
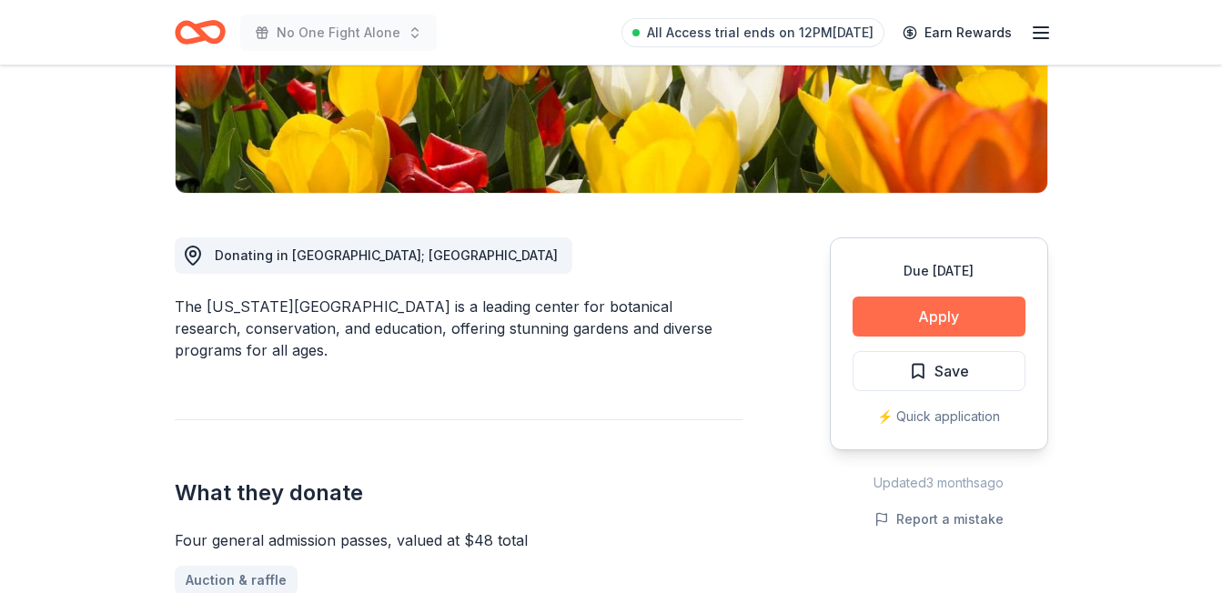
click at [978, 319] on button "Apply" at bounding box center [939, 317] width 173 height 40
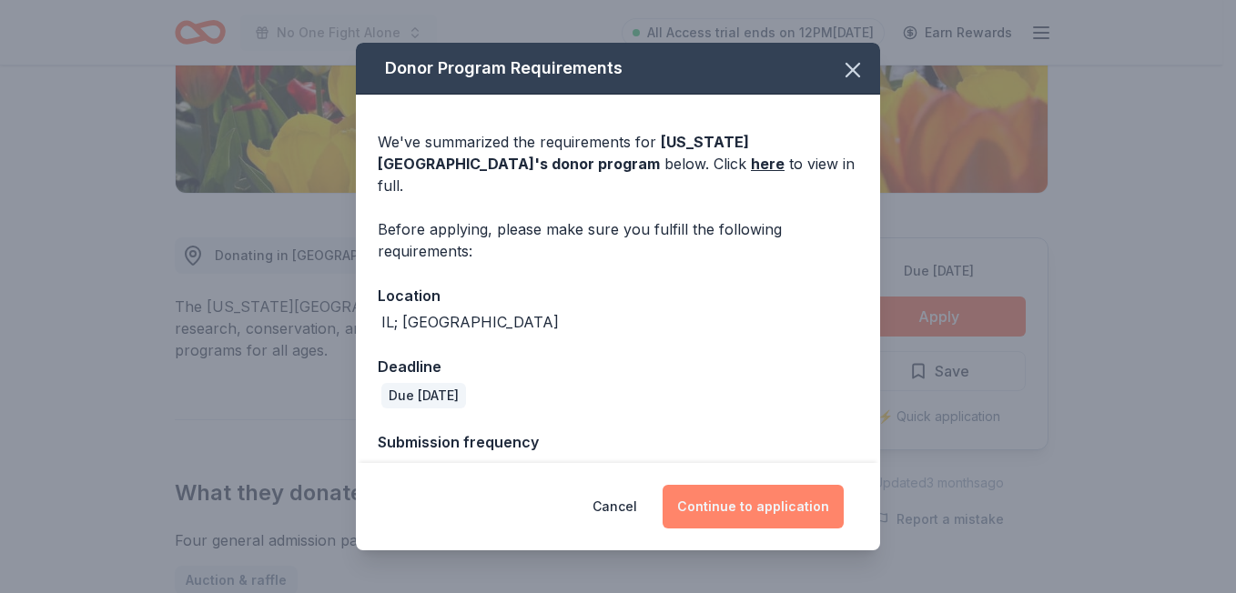
click at [769, 503] on button "Continue to application" at bounding box center [753, 507] width 181 height 44
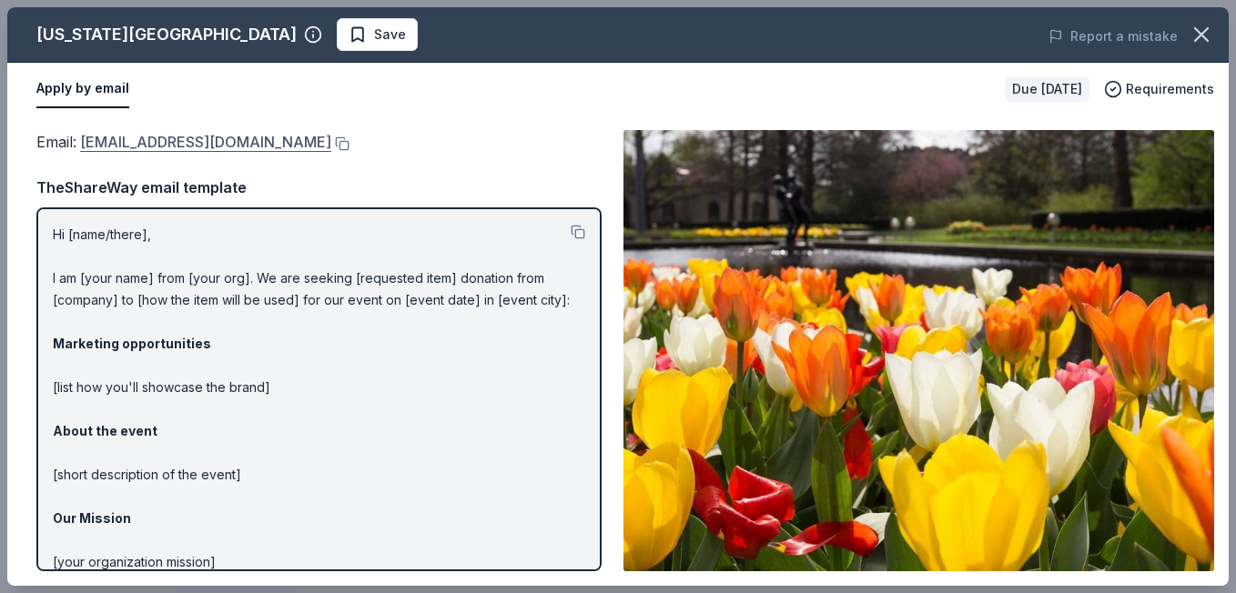
click at [208, 141] on link "[EMAIL_ADDRESS][DOMAIN_NAME]" at bounding box center [205, 142] width 251 height 24
click at [331, 144] on button at bounding box center [340, 144] width 18 height 15
drag, startPoint x: 255, startPoint y: 142, endPoint x: 92, endPoint y: 141, distance: 162.9
click at [92, 141] on div "Email : membership@mobot.org" at bounding box center [318, 142] width 565 height 24
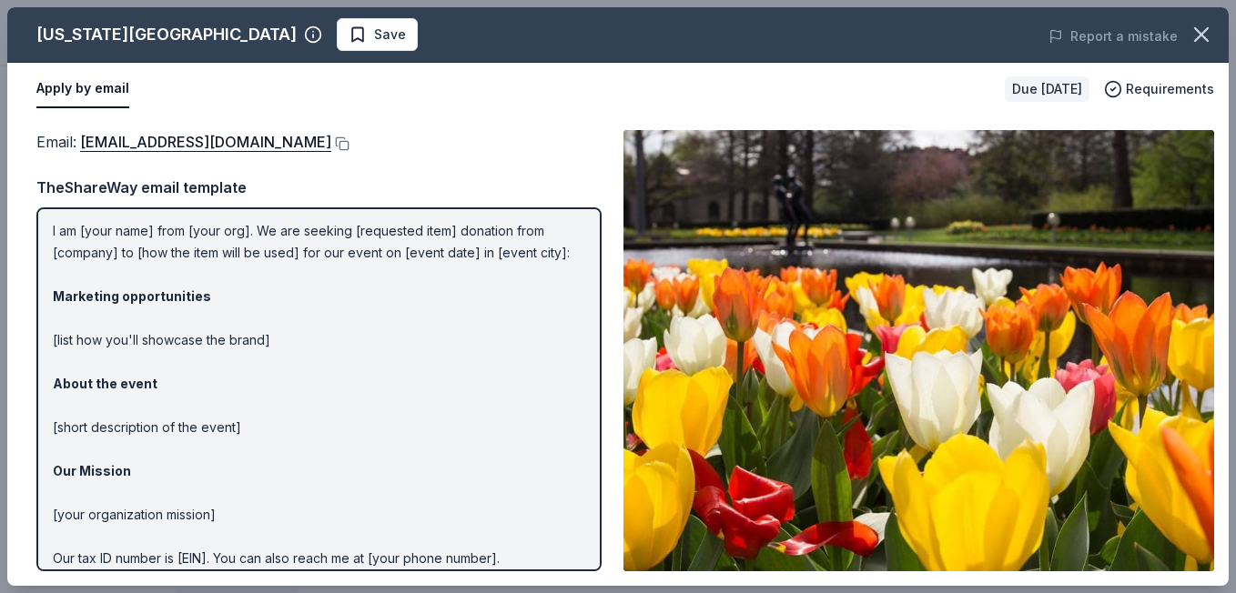
scroll to position [0, 0]
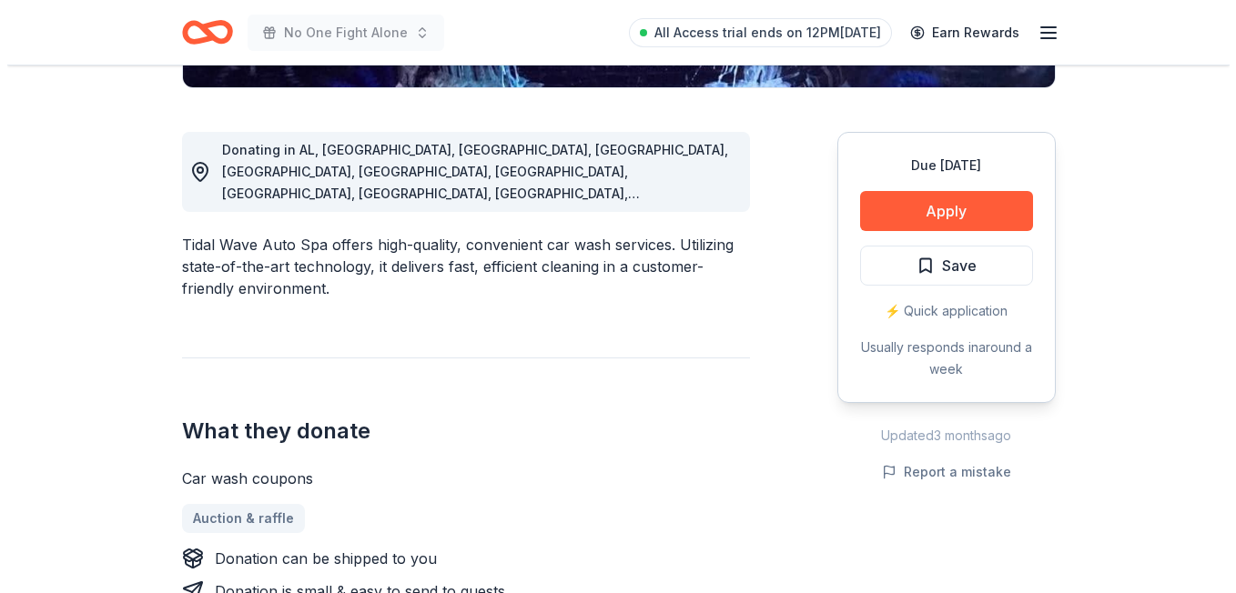
scroll to position [491, 0]
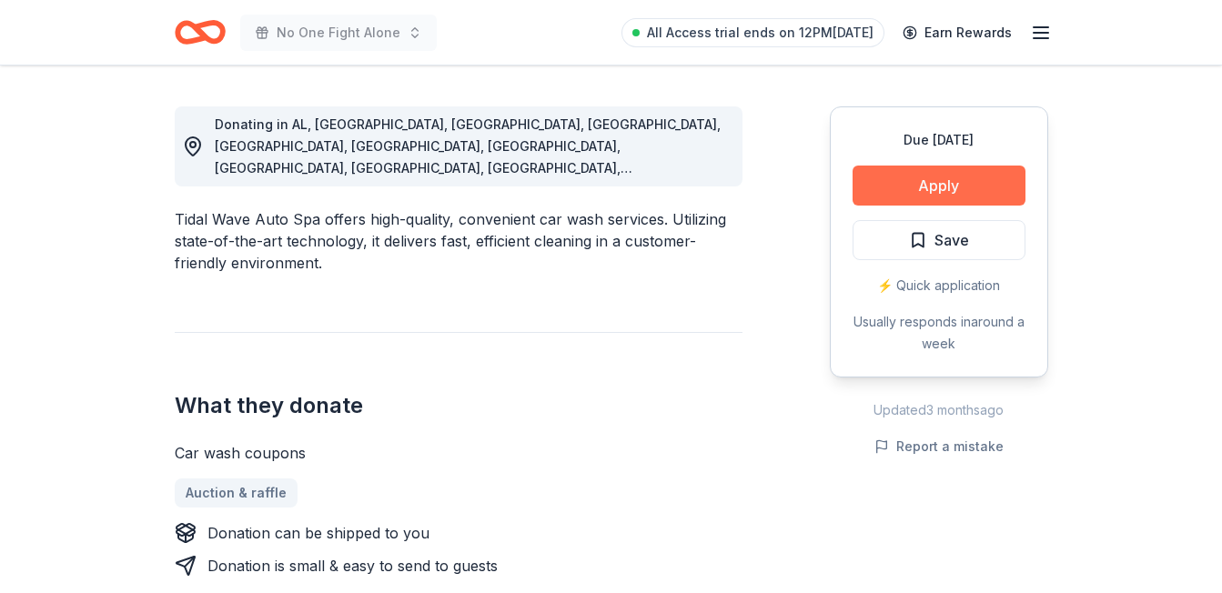
click at [947, 189] on button "Apply" at bounding box center [939, 186] width 173 height 40
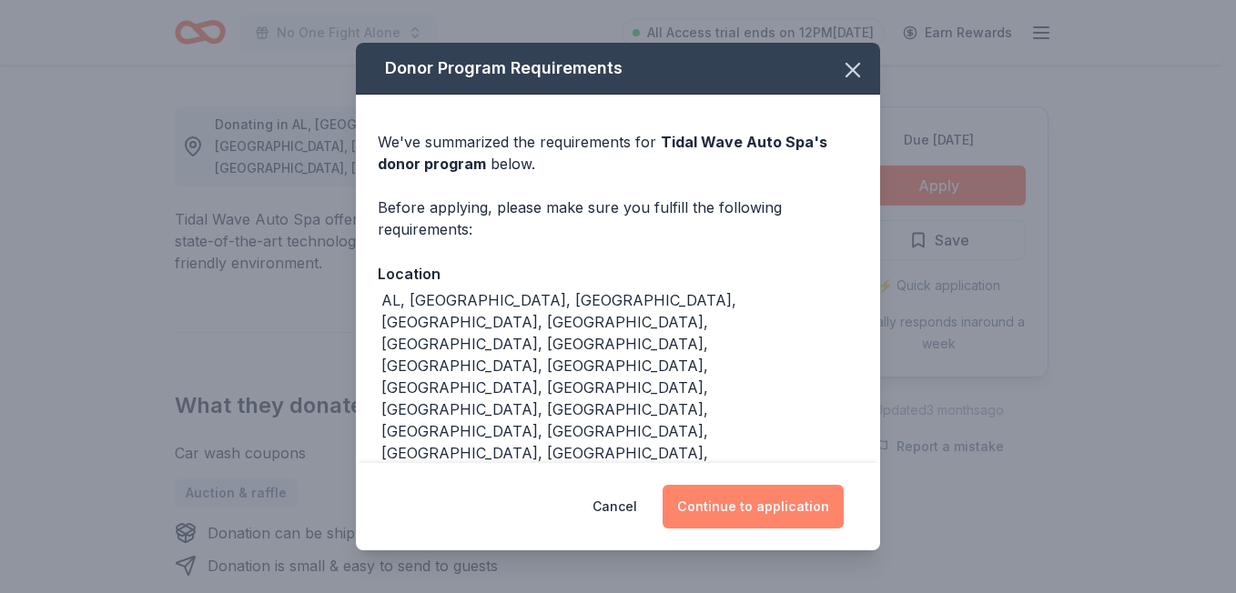
click at [813, 504] on button "Continue to application" at bounding box center [753, 507] width 181 height 44
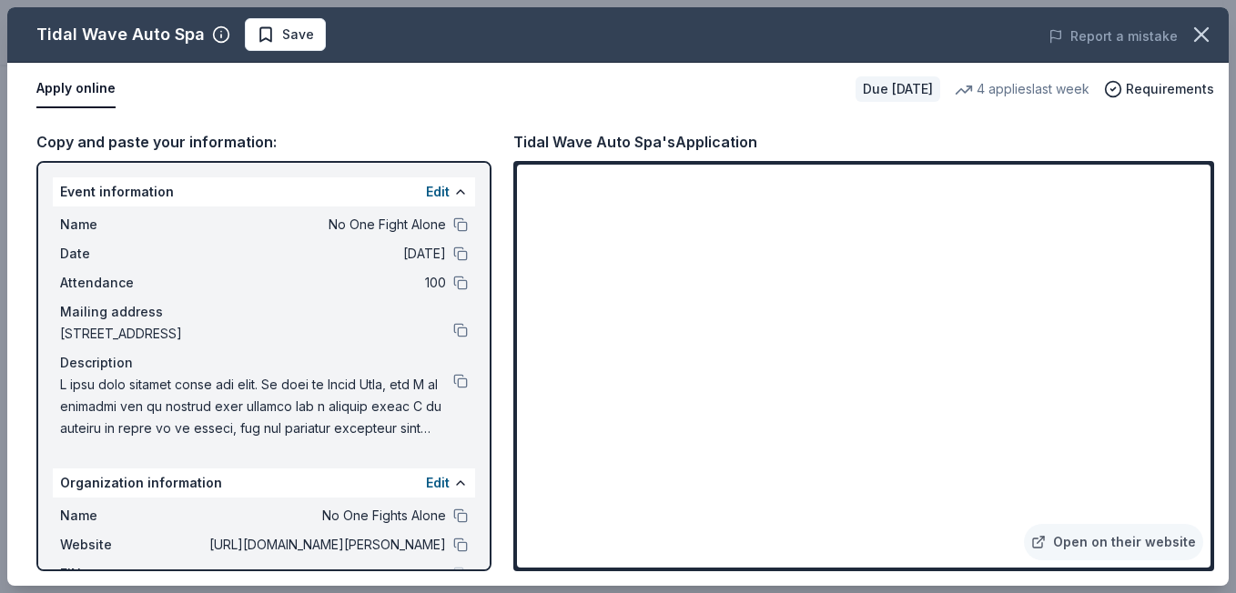
drag, startPoint x: 1228, startPoint y: 334, endPoint x: 1224, endPoint y: 189, distance: 144.7
click at [1221, 189] on div "Copy and paste your information: Event information Edit Name No One Fight Alone…" at bounding box center [617, 351] width 1221 height 470
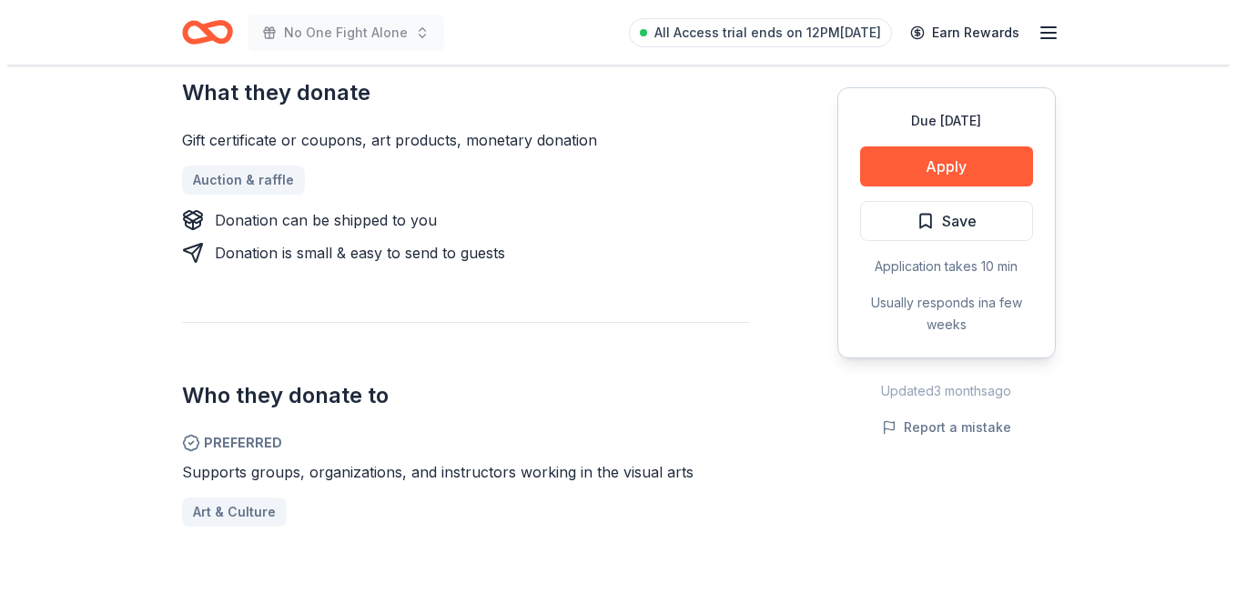
scroll to position [729, 0]
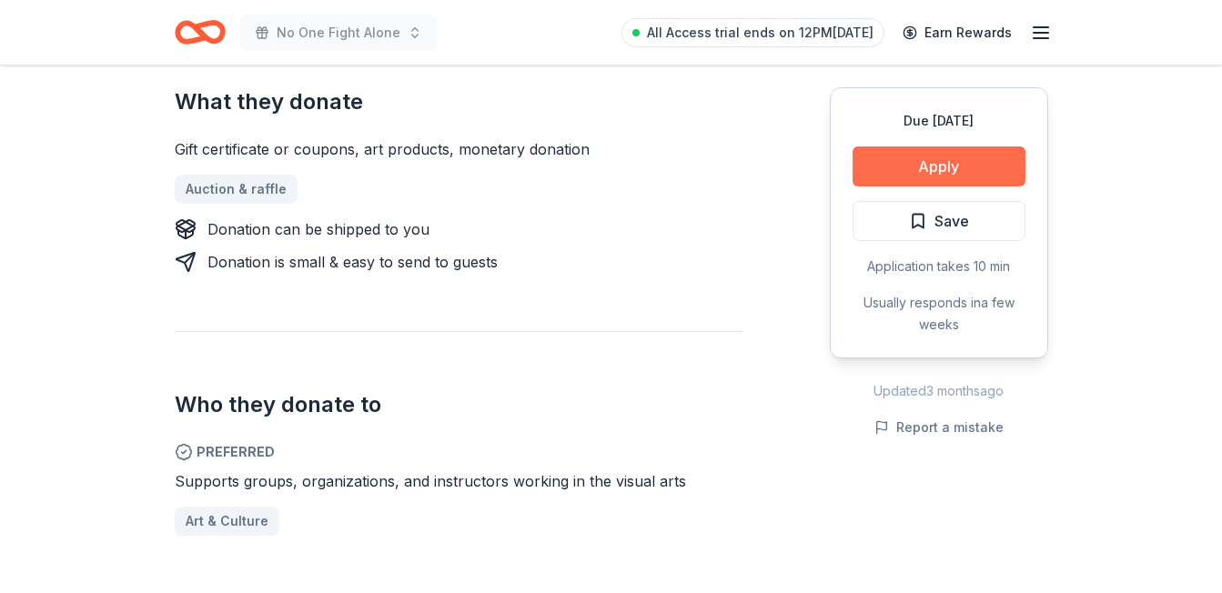
click at [956, 160] on button "Apply" at bounding box center [939, 167] width 173 height 40
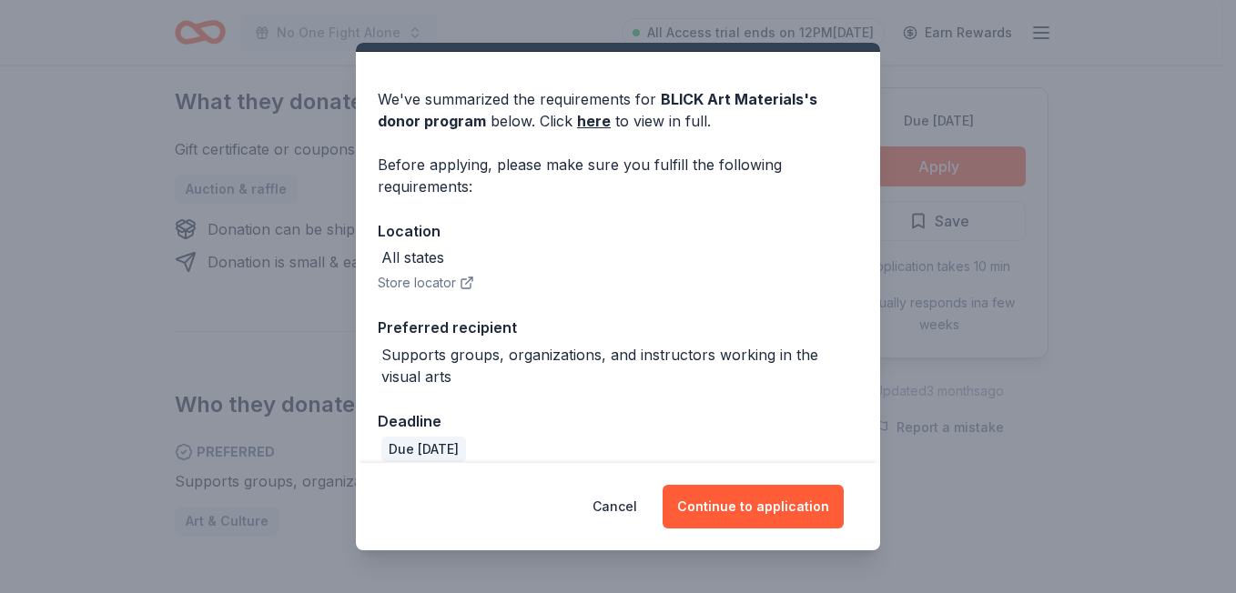
scroll to position [0, 0]
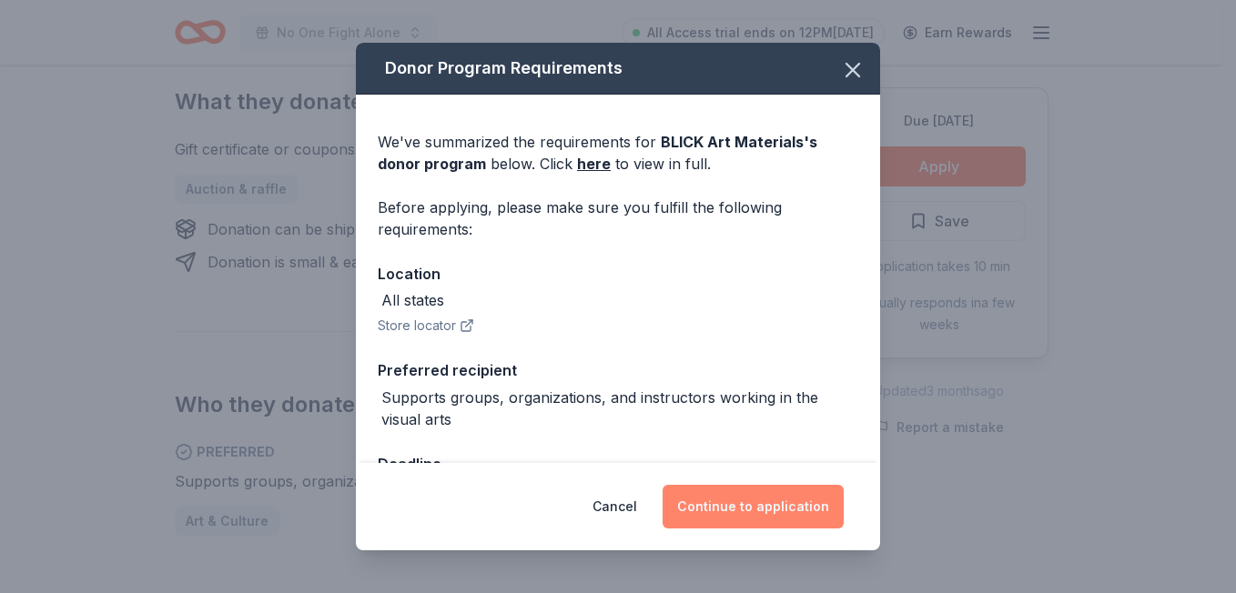
click at [771, 500] on button "Continue to application" at bounding box center [753, 507] width 181 height 44
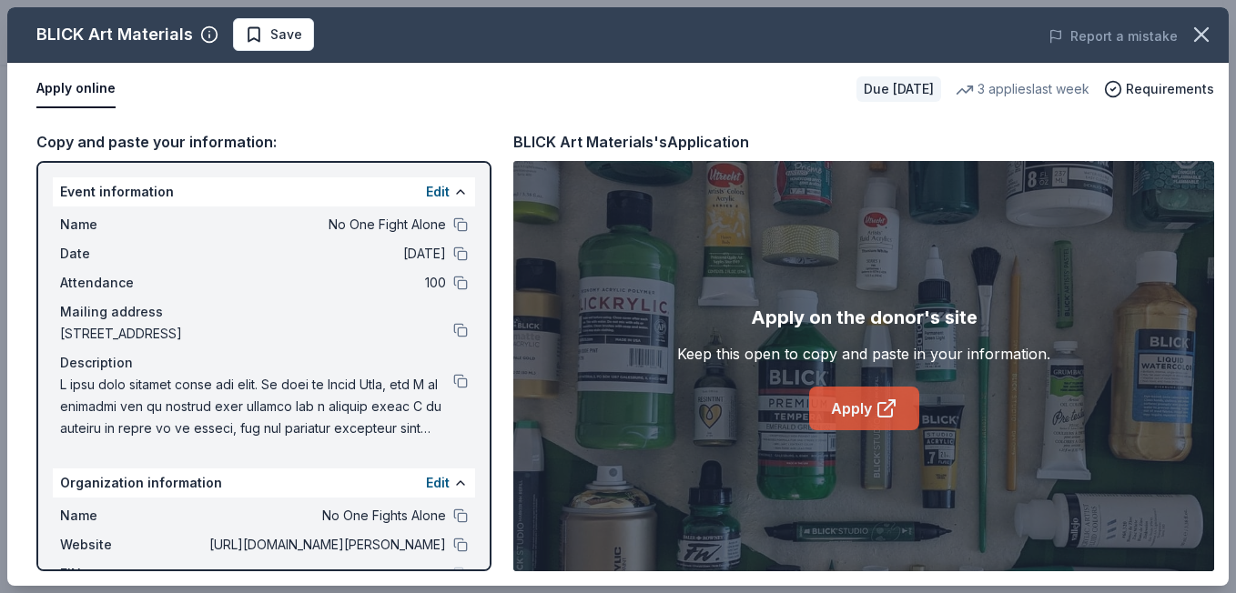
click at [833, 397] on link "Apply" at bounding box center [864, 409] width 110 height 44
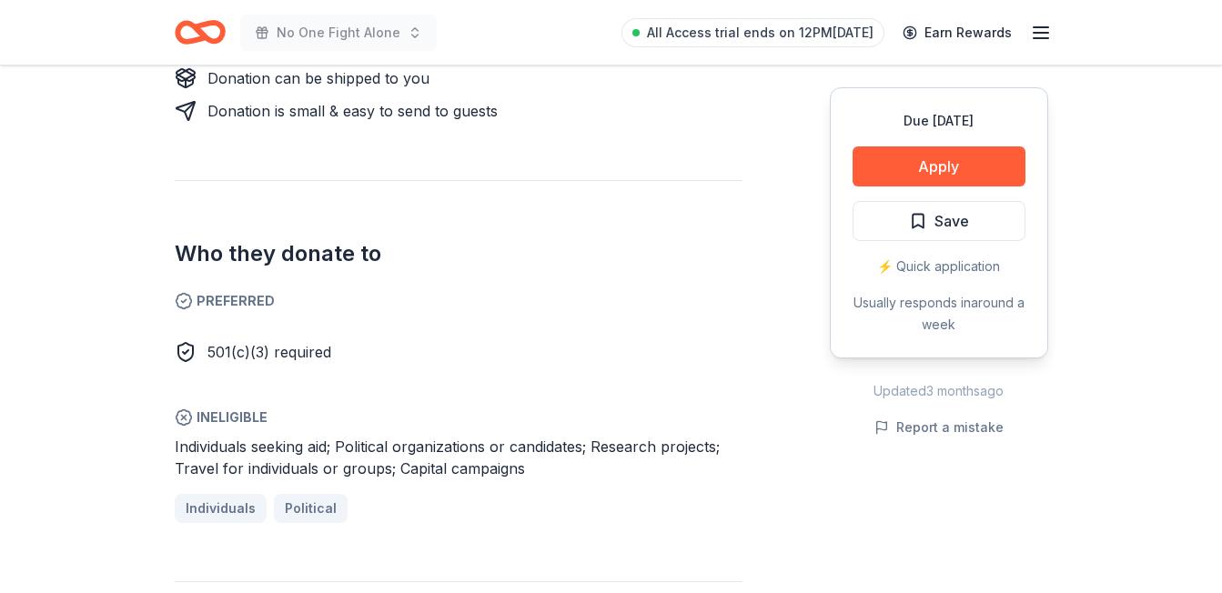
scroll to position [915, 0]
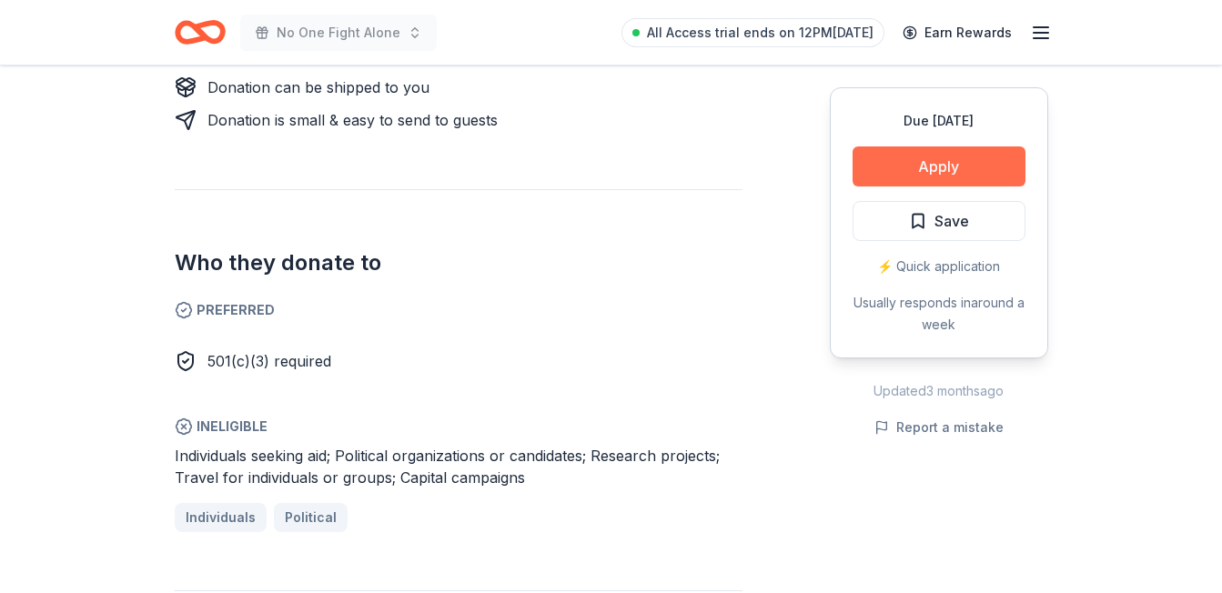
click at [978, 167] on button "Apply" at bounding box center [939, 167] width 173 height 40
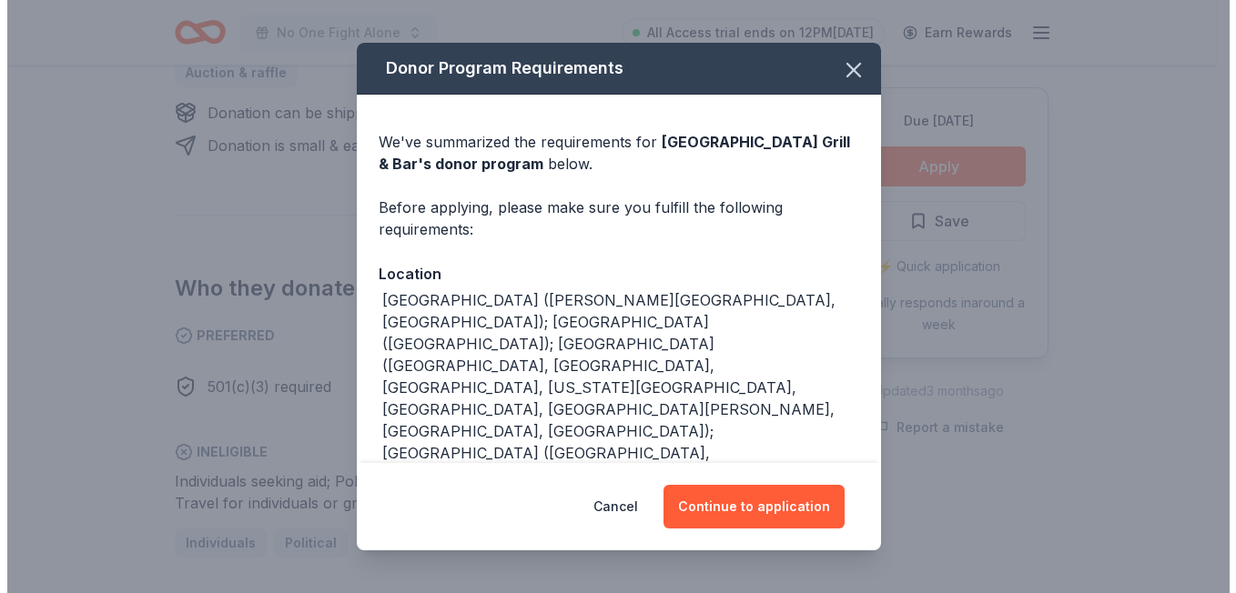
scroll to position [940, 0]
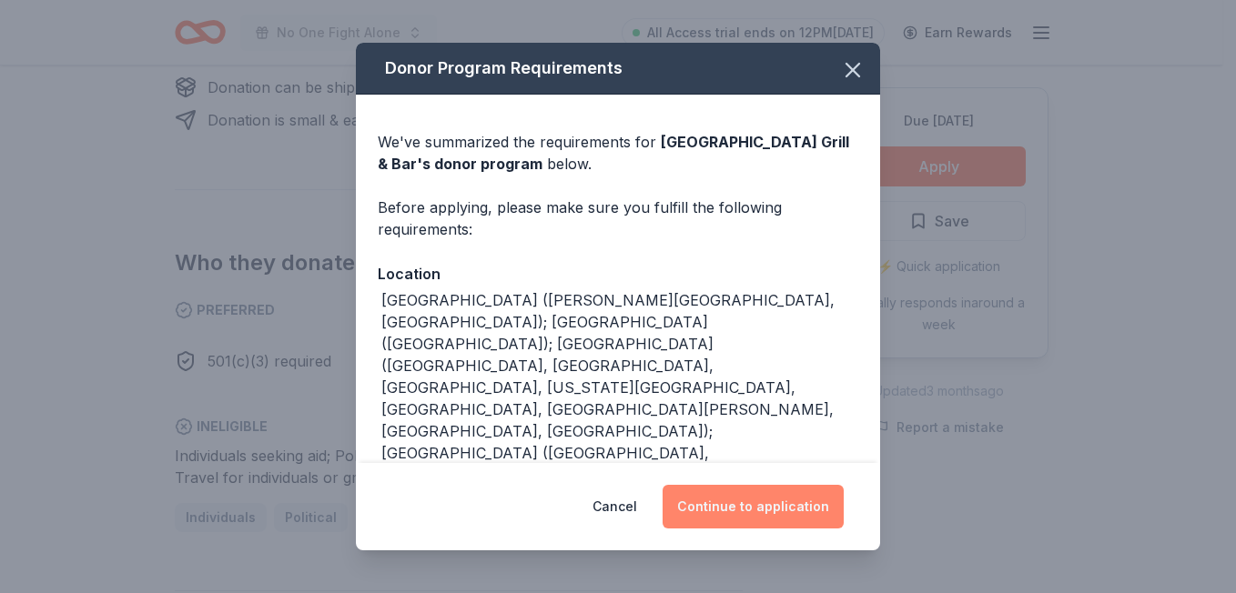
click at [731, 501] on button "Continue to application" at bounding box center [753, 507] width 181 height 44
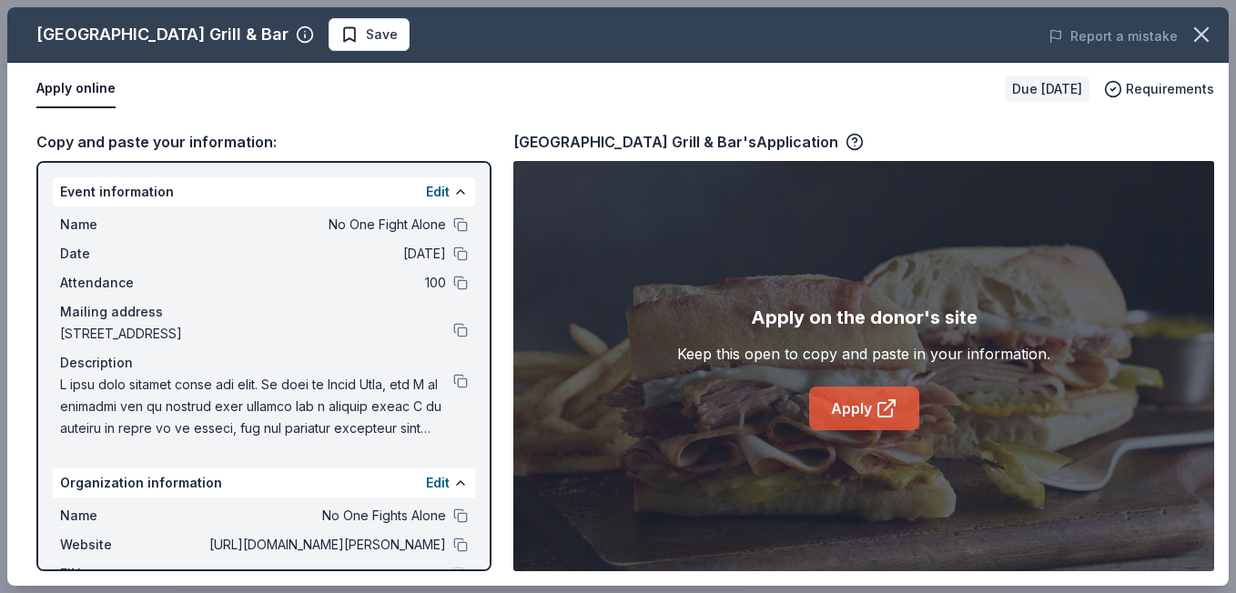
click at [871, 421] on link "Apply" at bounding box center [864, 409] width 110 height 44
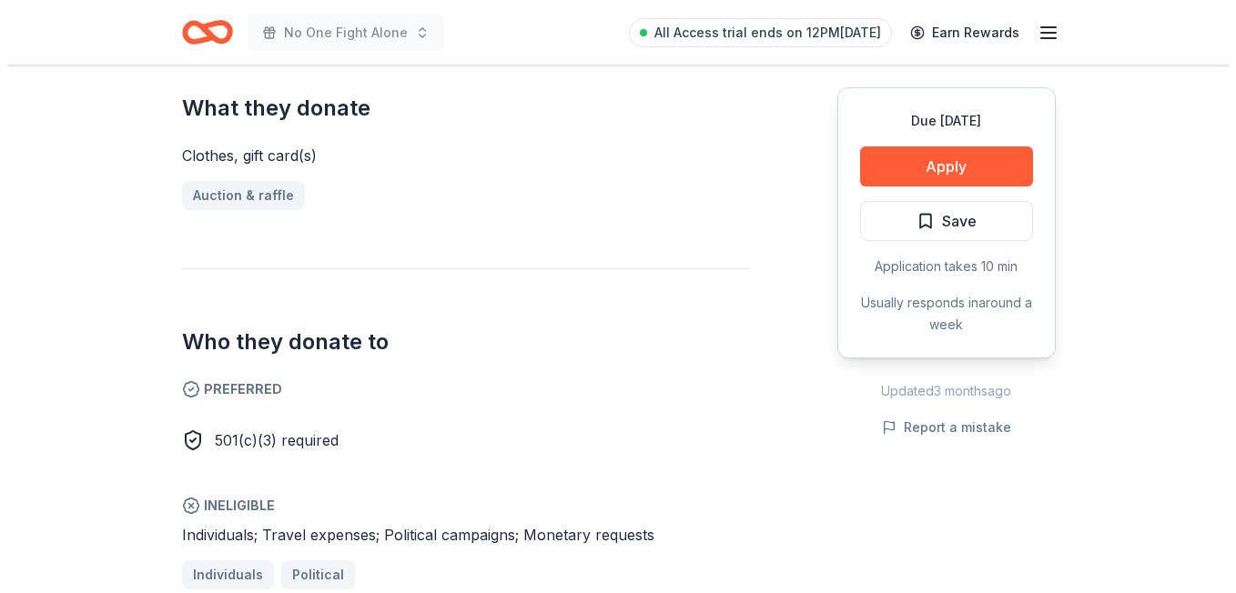
scroll to position [758, 0]
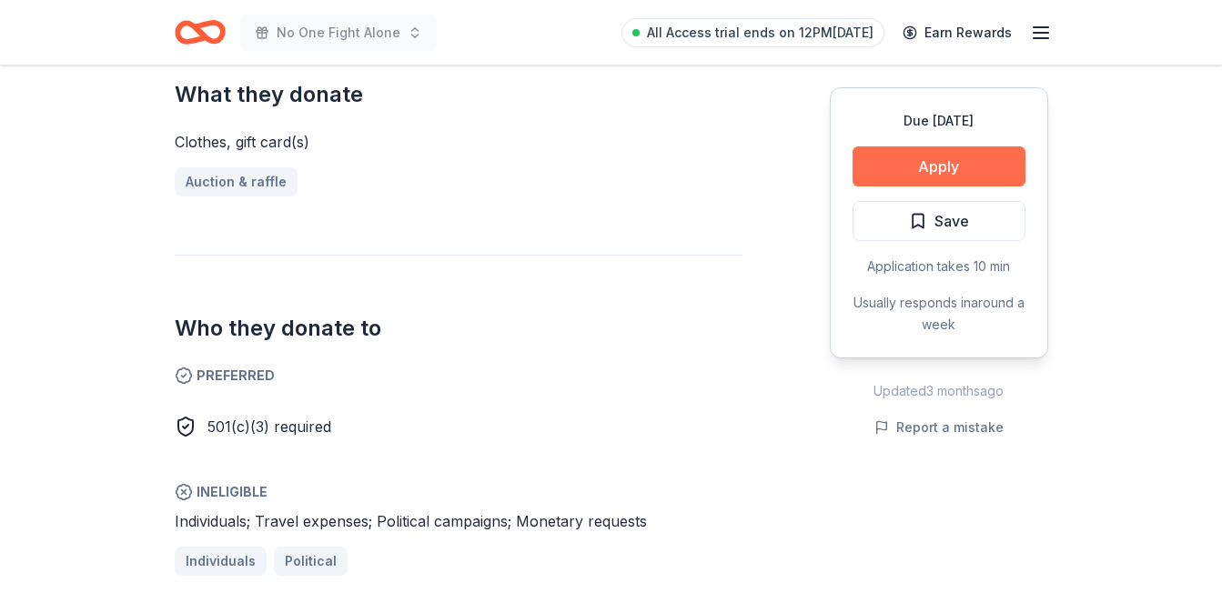
click at [932, 165] on button "Apply" at bounding box center [939, 167] width 173 height 40
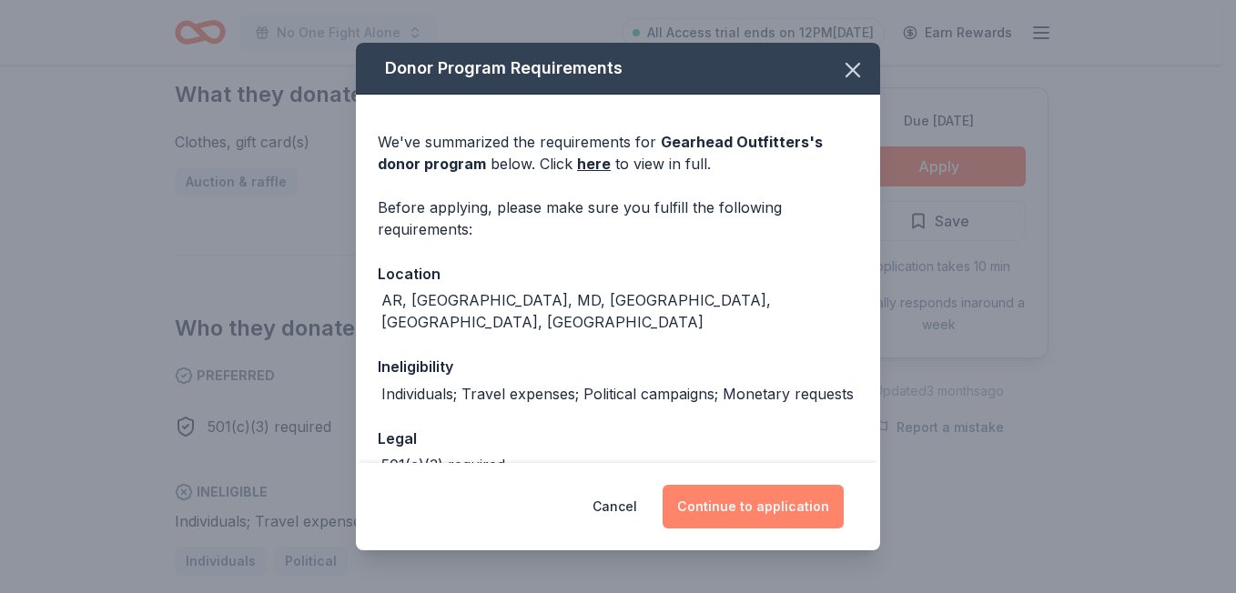
click at [789, 500] on button "Continue to application" at bounding box center [753, 507] width 181 height 44
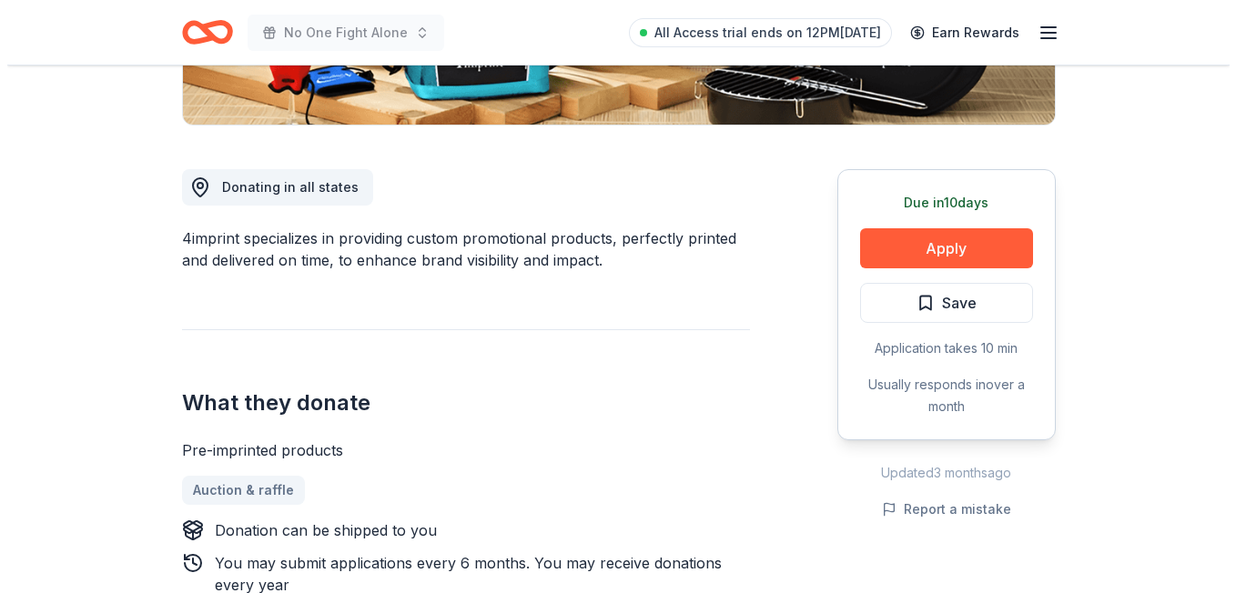
scroll to position [374, 0]
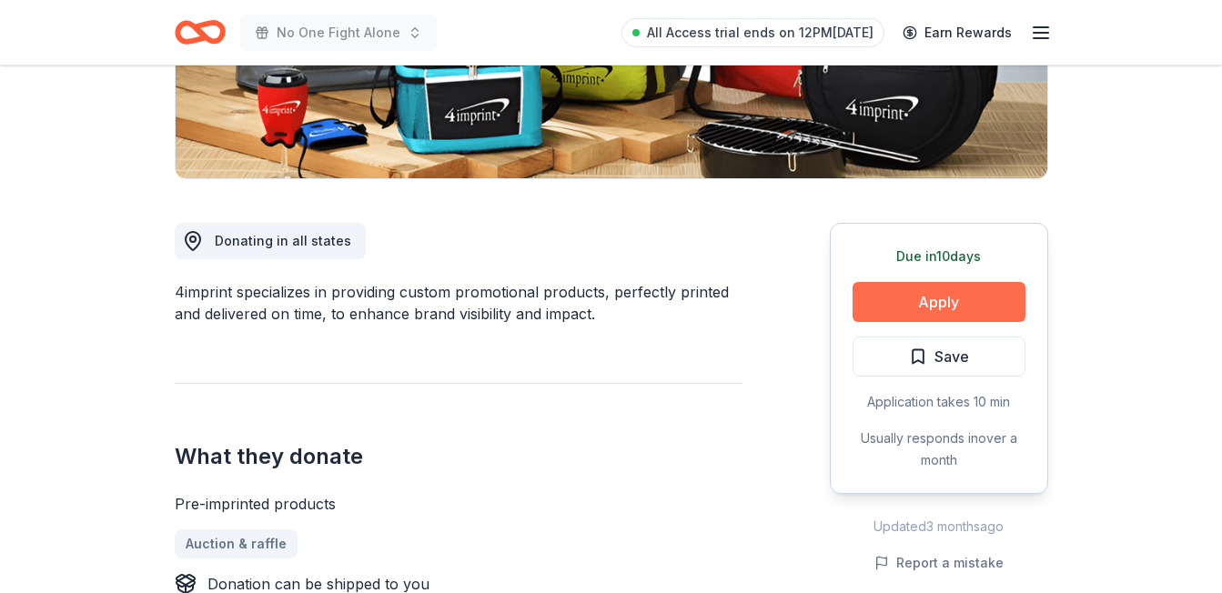
click at [974, 312] on button "Apply" at bounding box center [939, 302] width 173 height 40
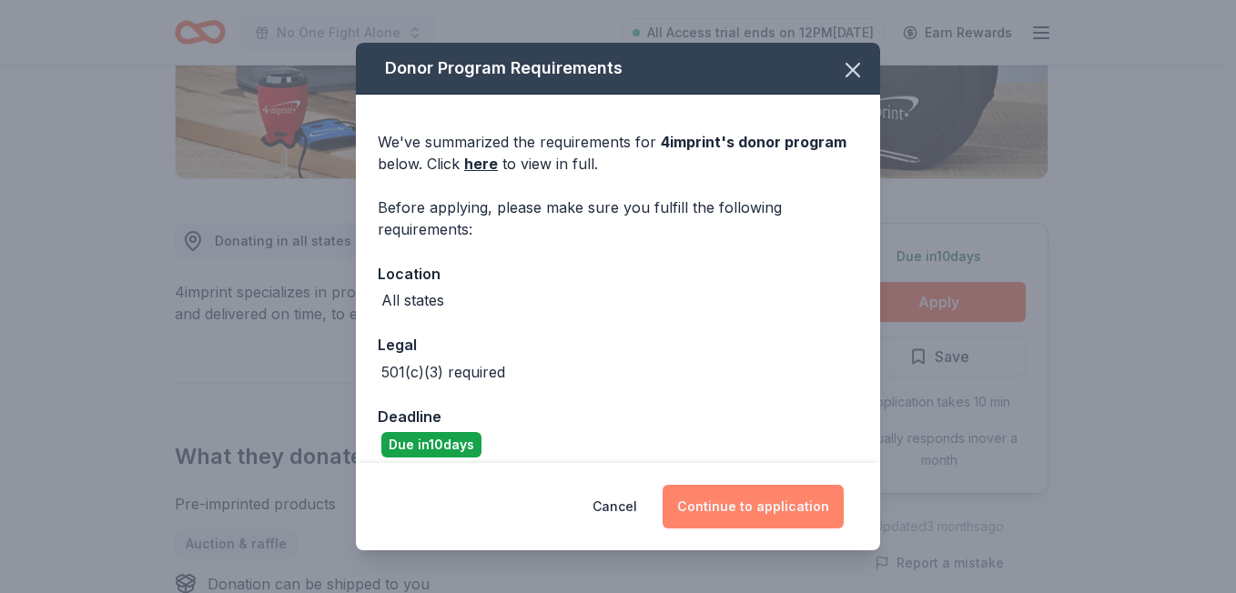
click at [716, 510] on button "Continue to application" at bounding box center [753, 507] width 181 height 44
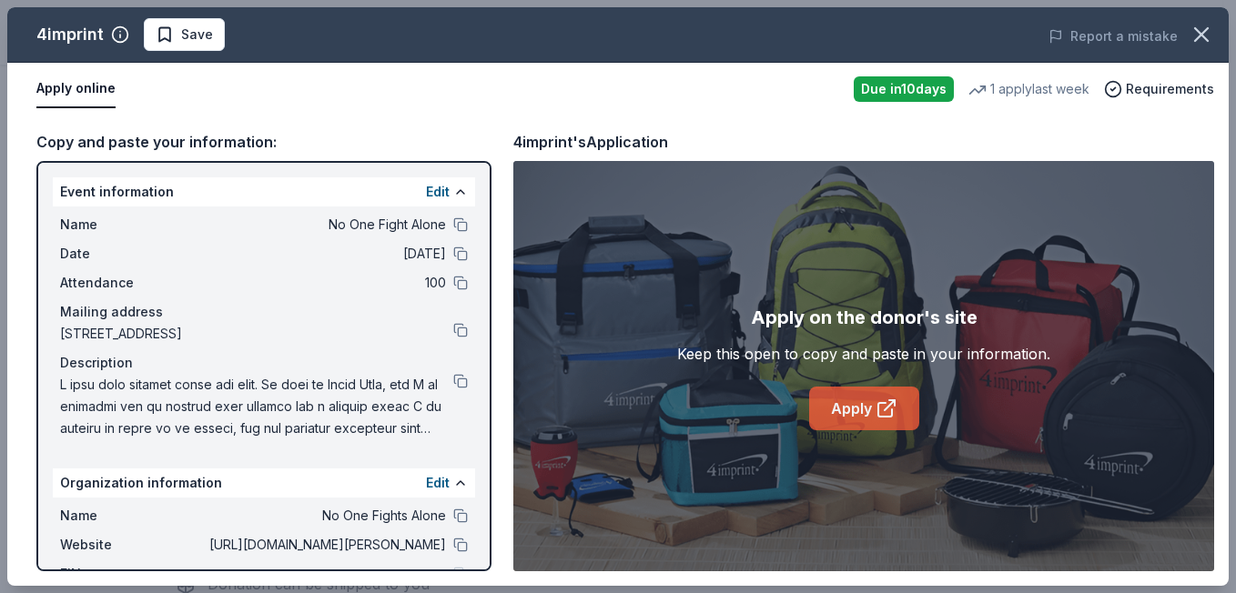
click at [886, 414] on icon at bounding box center [886, 409] width 22 height 22
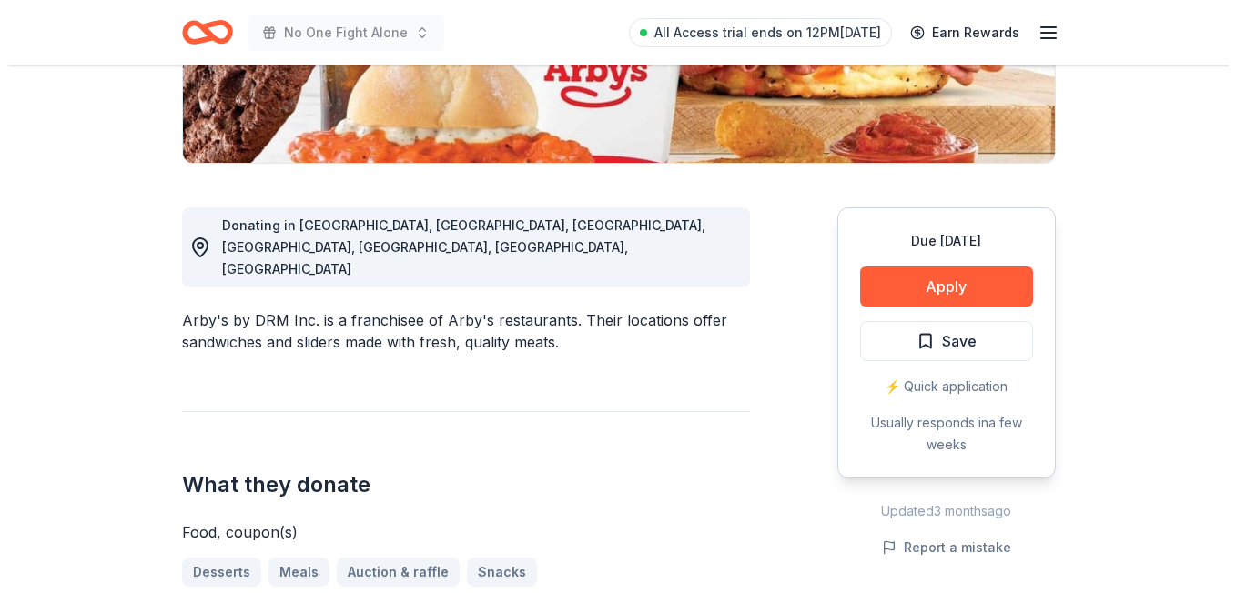
scroll to position [393, 0]
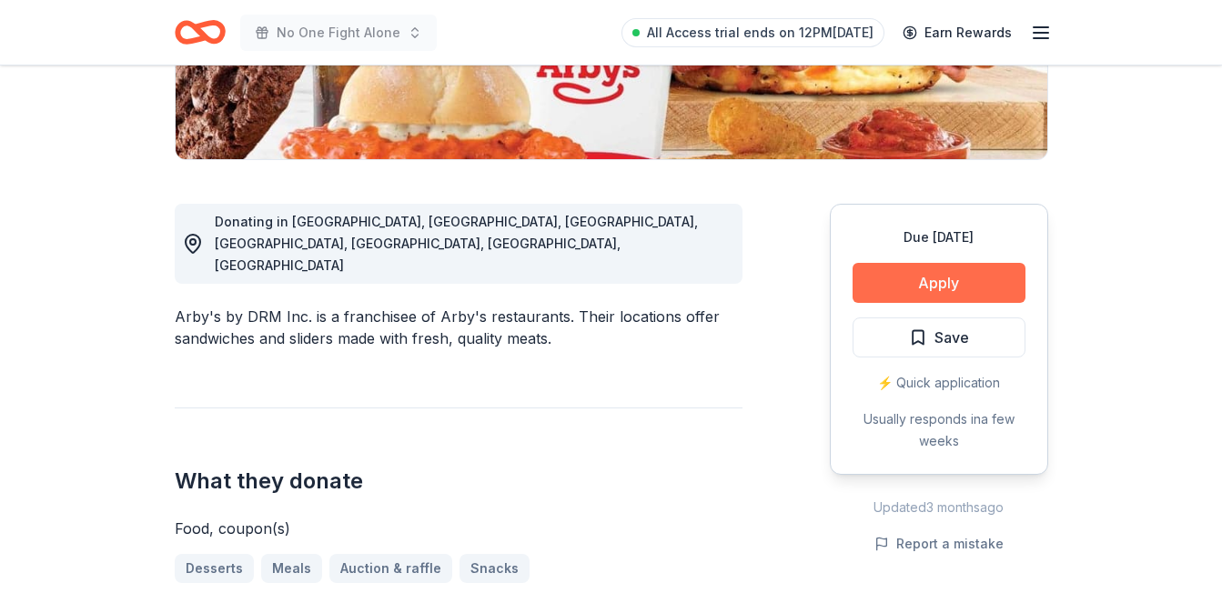
click at [987, 275] on button "Apply" at bounding box center [939, 283] width 173 height 40
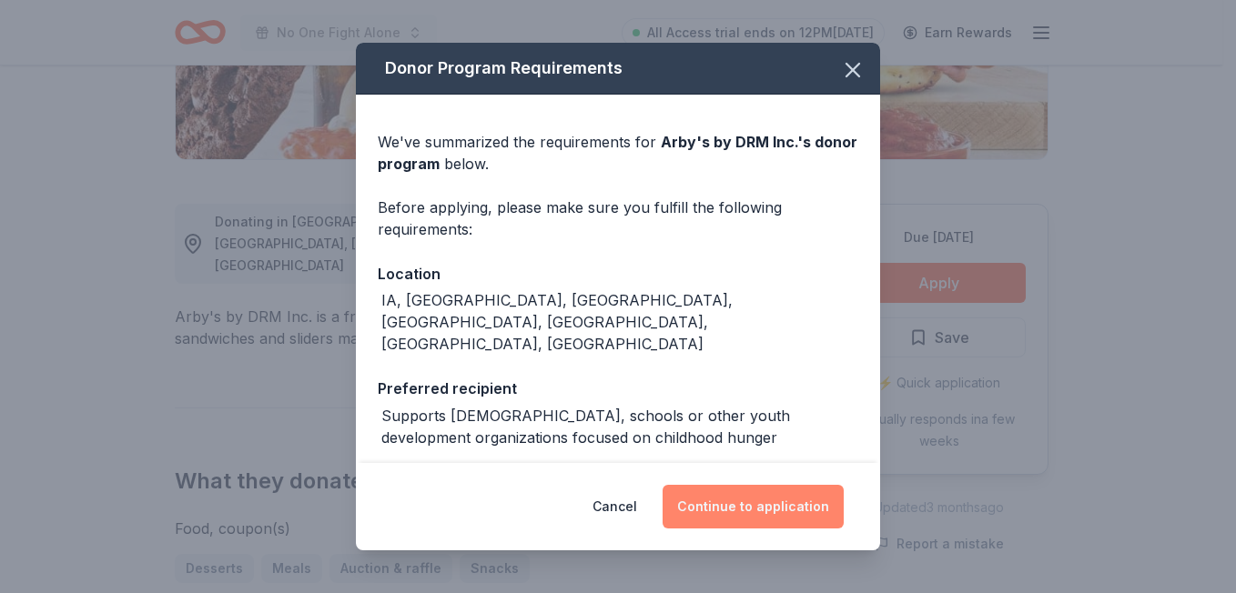
click at [767, 501] on button "Continue to application" at bounding box center [753, 507] width 181 height 44
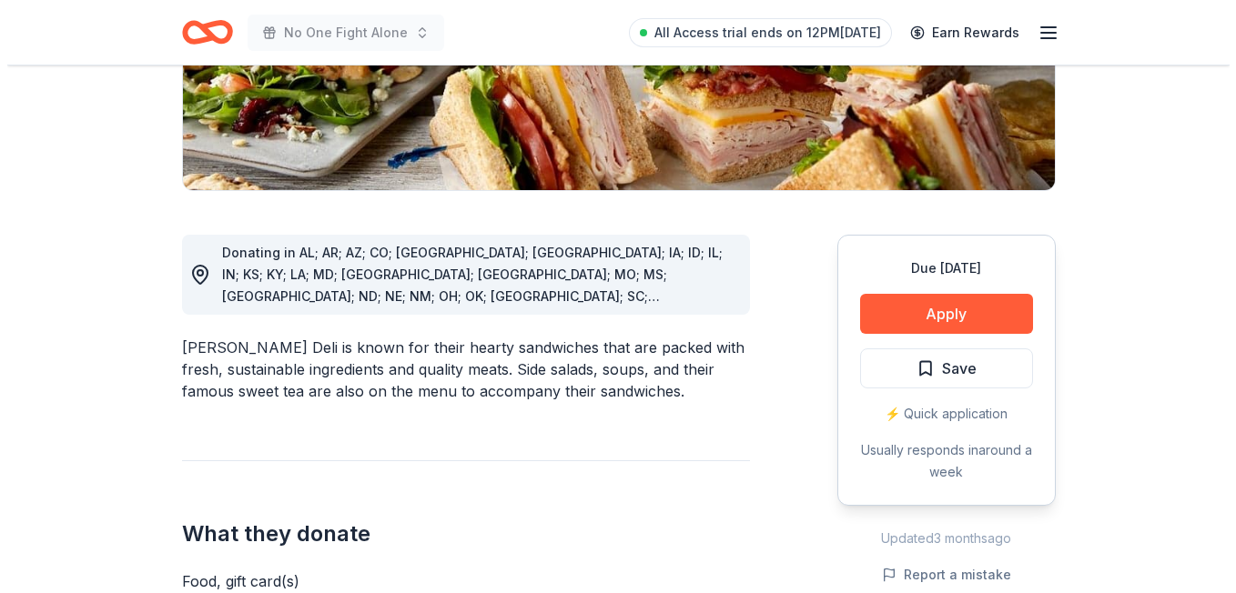
scroll to position [384, 0]
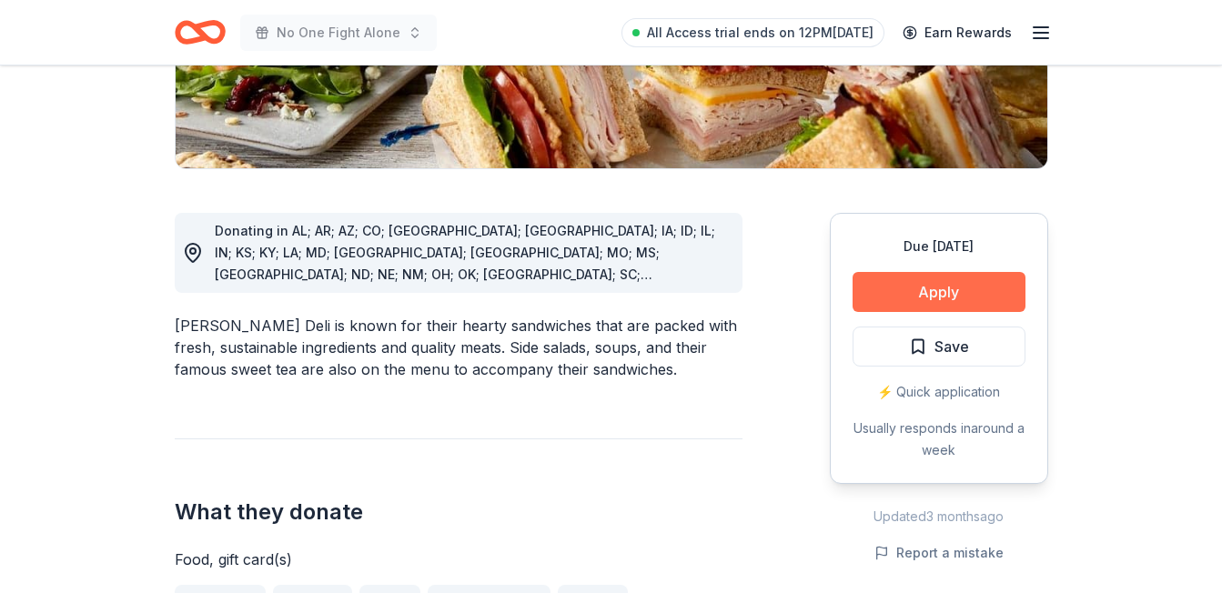
click at [981, 294] on button "Apply" at bounding box center [939, 292] width 173 height 40
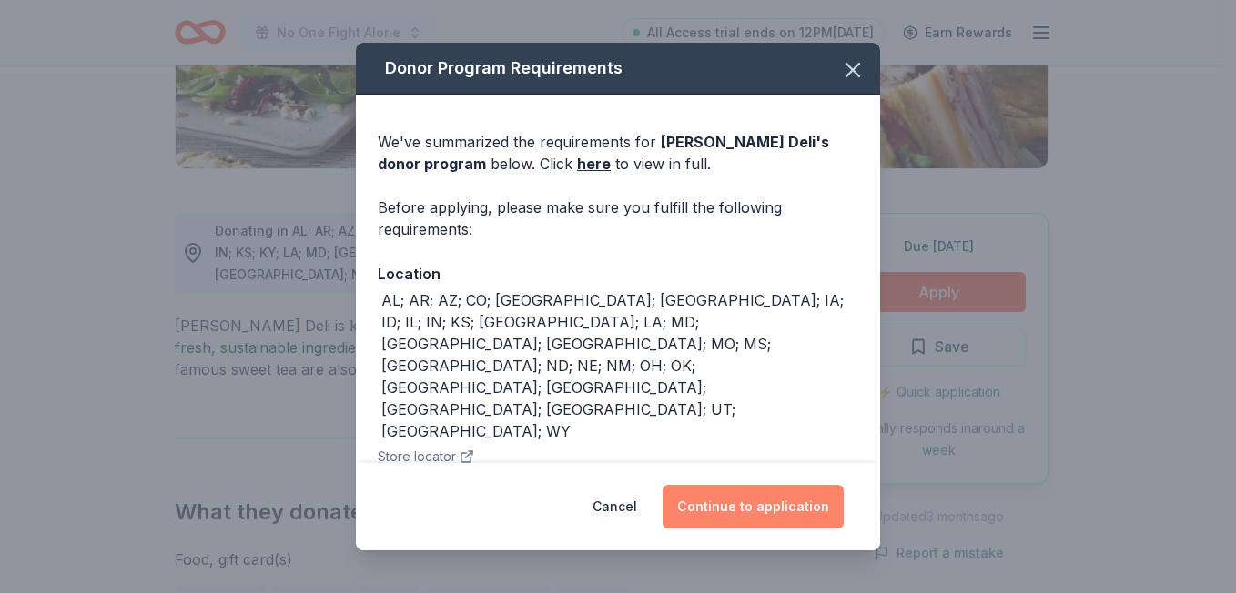
click at [770, 519] on button "Continue to application" at bounding box center [753, 507] width 181 height 44
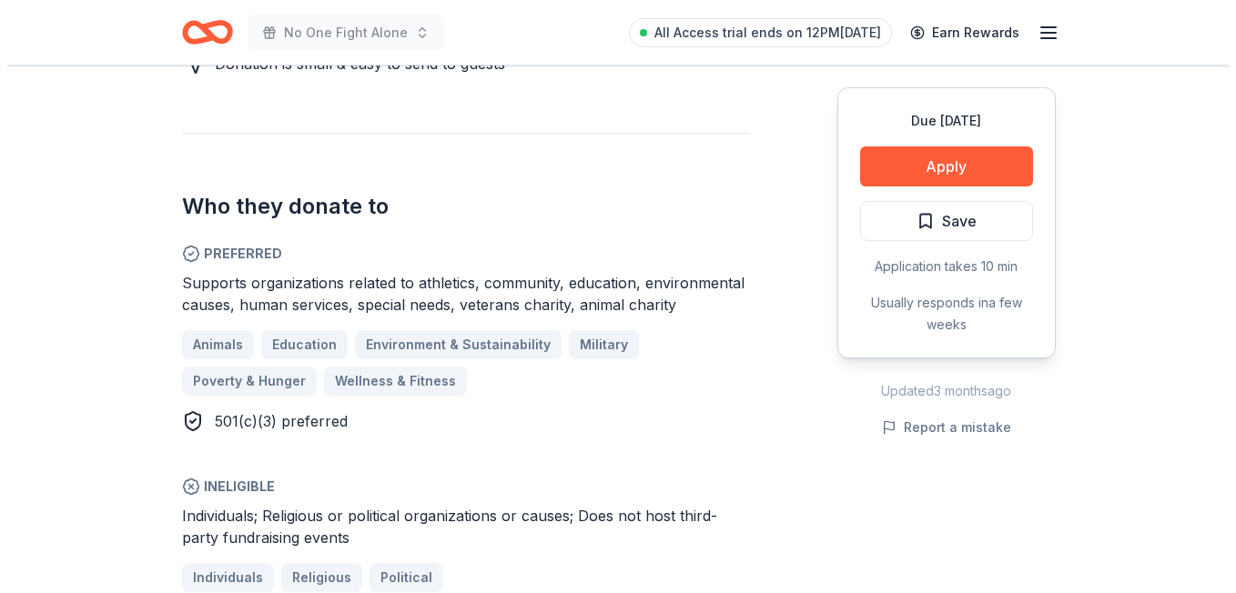
scroll to position [981, 0]
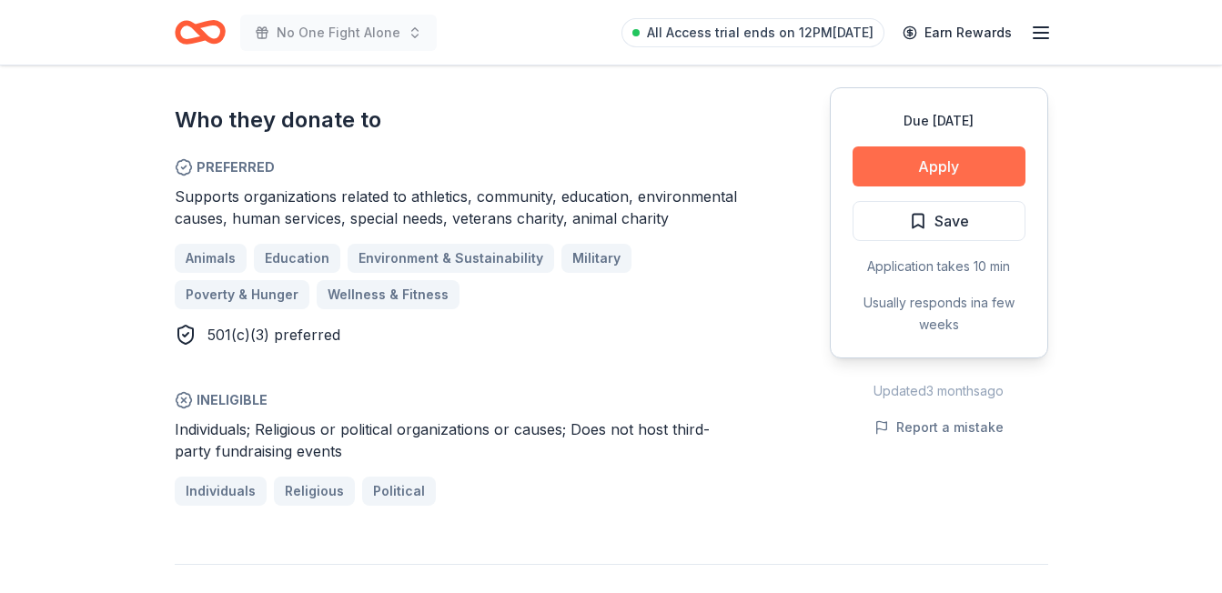
click at [936, 166] on button "Apply" at bounding box center [939, 167] width 173 height 40
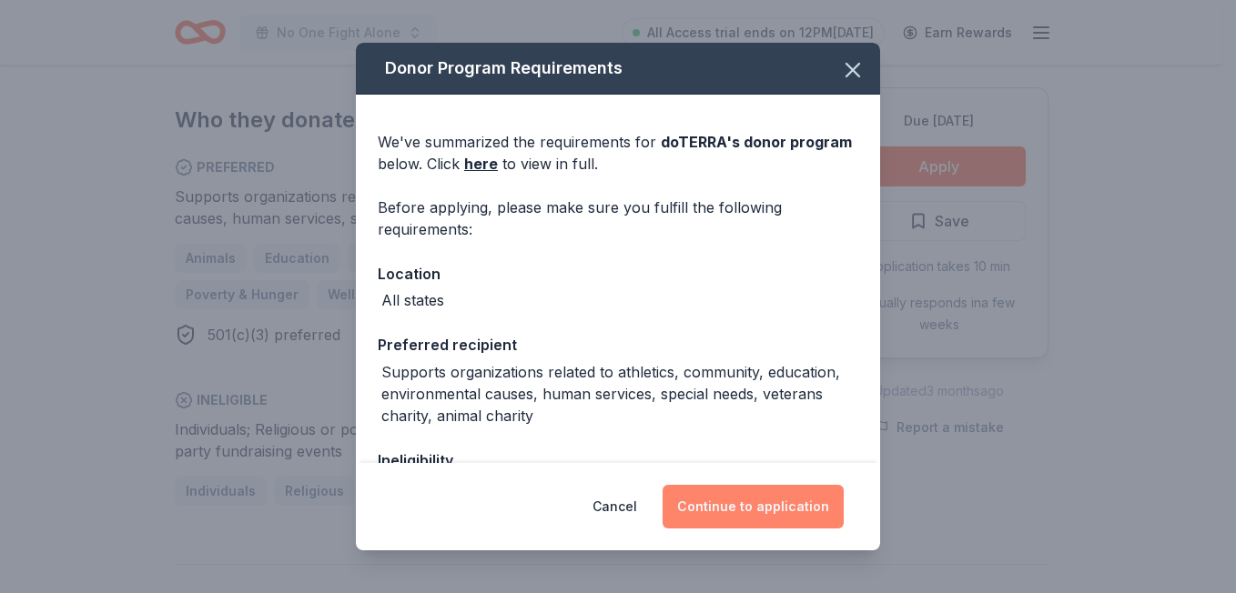
click at [759, 503] on button "Continue to application" at bounding box center [753, 507] width 181 height 44
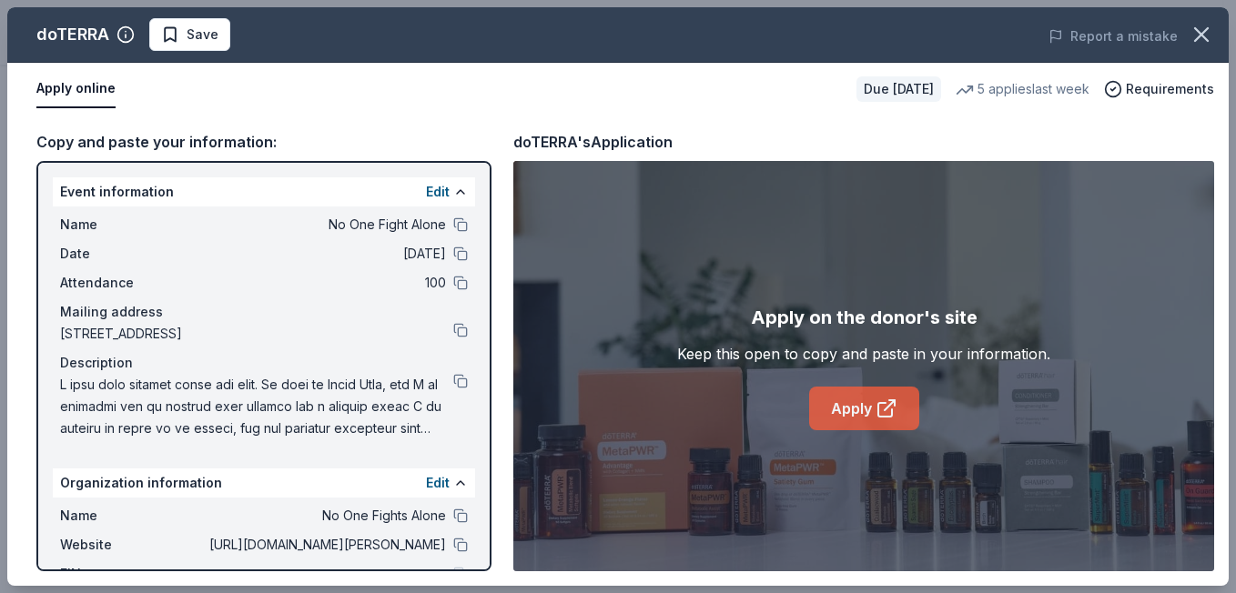
click at [898, 416] on link "Apply" at bounding box center [864, 409] width 110 height 44
